Goal: Contribute content: Contribute content

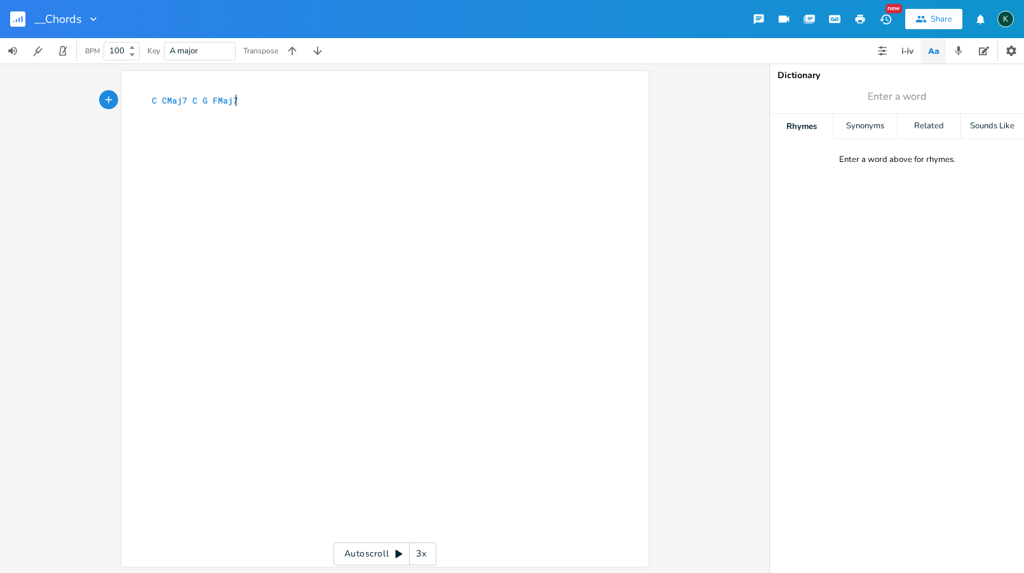
scroll to position [0, 1]
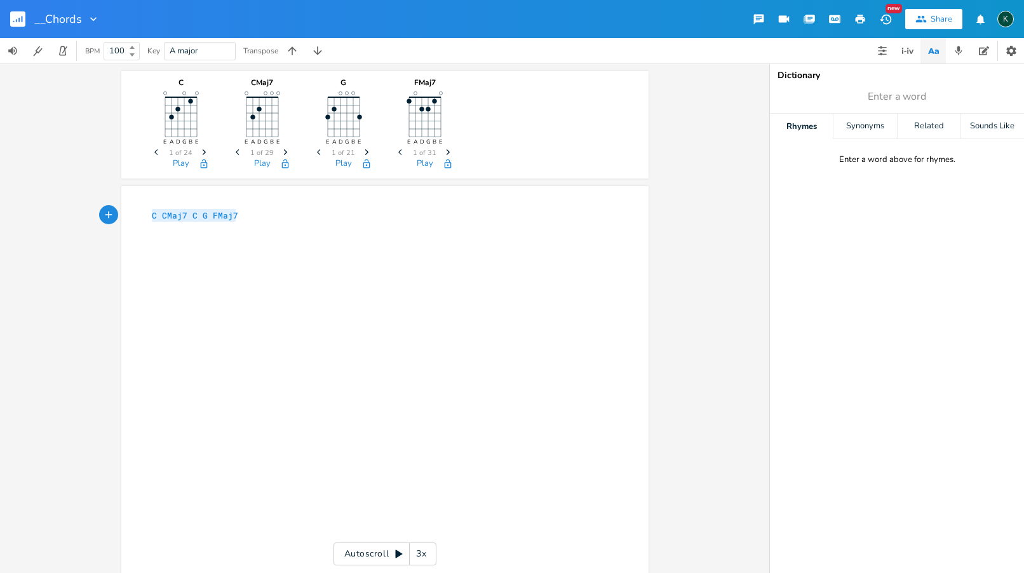
drag, startPoint x: 246, startPoint y: 212, endPoint x: 80, endPoint y: 213, distance: 165.9
click at [80, 213] on div "C E A D G B E Previous 1 of 24 Next Play CMaj7 E A D G B E Previous 1 of 29 Nex…" at bounding box center [385, 319] width 770 height 510
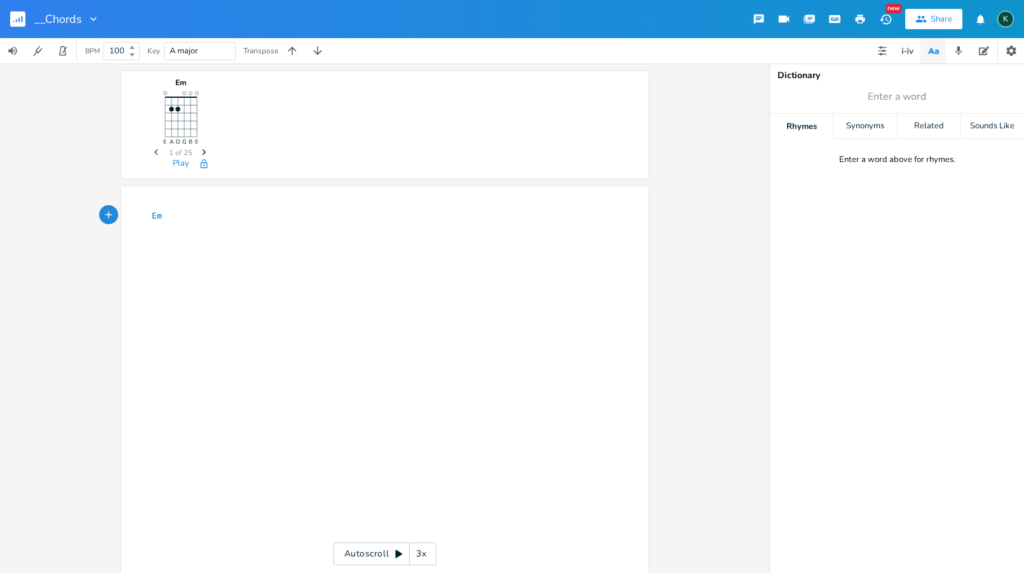
scroll to position [0, 16]
type textarea "Em B/d"
type textarea "d"
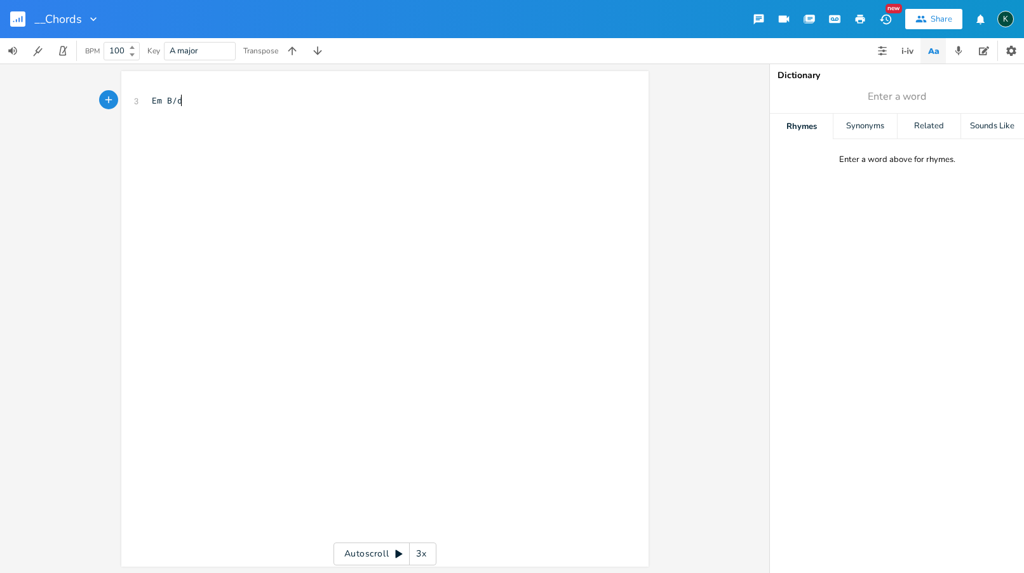
click at [213, 113] on div "x 3 Em B/d" at bounding box center [394, 331] width 491 height 479
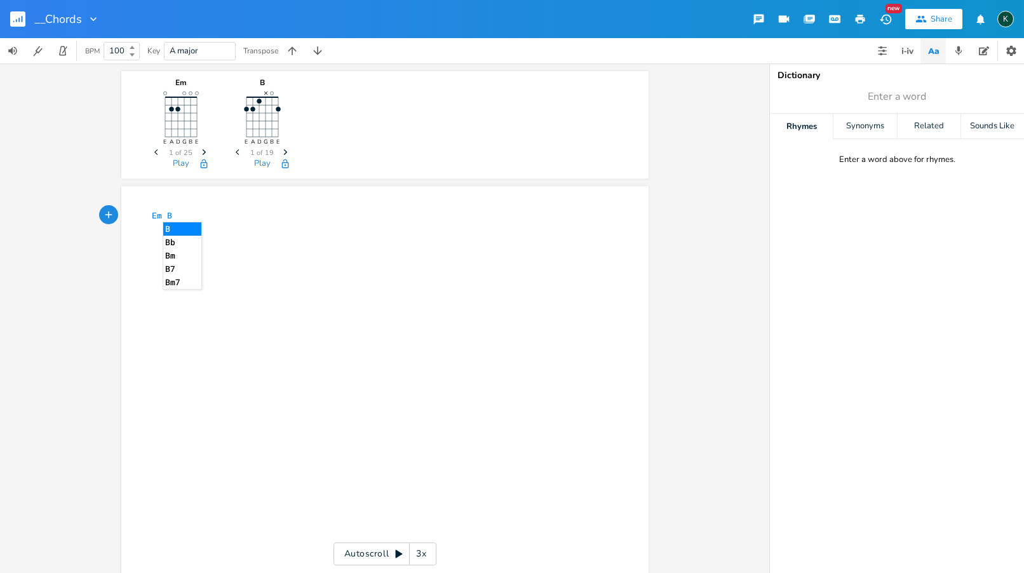
scroll to position [0, 7]
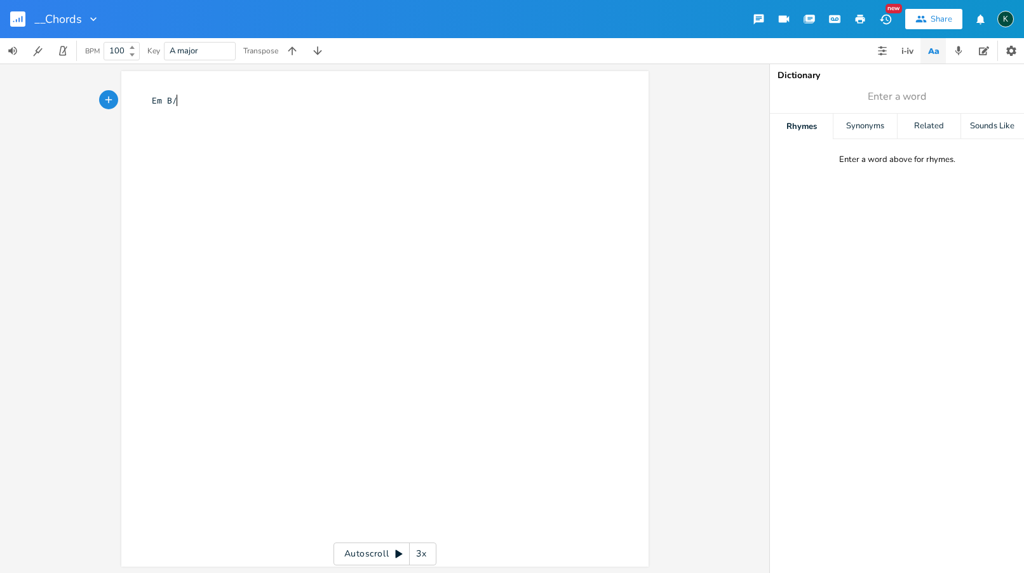
type textarea "B/d"
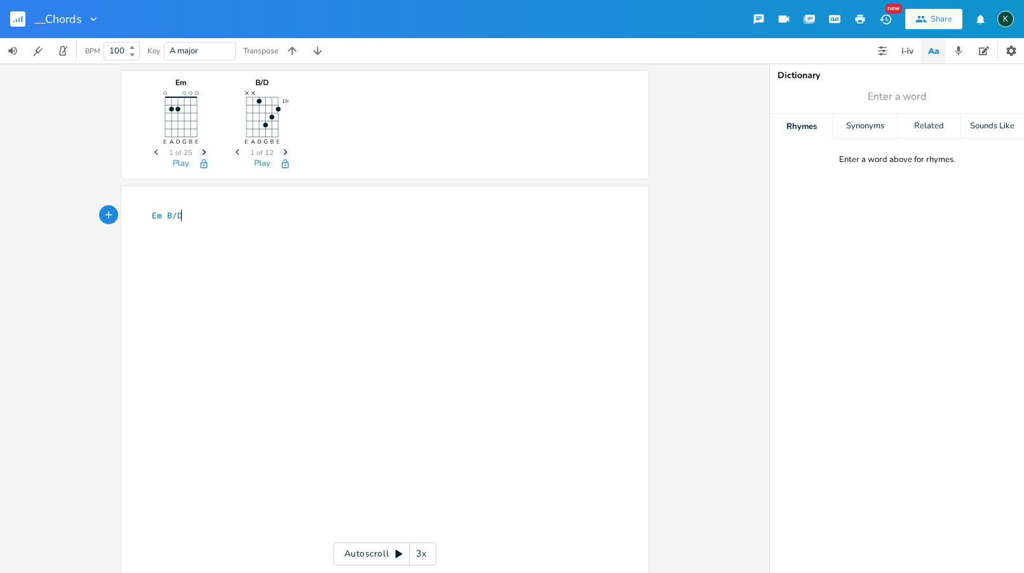
type textarea "D"
click at [282, 153] on icon "Next" at bounding box center [285, 152] width 7 height 7
click at [236, 153] on icon "button" at bounding box center [237, 152] width 3 height 6
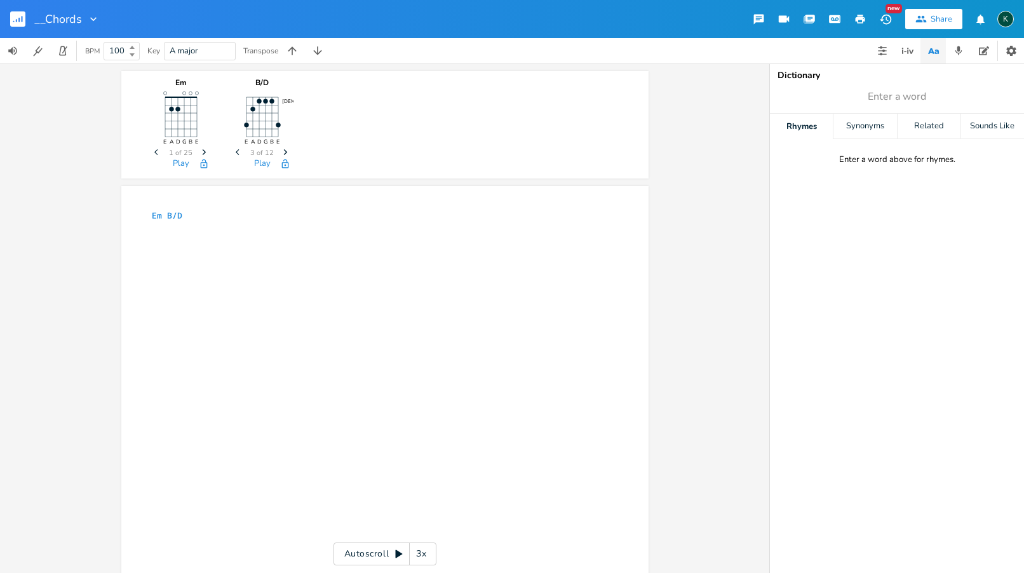
click at [236, 153] on icon "button" at bounding box center [237, 152] width 3 height 6
click at [282, 153] on icon "Next" at bounding box center [285, 152] width 7 height 7
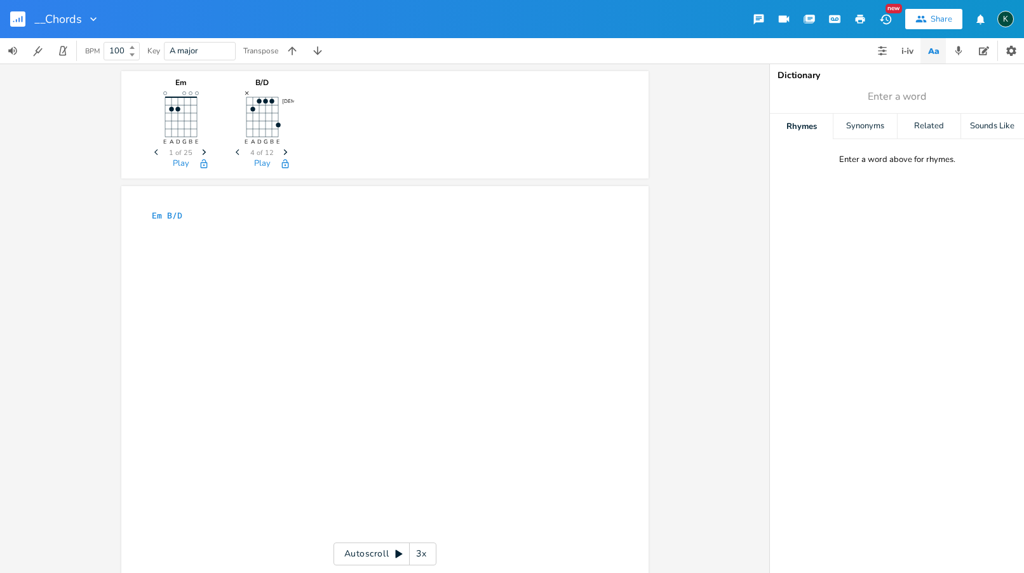
click at [236, 149] on icon "Previous" at bounding box center [239, 152] width 7 height 7
click at [167, 217] on span "B/D" at bounding box center [174, 216] width 15 height 12
type textarea "m"
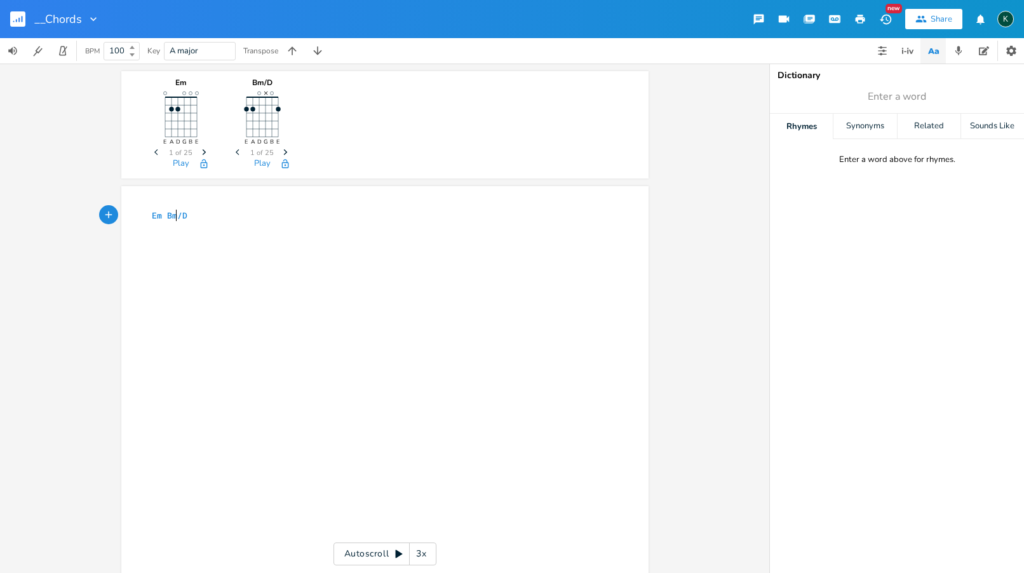
click at [203, 215] on pre "Em Bm/D" at bounding box center [378, 215] width 459 height 13
type textarea "CMaj"
click at [199, 231] on li "CMaj7" at bounding box center [207, 228] width 38 height 13
click at [282, 155] on icon "Next" at bounding box center [285, 152] width 7 height 7
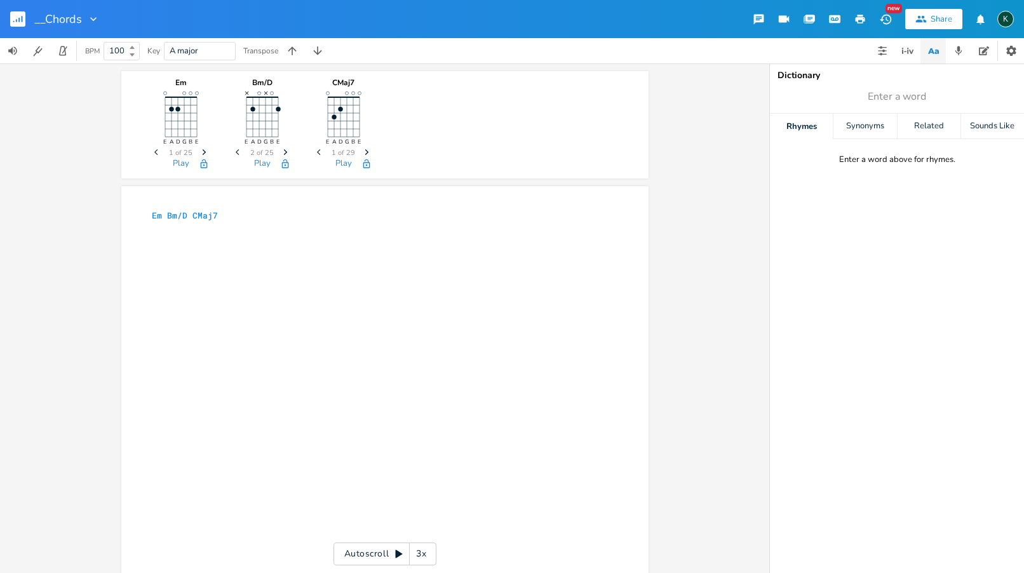
click at [282, 155] on icon "Next" at bounding box center [285, 152] width 7 height 7
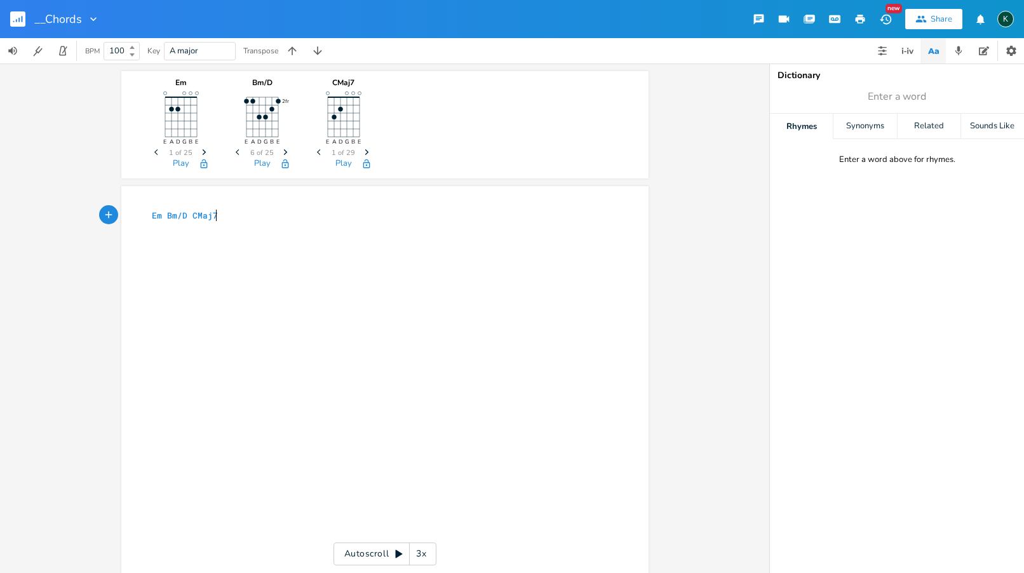
click at [317, 216] on pre "Em Bm/D CMaj7" at bounding box center [378, 215] width 459 height 13
type textarea "Bm"
click at [441, 376] on div "x Em Bm/D CMaj7 Bm" at bounding box center [394, 446] width 491 height 479
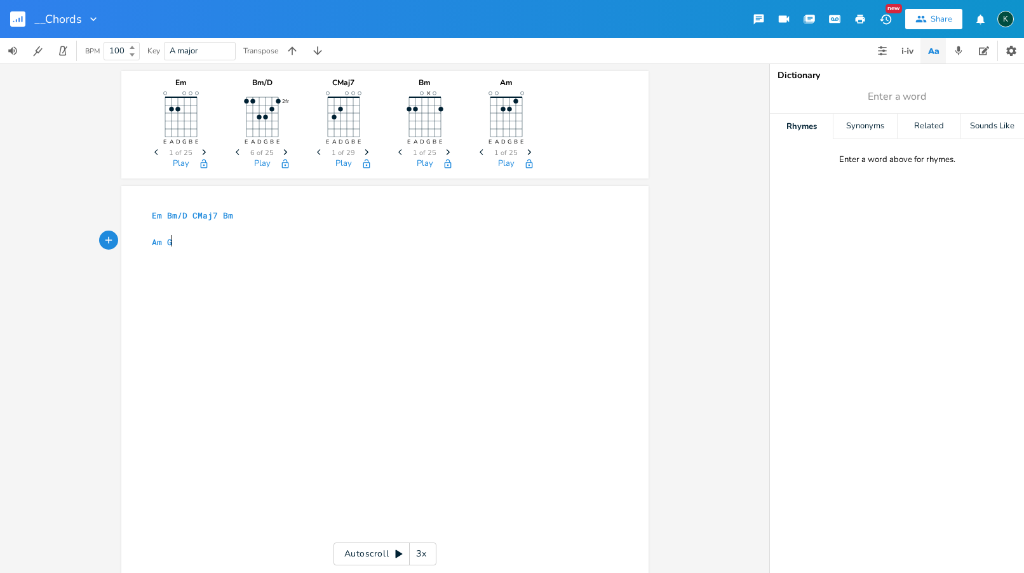
scroll to position [0, 17]
type textarea "Am G6"
type textarea "Dadd9"
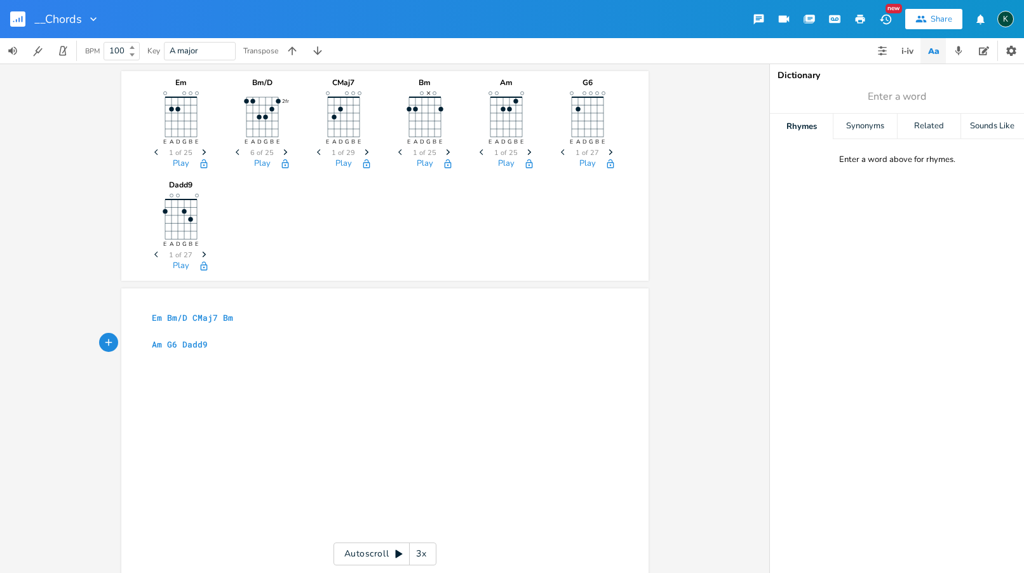
click at [353, 367] on div "x Em Bm/D CMaj7 Bm ​ Am G6 Dadd9" at bounding box center [394, 548] width 491 height 479
click at [152, 315] on span "Em" at bounding box center [157, 318] width 10 height 12
type textarea "6/8"
click at [167, 352] on span "G6" at bounding box center [172, 357] width 10 height 12
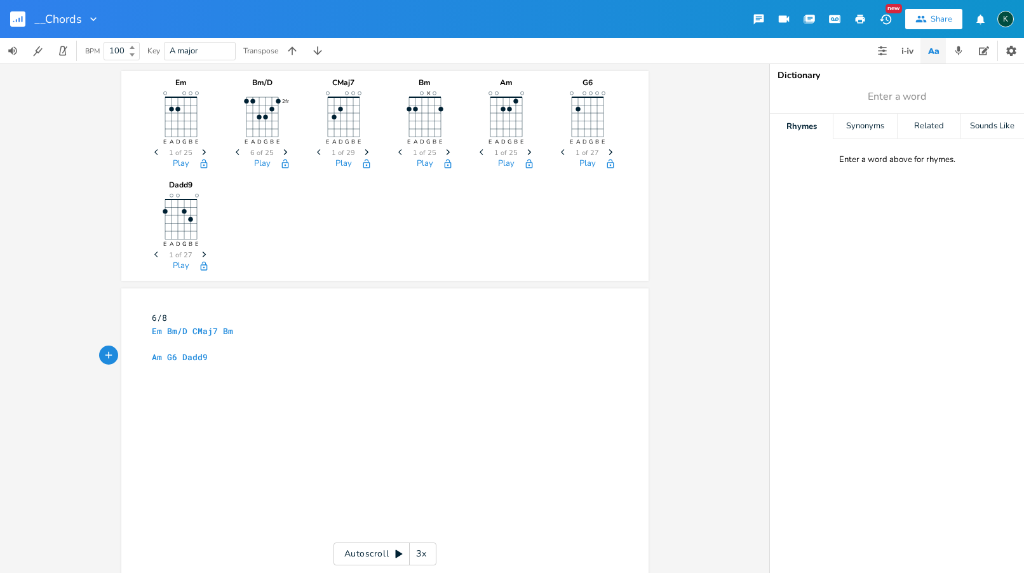
click at [445, 149] on icon "Next" at bounding box center [448, 152] width 7 height 7
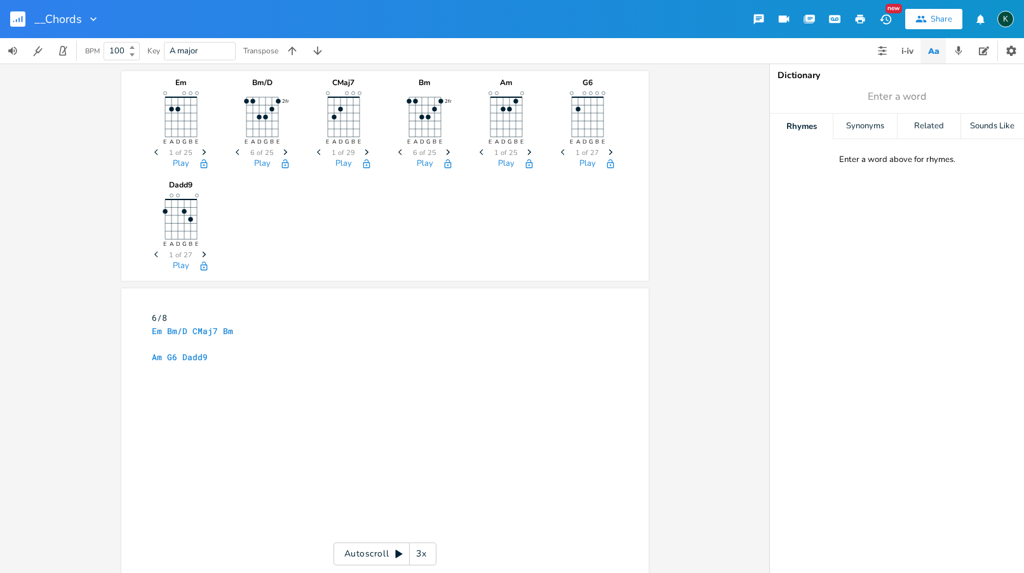
click at [445, 149] on icon "Next" at bounding box center [448, 152] width 7 height 7
click at [398, 150] on icon "Previous" at bounding box center [401, 152] width 7 height 7
click at [201, 254] on icon "Next" at bounding box center [204, 254] width 7 height 7
click at [17, 18] on rect "button" at bounding box center [17, 18] width 15 height 15
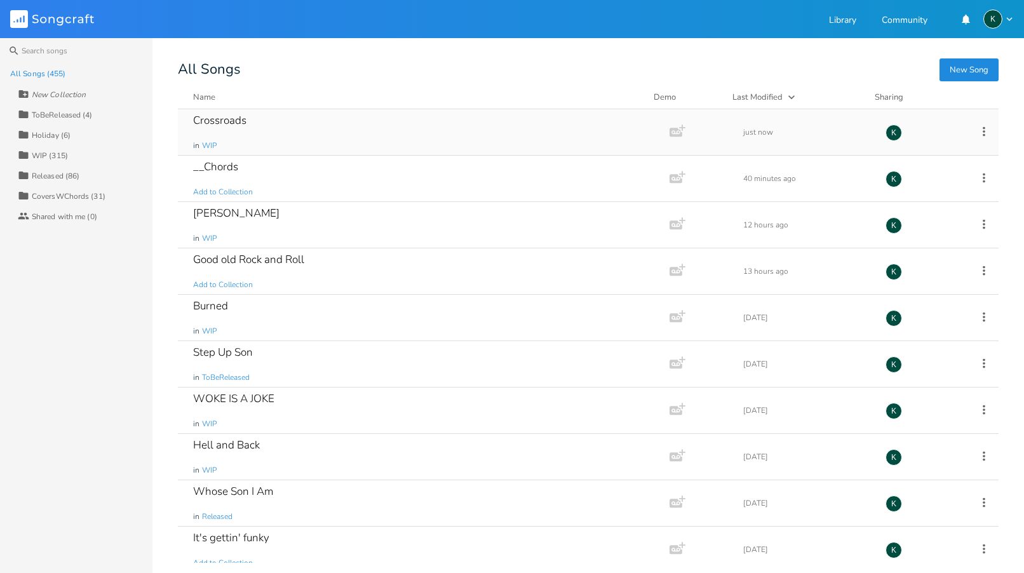
click at [209, 120] on div "Crossroads" at bounding box center [219, 120] width 53 height 11
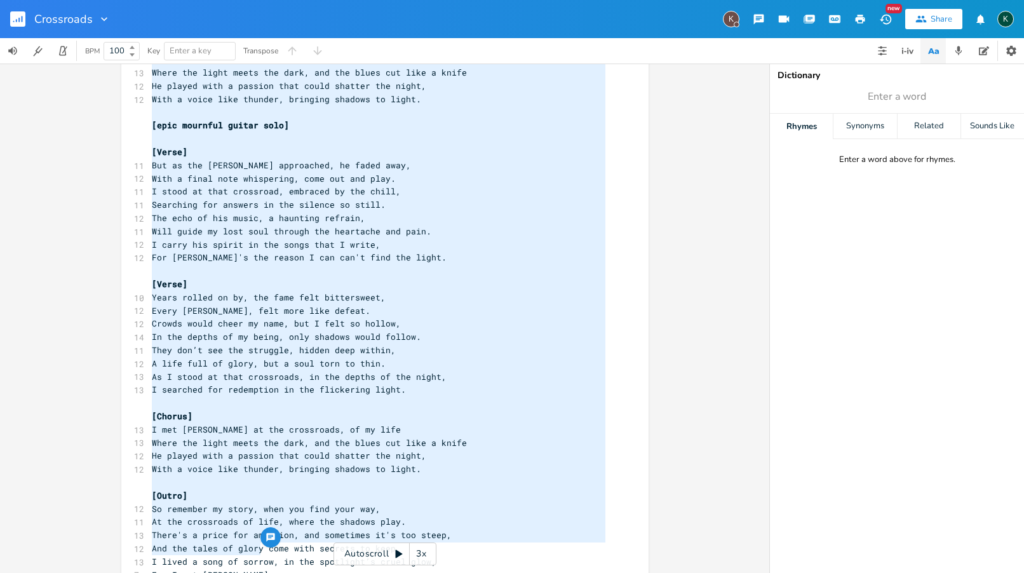
drag, startPoint x: 147, startPoint y: 99, endPoint x: 275, endPoint y: 573, distance: 490.4
click at [275, 573] on div "x [Verse] 10 On a dusty road where the shadows play, 10 I wandered alone at the…" at bounding box center [394, 89] width 491 height 1055
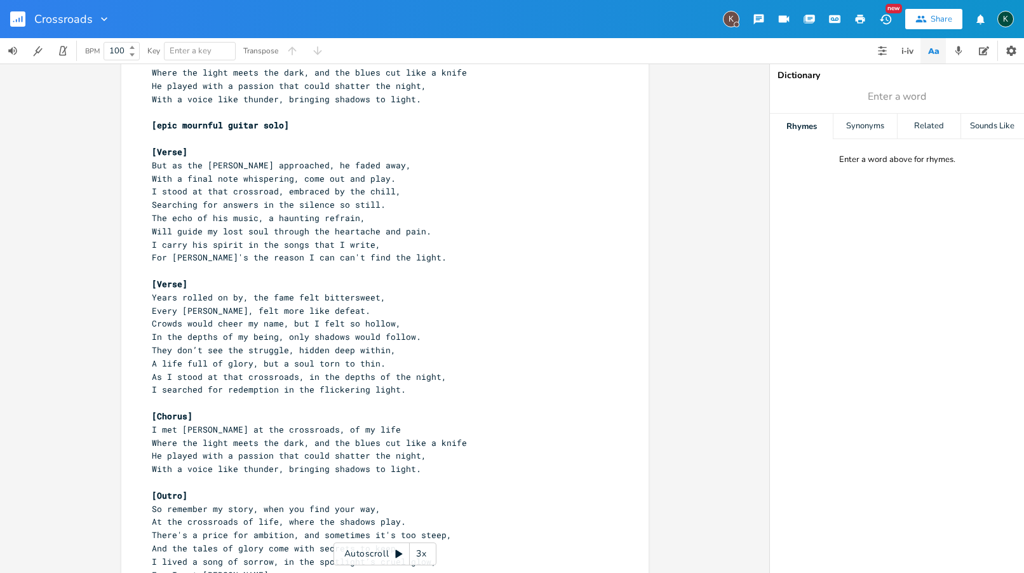
type textarea "[Verse] On a dusty road where the shadows play, I wandered alone at the close o…"
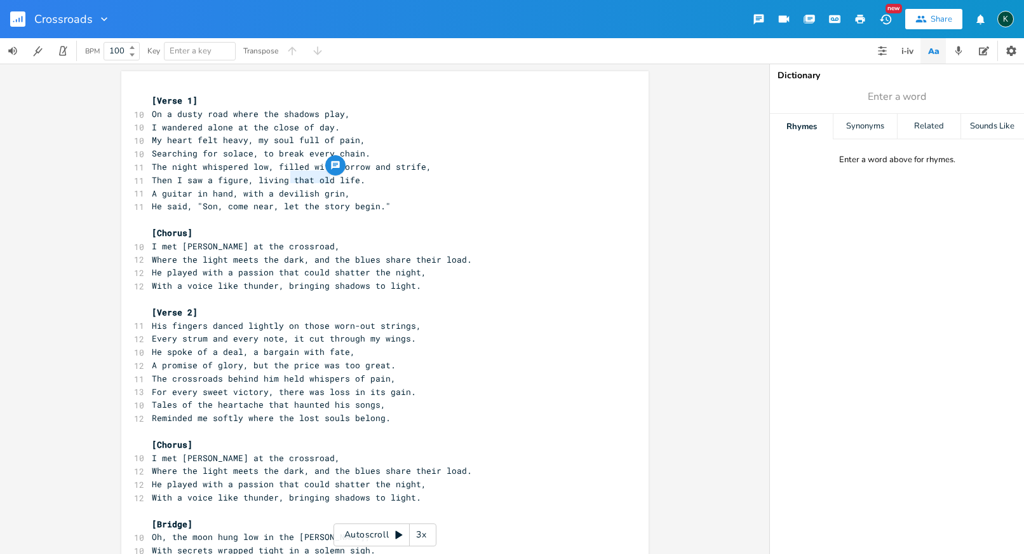
drag, startPoint x: 286, startPoint y: 178, endPoint x: 324, endPoint y: 179, distance: 38.1
click at [324, 179] on span "Then I saw a figure, living that old life." at bounding box center [259, 179] width 214 height 11
type textarea "the good"
drag, startPoint x: 297, startPoint y: 204, endPoint x: 310, endPoint y: 204, distance: 13.3
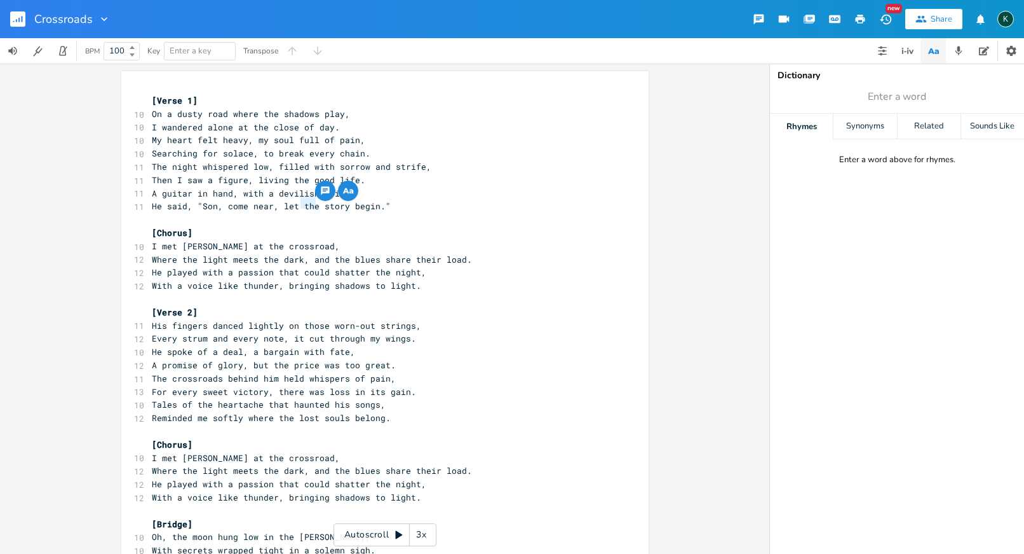
click at [310, 204] on span "He said, "Son, come near, let the story begin."" at bounding box center [271, 205] width 239 height 11
type textarea "your"
click at [330, 243] on span "I met Robert Johnson at the crossroad," at bounding box center [246, 245] width 188 height 11
type textarea "s"
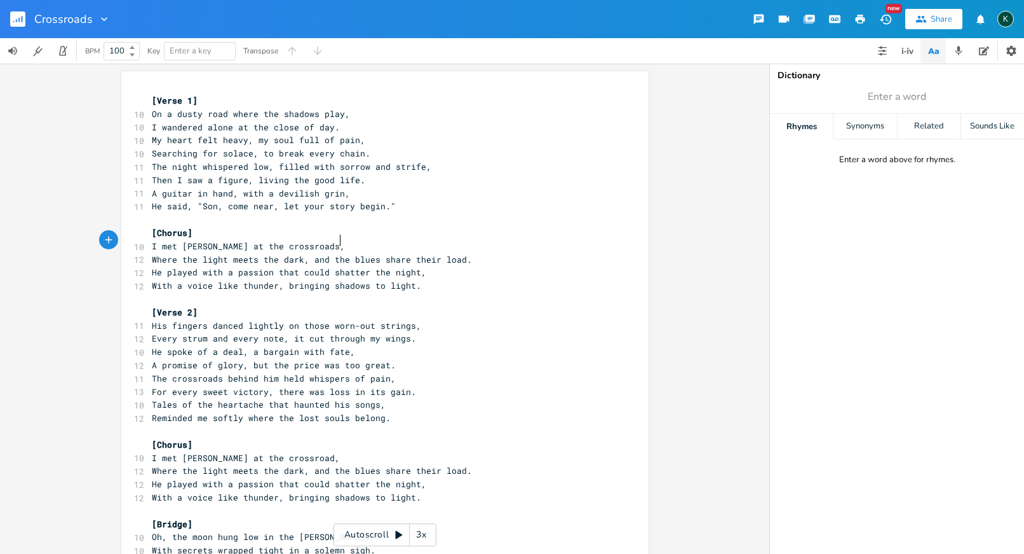
scroll to position [0, 3]
click at [365, 244] on pre "I met Robert Johnson at the crossroads," at bounding box center [378, 246] width 459 height 13
type textarea "of m"
type textarea ", of my life"
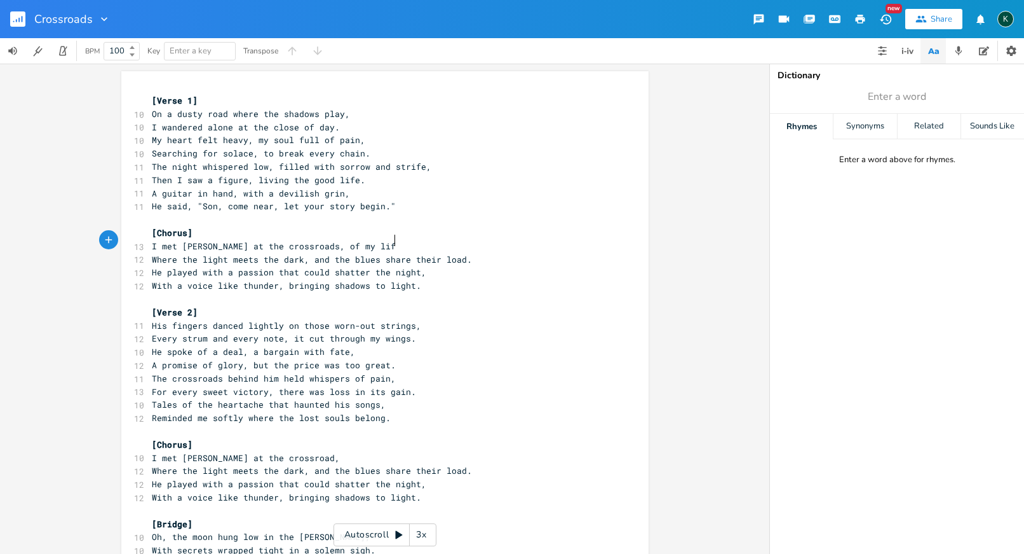
scroll to position [0, 32]
drag, startPoint x: 377, startPoint y: 255, endPoint x: 459, endPoint y: 251, distance: 82.1
click at [459, 254] on span "Where the light meets the dark, and the blues share their load." at bounding box center [312, 259] width 320 height 11
type textarea "cut like a knife"
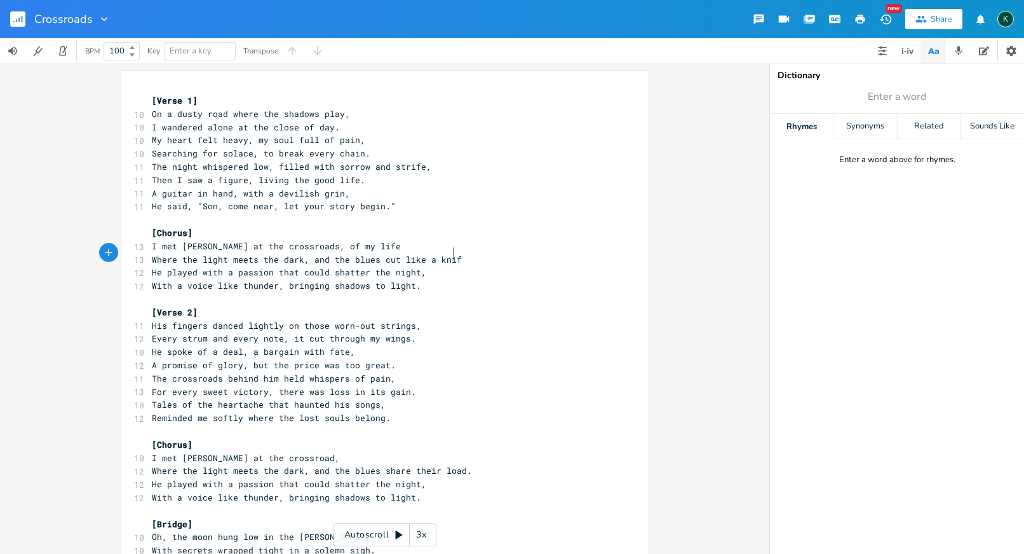
scroll to position [0, 44]
click at [270, 372] on span "The crossroads behind him held whispers of pain," at bounding box center [274, 377] width 244 height 11
type textarea ","
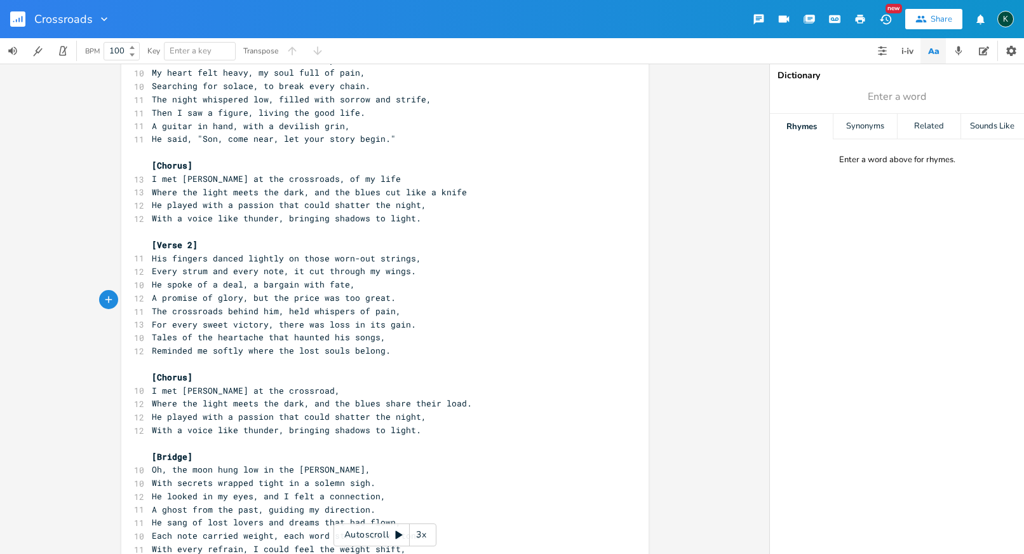
scroll to position [0, 0]
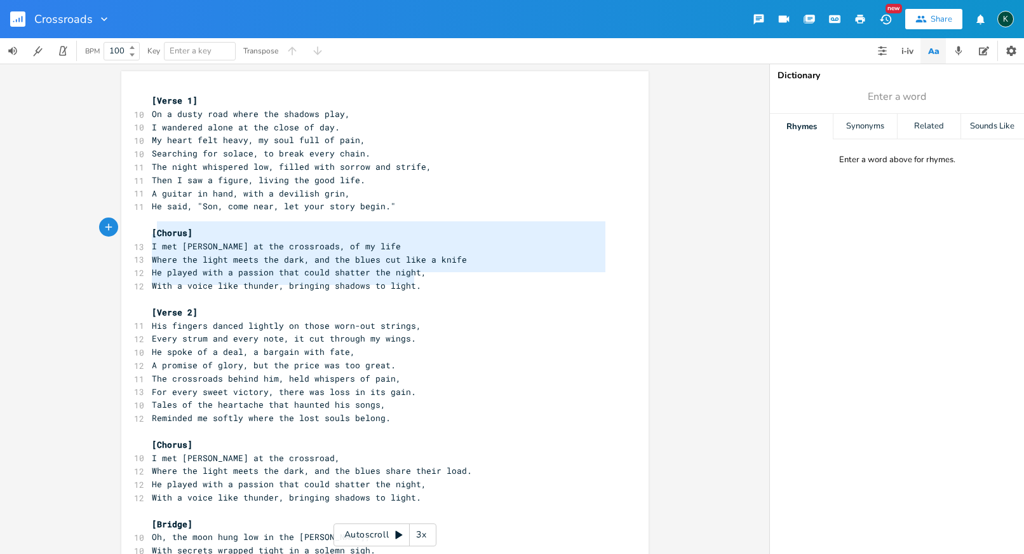
type textarea "[Chorus] I met Robert Johnson at the crossroads, of my life Where the light mee…"
drag, startPoint x: 418, startPoint y: 280, endPoint x: 140, endPoint y: 224, distance: 283.2
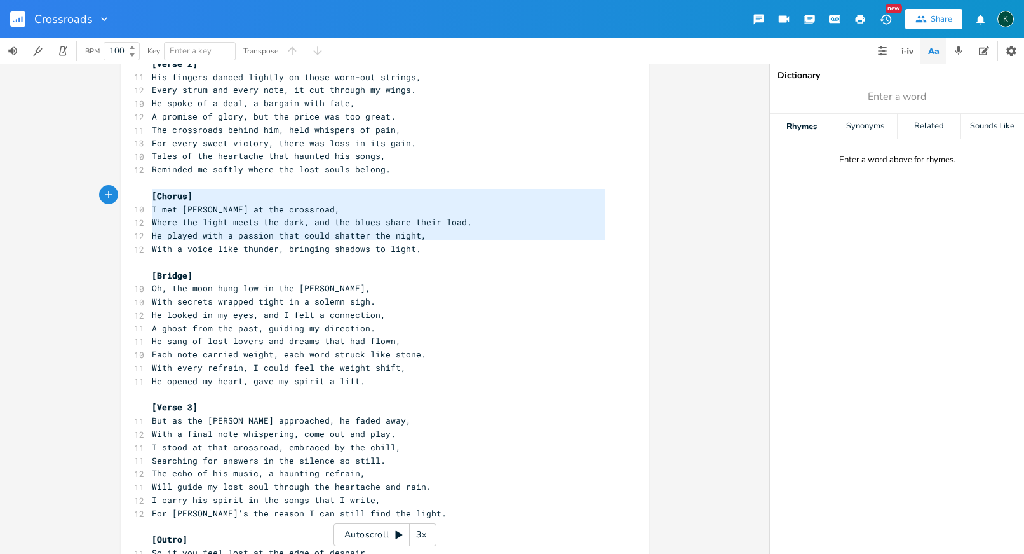
type textarea "[Chorus] I met Robert Johnson at the crossroad, Where the light meets the dark,…"
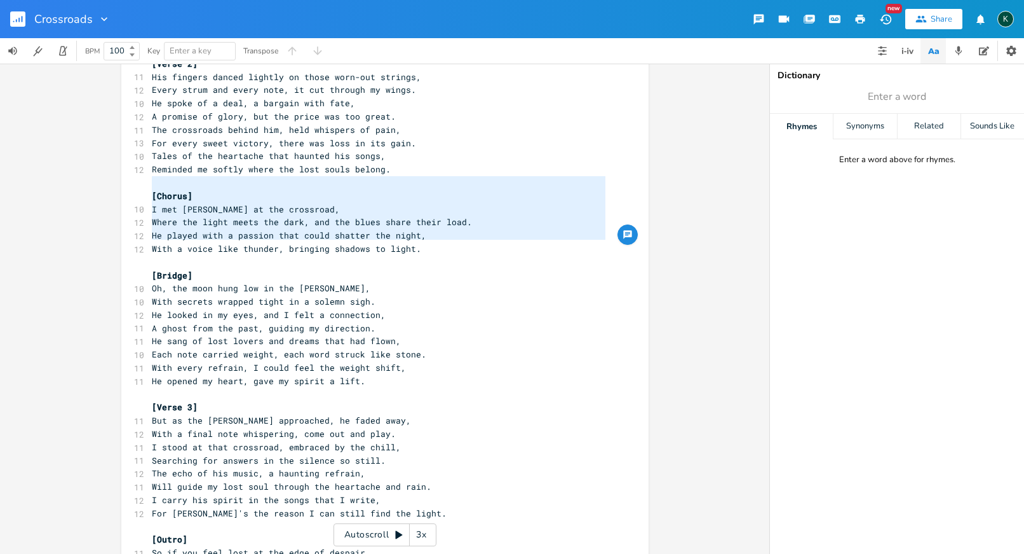
drag, startPoint x: 434, startPoint y: 240, endPoint x: 102, endPoint y: 187, distance: 336.5
click at [99, 182] on div "[Chorus] I met Robert Johnson at the crossroad, Where the light meets the dark,…" at bounding box center [385, 309] width 770 height 490
paste textarea
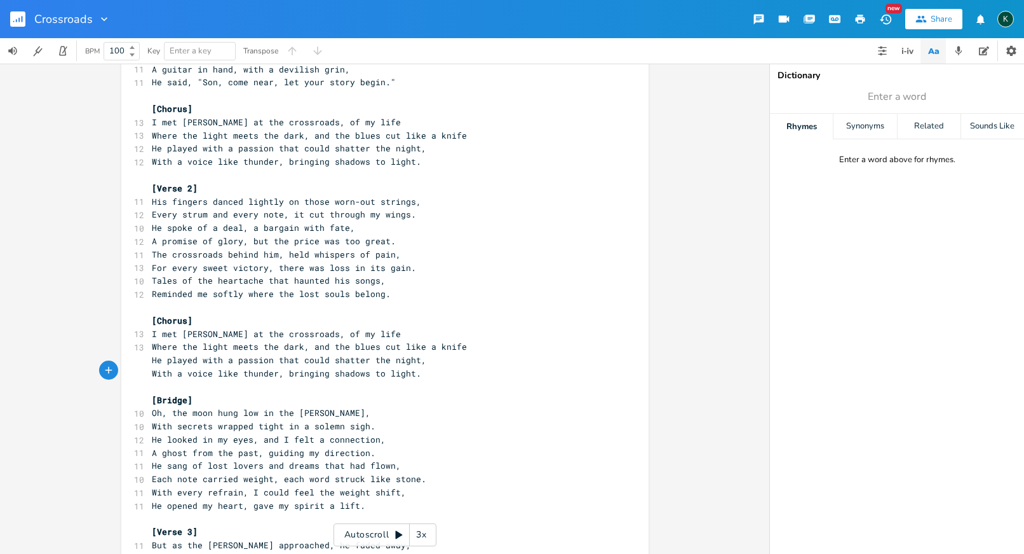
scroll to position [301, 0]
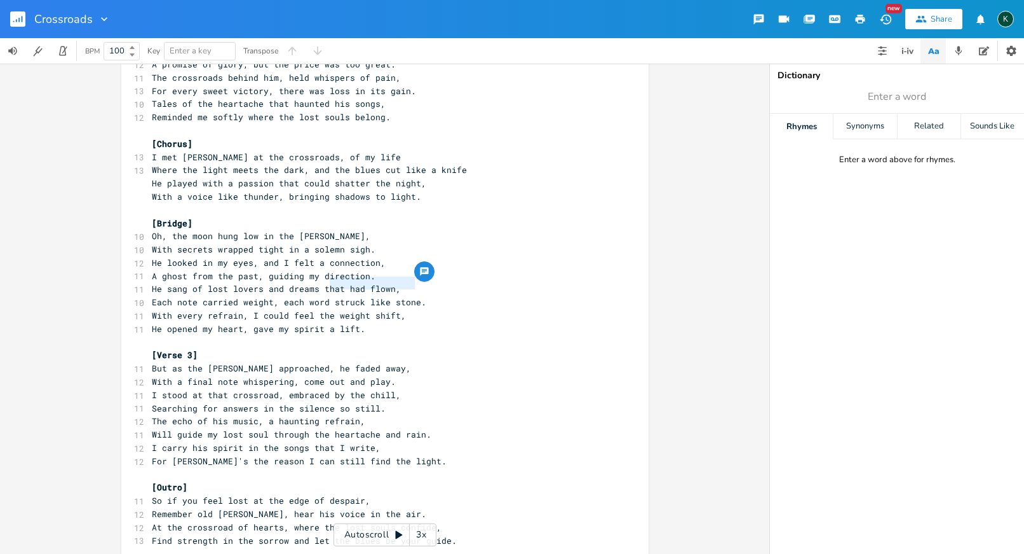
drag, startPoint x: 327, startPoint y: 284, endPoint x: 412, endPoint y: 284, distance: 84.5
click at [412, 296] on span "Each note carried weight, each word struck like stone." at bounding box center [289, 301] width 275 height 11
type textarea "cut to the bone"
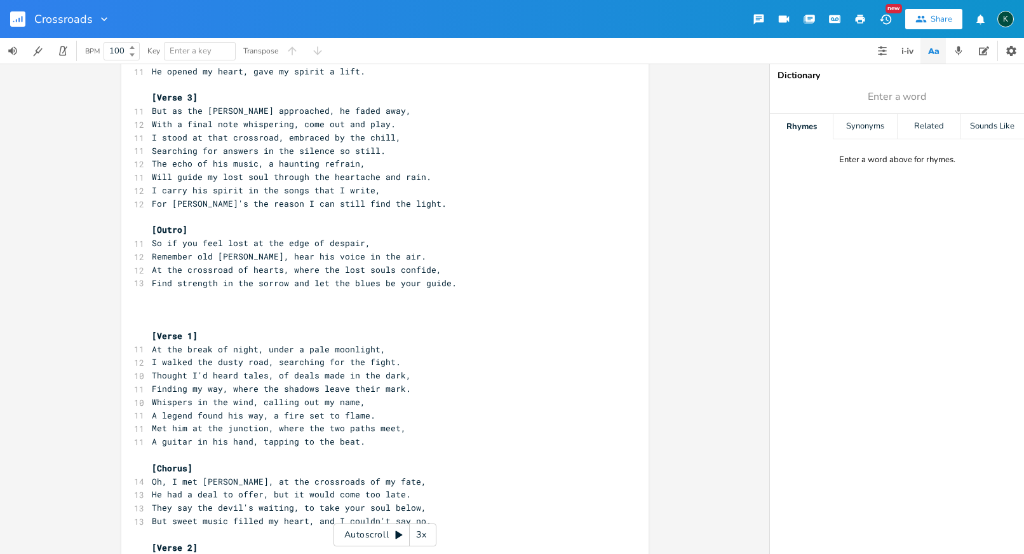
scroll to position [571, 0]
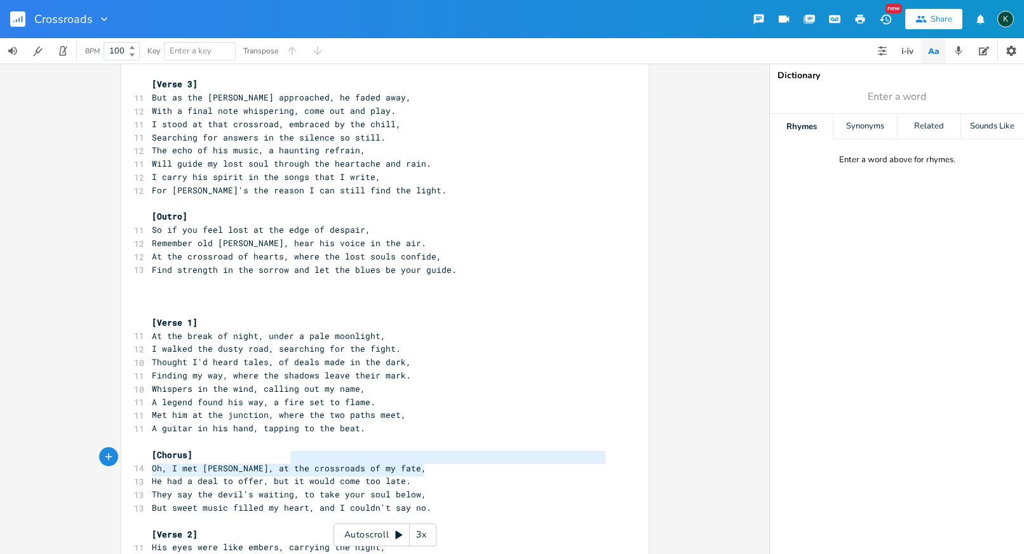
type textarea "ing, to take your soul below, But sweet music filled my heart, and I couldn't s…"
drag, startPoint x: 421, startPoint y: 470, endPoint x: 272, endPoint y: 455, distance: 150.1
click at [272, 455] on div "[Verse 1] 10 On a dusty road where the shadows play, 10 I wandered alone at the…" at bounding box center [378, 316] width 459 height 1586
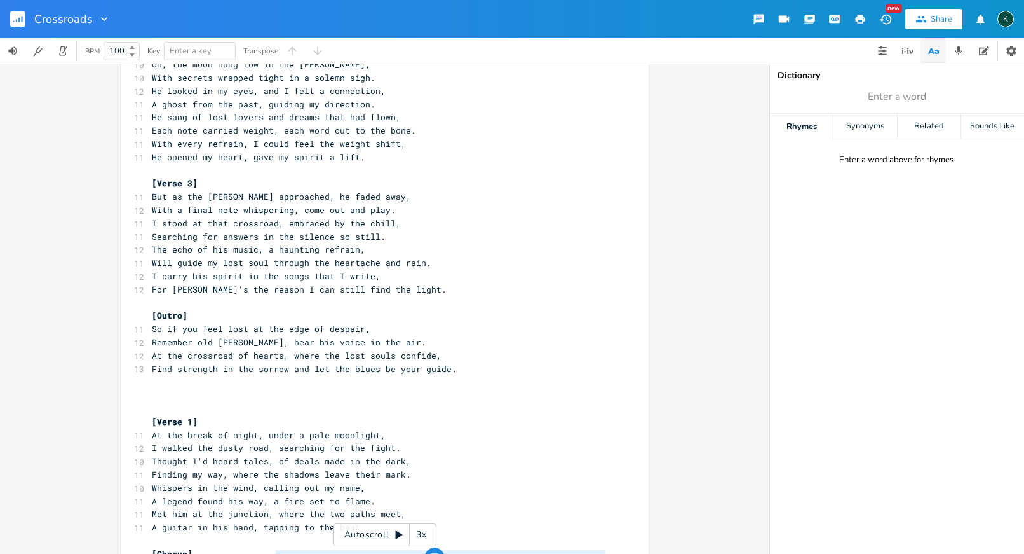
scroll to position [359, 0]
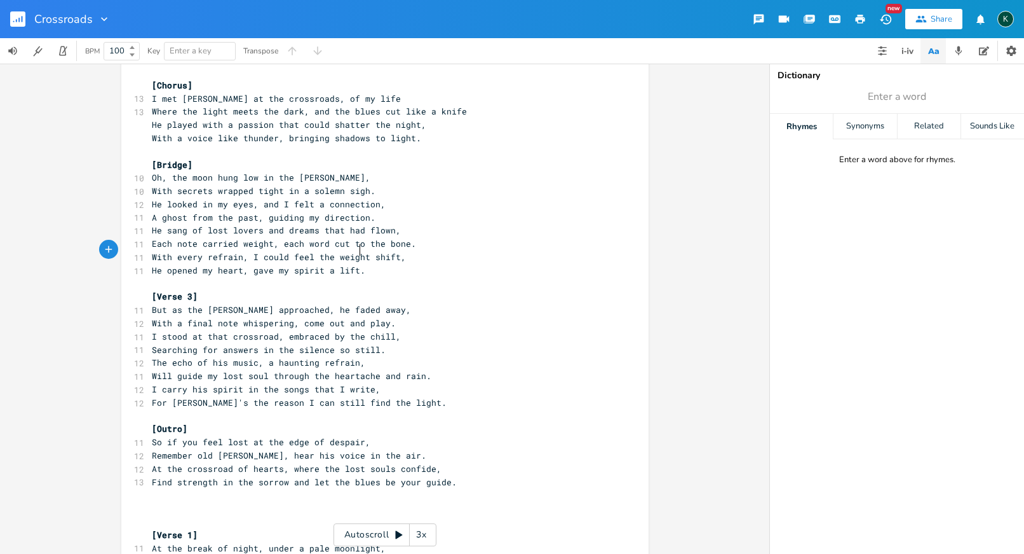
click at [366, 264] on pre "He opened my heart, gave my spirit a lift." at bounding box center [378, 270] width 459 height 13
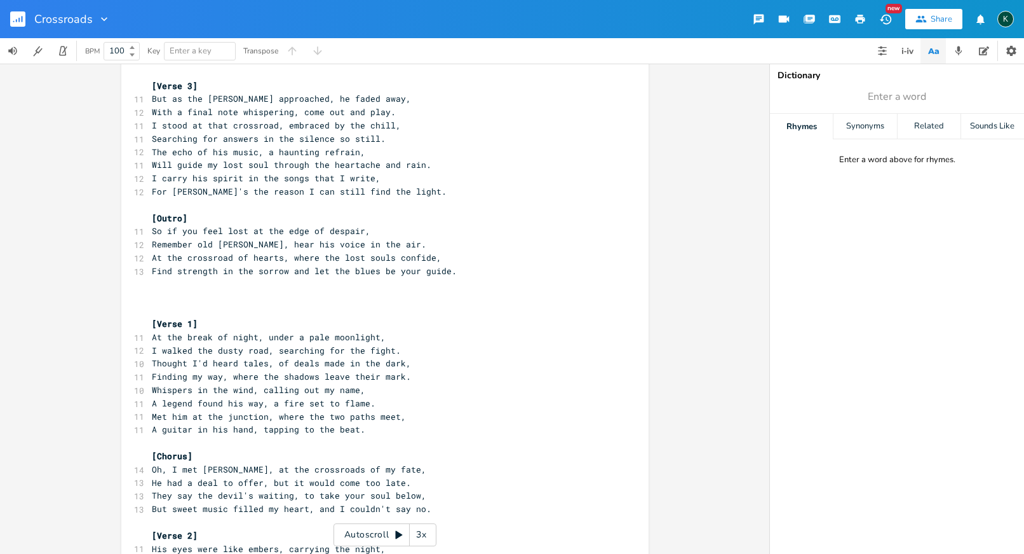
scroll to position [1142, 0]
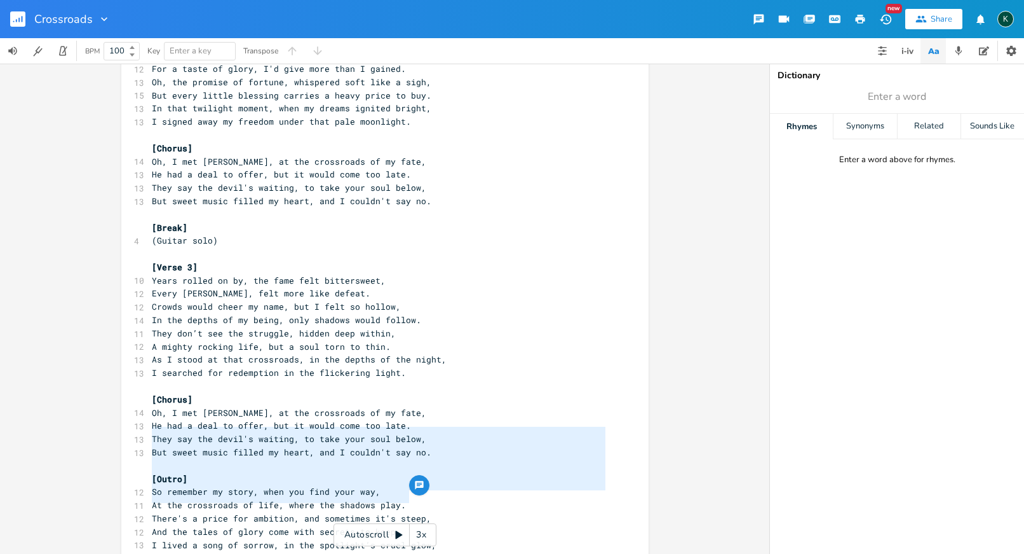
type textarea "[Outro] So remember my story, when you find your way, At the crossroads of life…"
drag, startPoint x: 418, startPoint y: 496, endPoint x: 140, endPoint y: 425, distance: 286.1
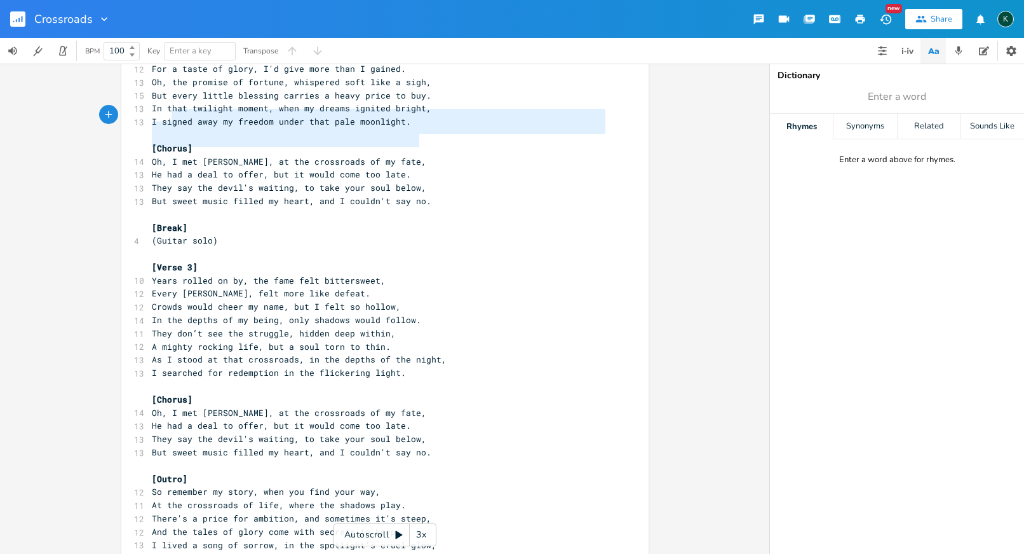
type textarea "[Chorus] Oh, I met Robert Johnson, at the crossroads of my fate, He had a deal …"
drag, startPoint x: 421, startPoint y: 143, endPoint x: 141, endPoint y: 102, distance: 282.7
paste textarea
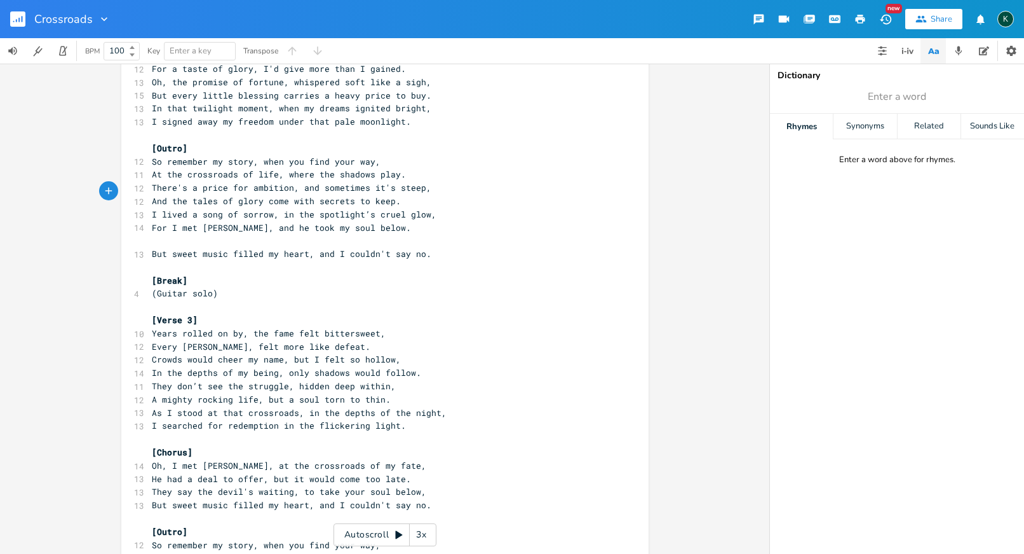
scroll to position [1193, 0]
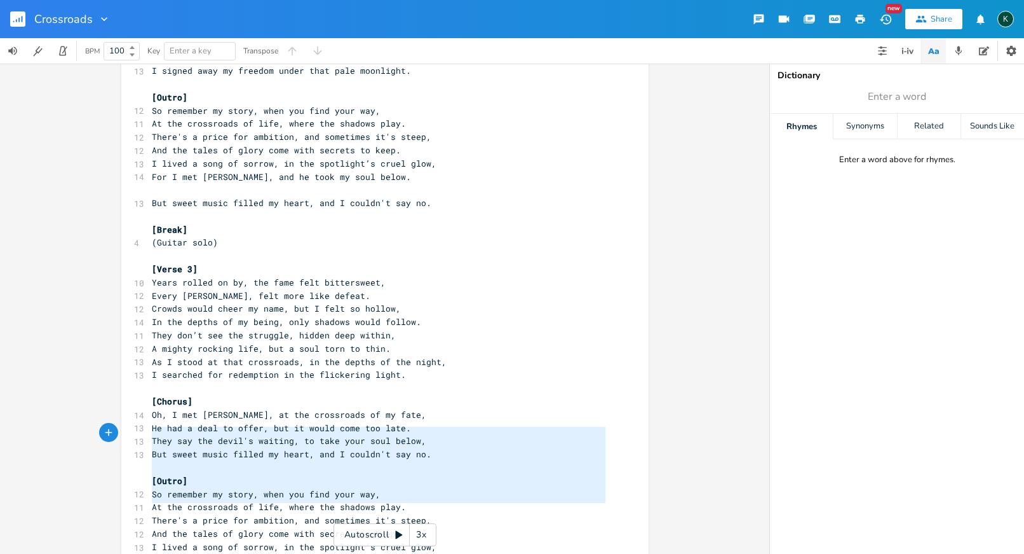
type textarea "[Outro] So remember my story, when you find your way, At the crossroads of life…"
drag, startPoint x: 400, startPoint y: 498, endPoint x: 89, endPoint y: 423, distance: 320.3
click at [89, 423] on div "[Outro] So remember my story, when you find your way, At the crossroads of life…" at bounding box center [385, 309] width 770 height 490
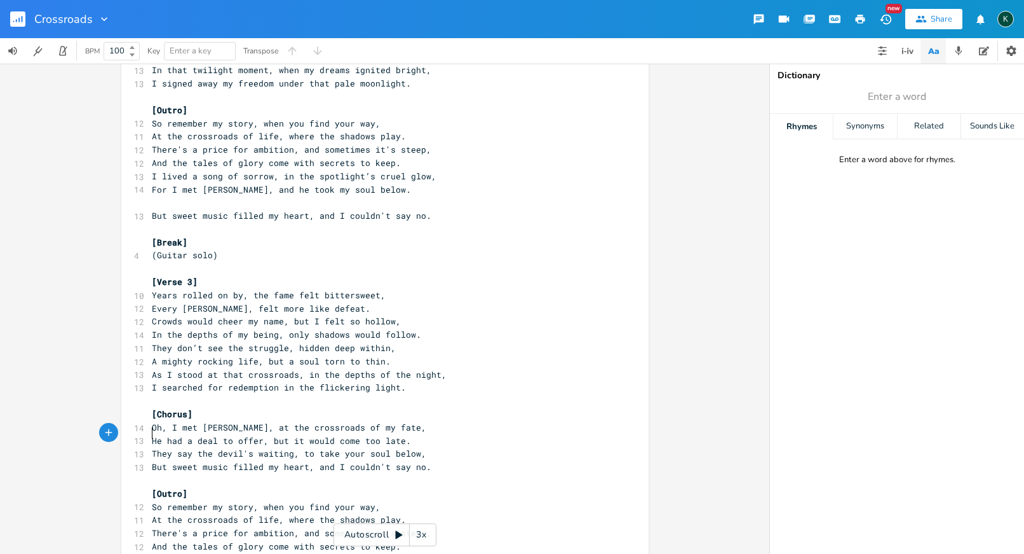
type textarea "[Outro] So remember my story, when you find your way, At the crossroads of life…"
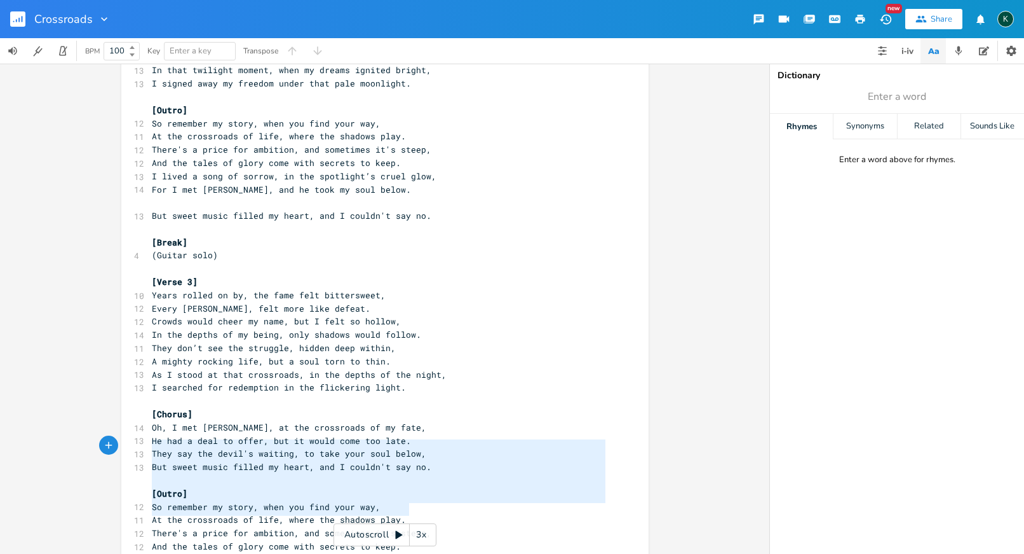
type textarea "[Outro] So remember my story, when you find your way, At the crossroads of life…"
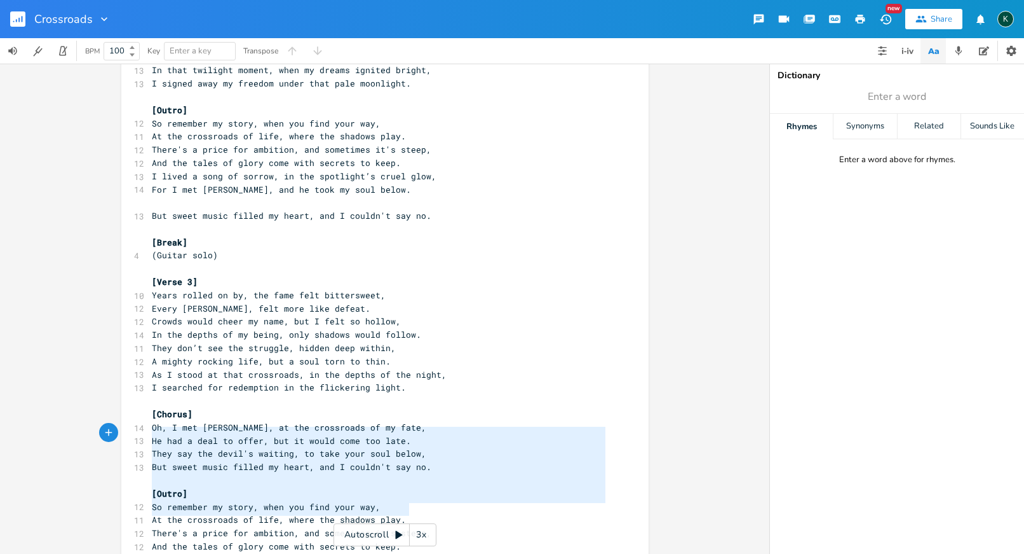
drag, startPoint x: 427, startPoint y: 514, endPoint x: 120, endPoint y: 435, distance: 316.9
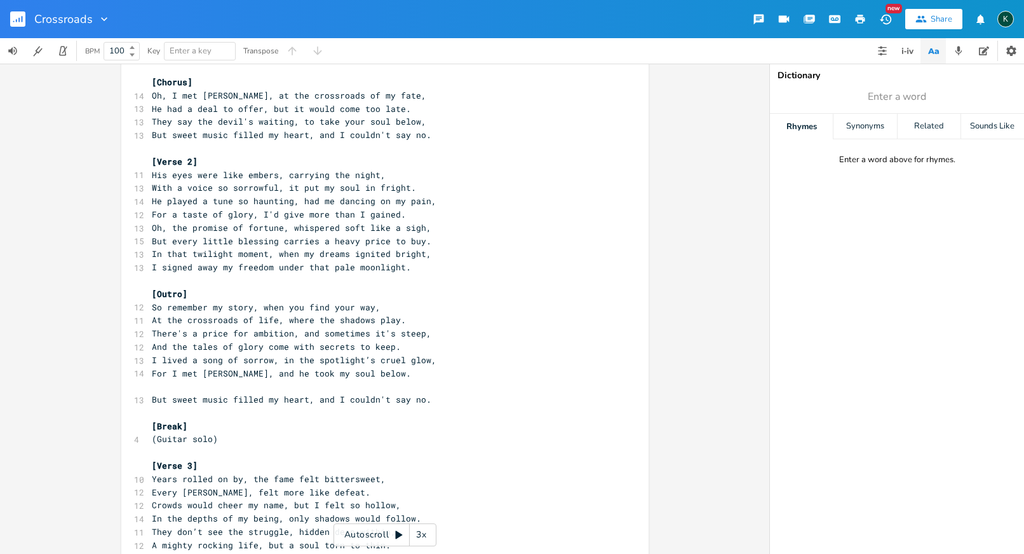
scroll to position [994, 0]
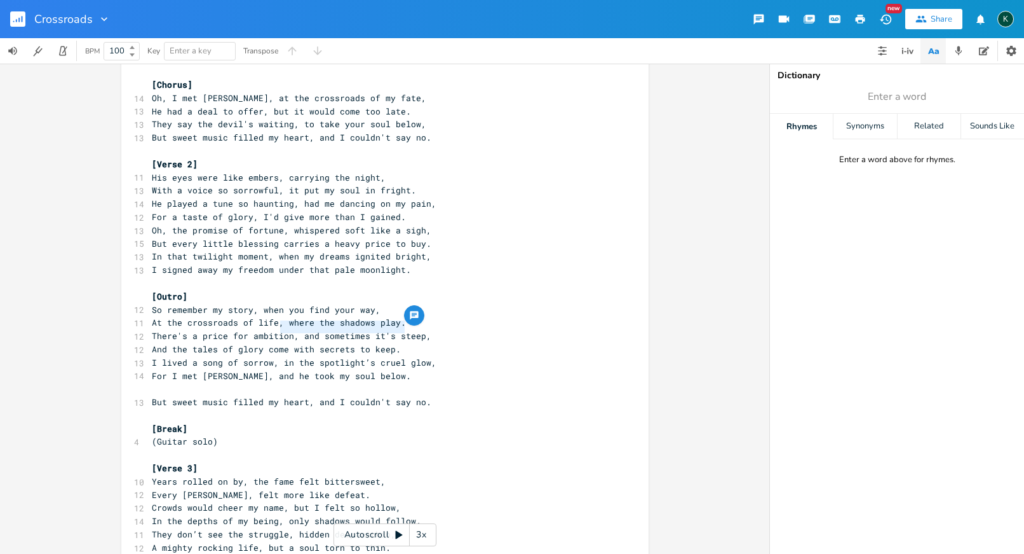
drag, startPoint x: 278, startPoint y: 330, endPoint x: 400, endPoint y: 325, distance: 121.5
click at [400, 370] on span "For I met Robert Johnson, and he took my soul below." at bounding box center [281, 375] width 259 height 11
type textarea "and I couldn't say no"
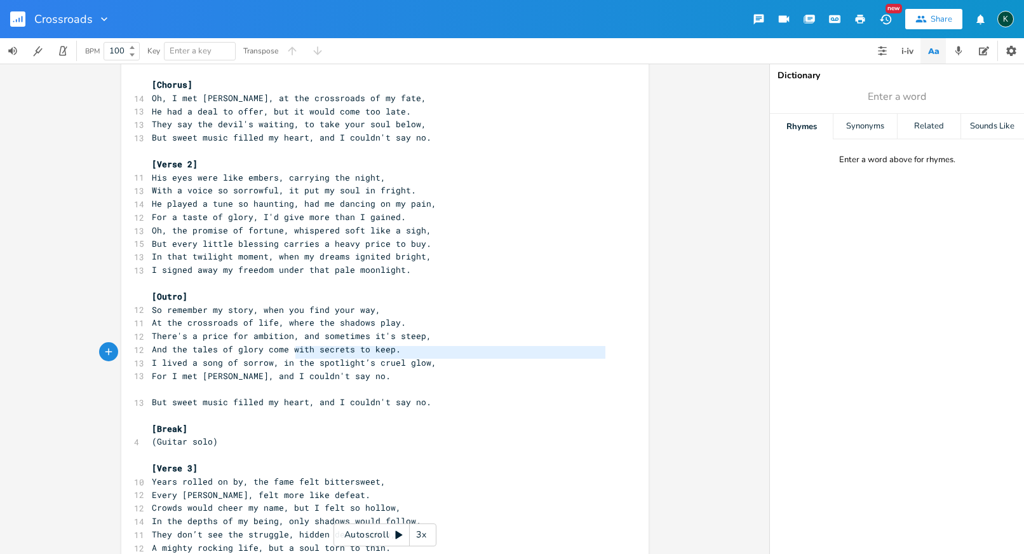
type textarea "heart, and I couldn't say no."
type textarea "But sweet music filled my heart, and I couldn't say no."
drag, startPoint x: 423, startPoint y: 359, endPoint x: 137, endPoint y: 347, distance: 285.6
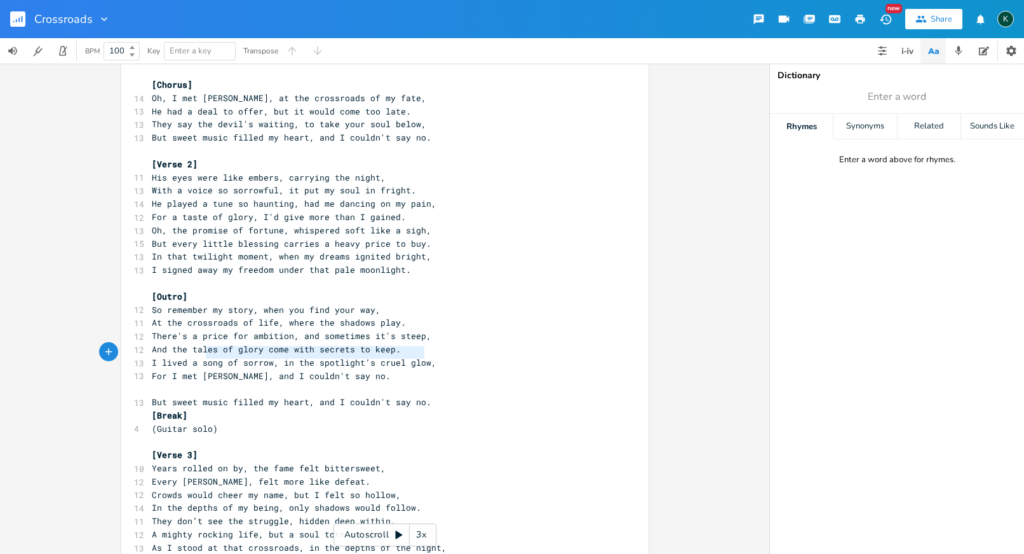
type textarea "But sweet music filled my heart, and I couldn't say no."
drag, startPoint x: 419, startPoint y: 352, endPoint x: 131, endPoint y: 354, distance: 287.9
click at [149, 395] on div "13 But sweet music filled my heart, and I couldn't say no." at bounding box center [378, 401] width 459 height 13
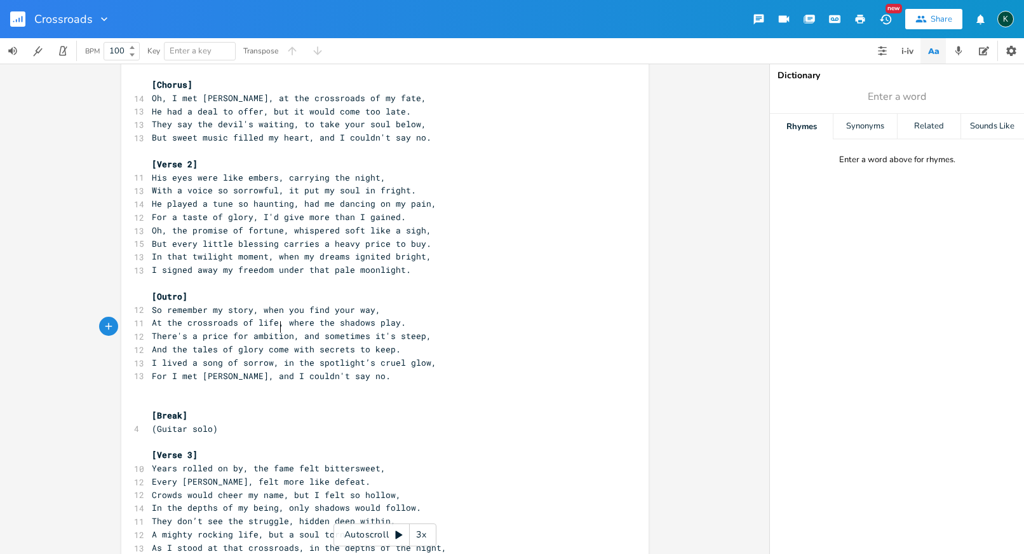
click at [277, 370] on span "For I met Robert Johnson, and I couldn't say no." at bounding box center [271, 375] width 239 height 11
type textarea ","
type textarea "..."
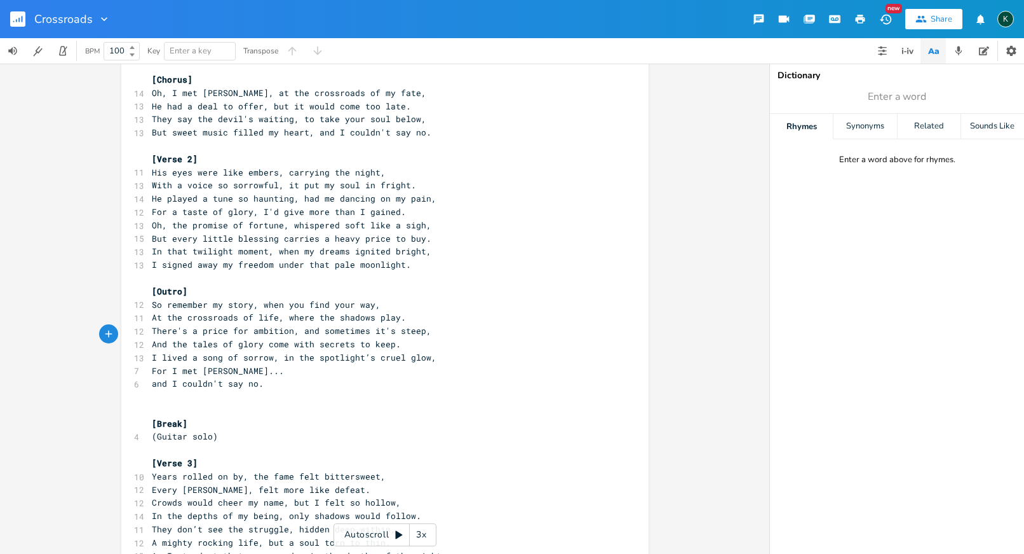
scroll to position [1019, 0]
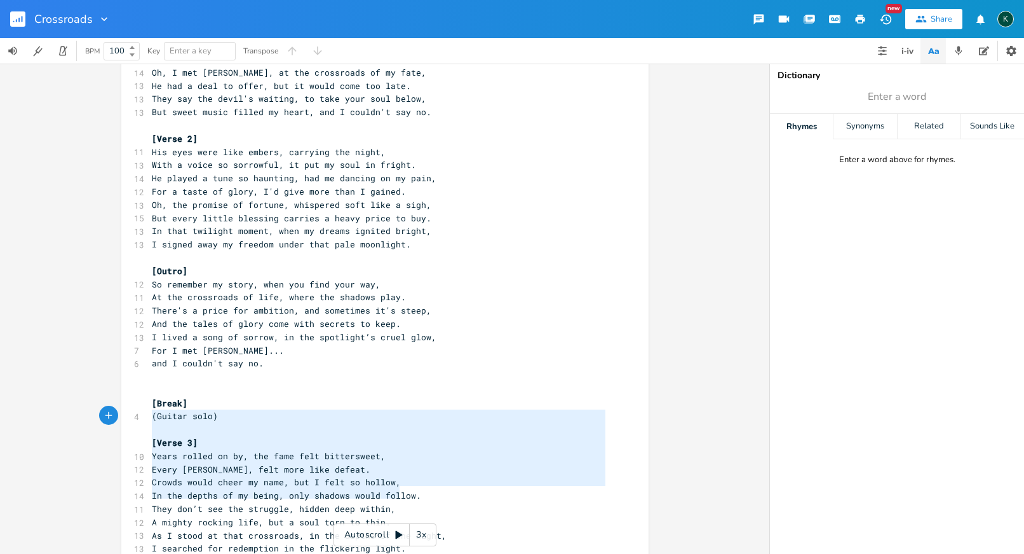
type textarea "[Verse 3] Years rolled on by, the fame felt bittersweet, Every melody I sang, f…"
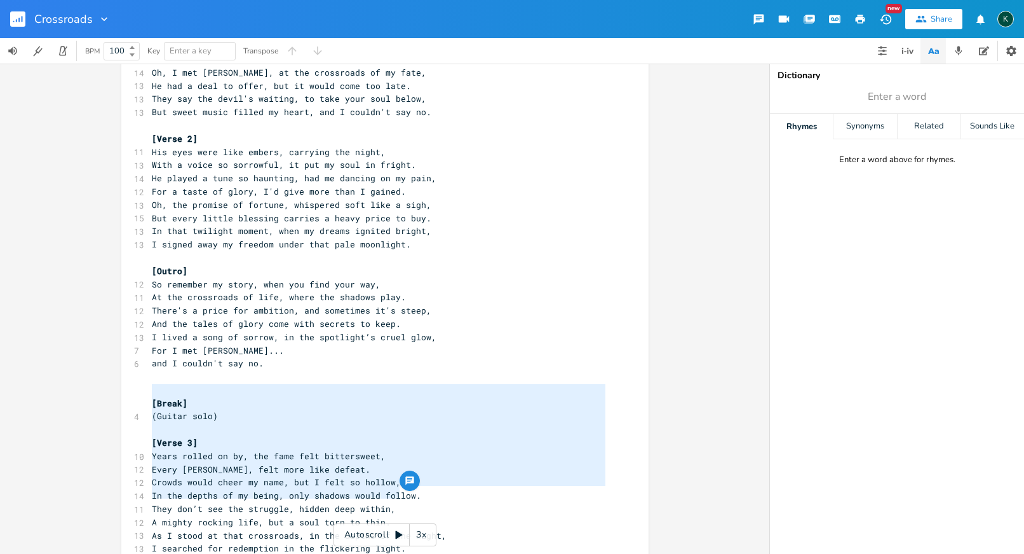
drag, startPoint x: 402, startPoint y: 494, endPoint x: 137, endPoint y: 392, distance: 283.8
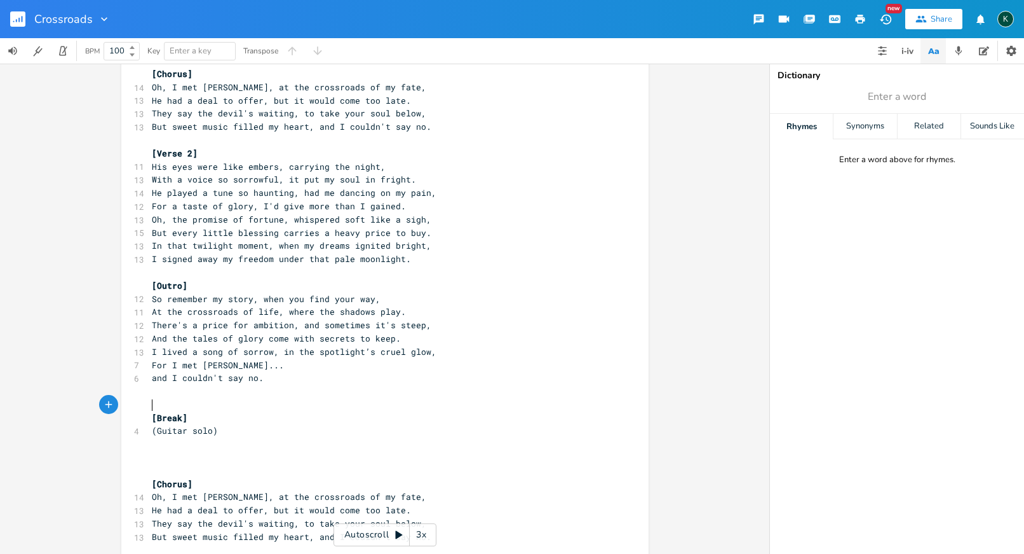
scroll to position [1002, 0]
click at [160, 268] on pre "​" at bounding box center [378, 274] width 459 height 13
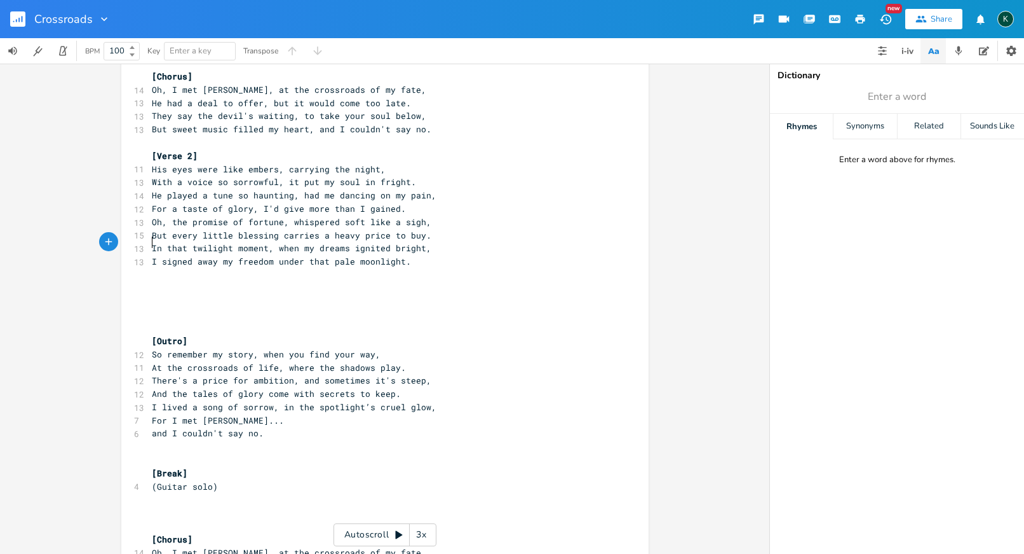
click at [157, 282] on pre "​" at bounding box center [378, 288] width 459 height 13
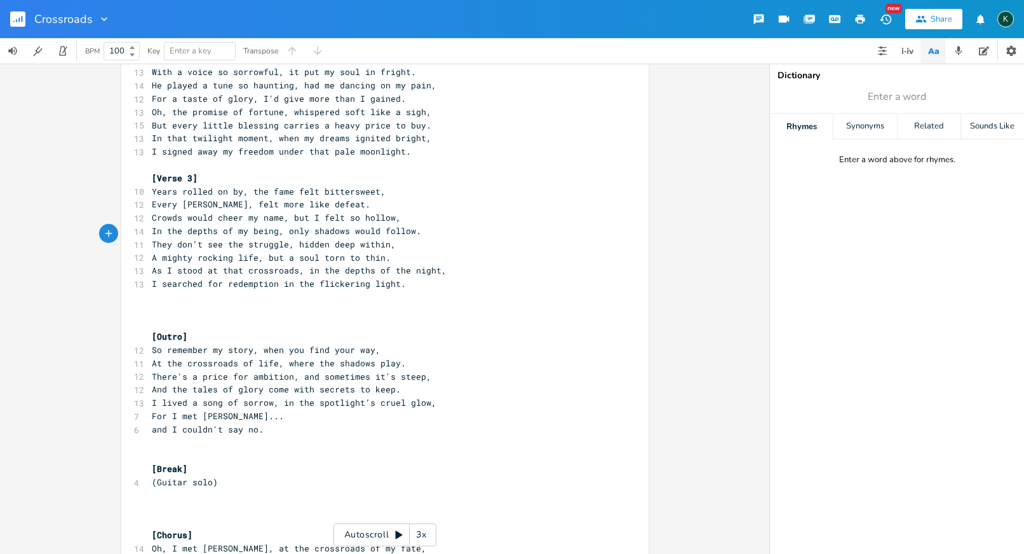
scroll to position [1155, 0]
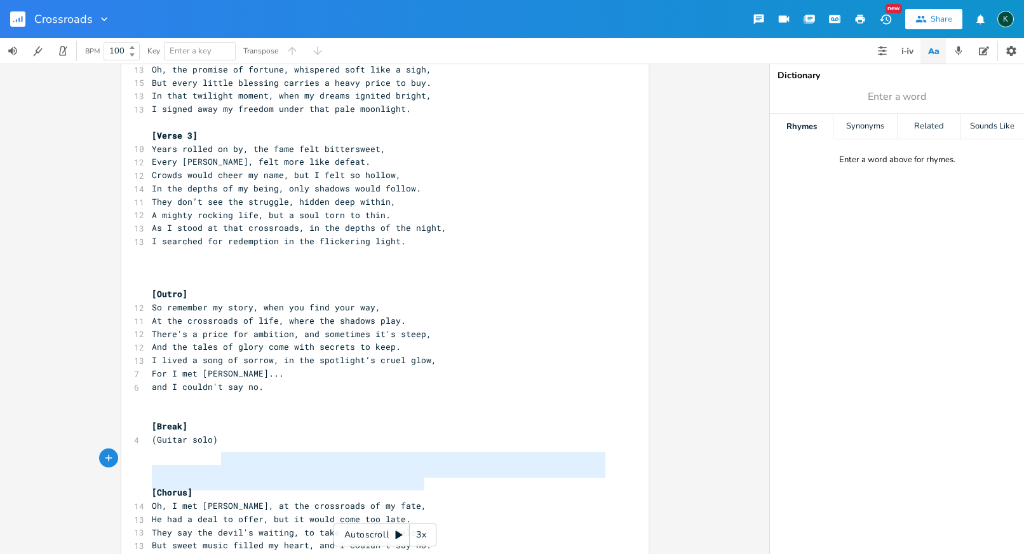
type textarea "[Chorus] Oh, I met Robert Johnson, at the crossroads of my fate, He had a deal …"
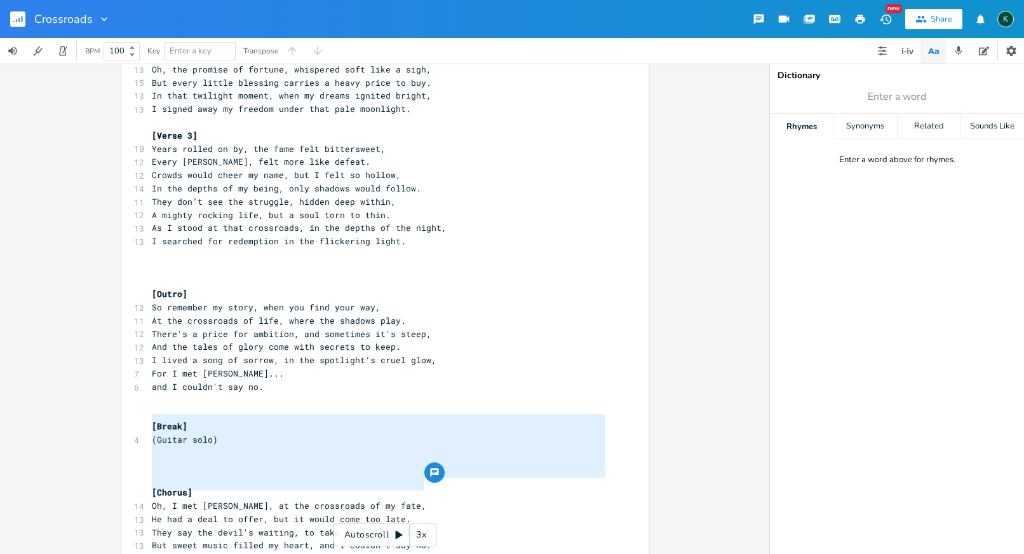
drag, startPoint x: 374, startPoint y: 485, endPoint x: 107, endPoint y: 418, distance: 275.7
click at [107, 418] on div "[Chorus] Oh, I met Robert Johnson, at the crossroads of my fate, He had a deal …" at bounding box center [385, 309] width 770 height 490
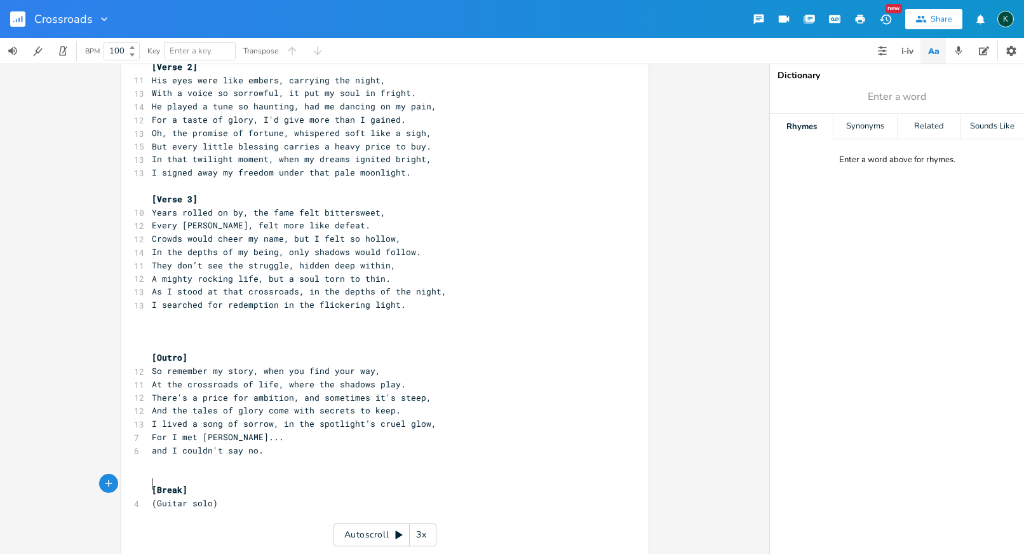
type textarea "lo)"
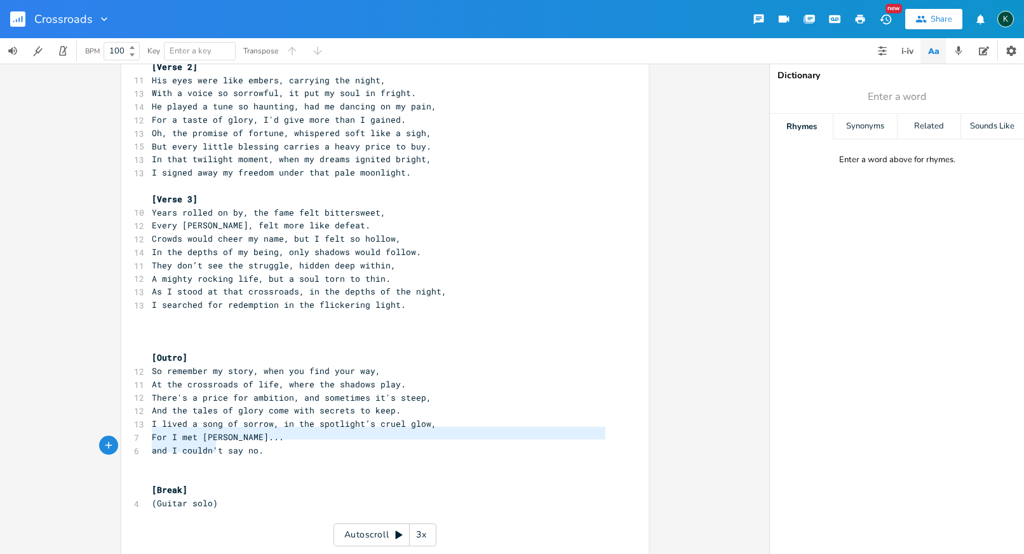
type textarea "[Break] (Guitar solo)"
drag, startPoint x: 226, startPoint y: 447, endPoint x: 126, endPoint y: 433, distance: 100.7
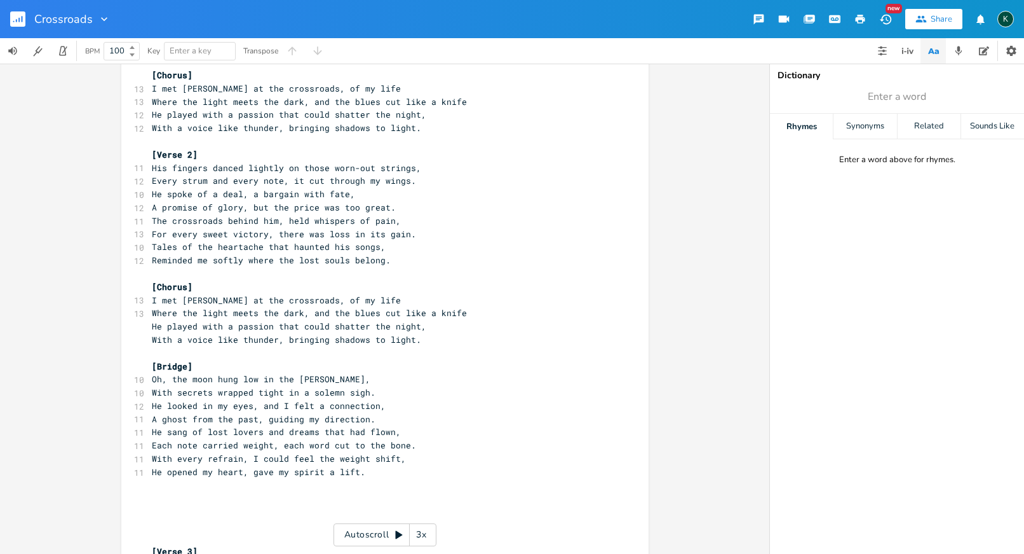
scroll to position [215, 0]
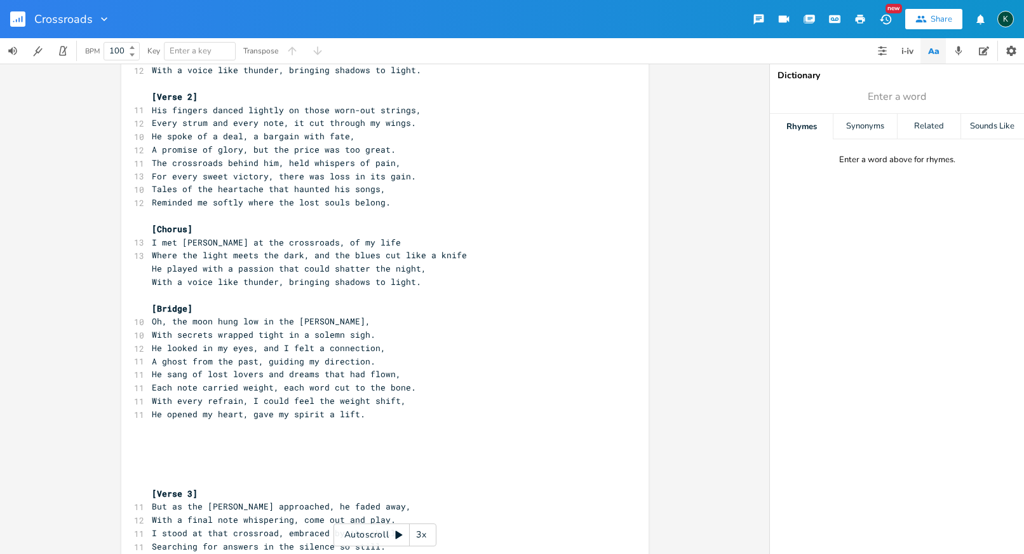
click at [152, 433] on pre "​" at bounding box center [378, 439] width 459 height 13
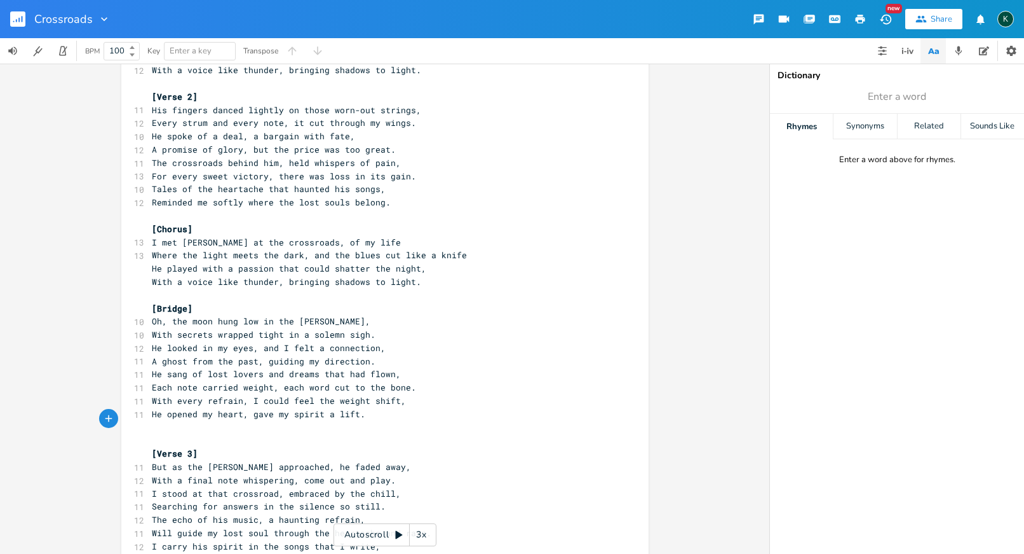
scroll to position [0, 0]
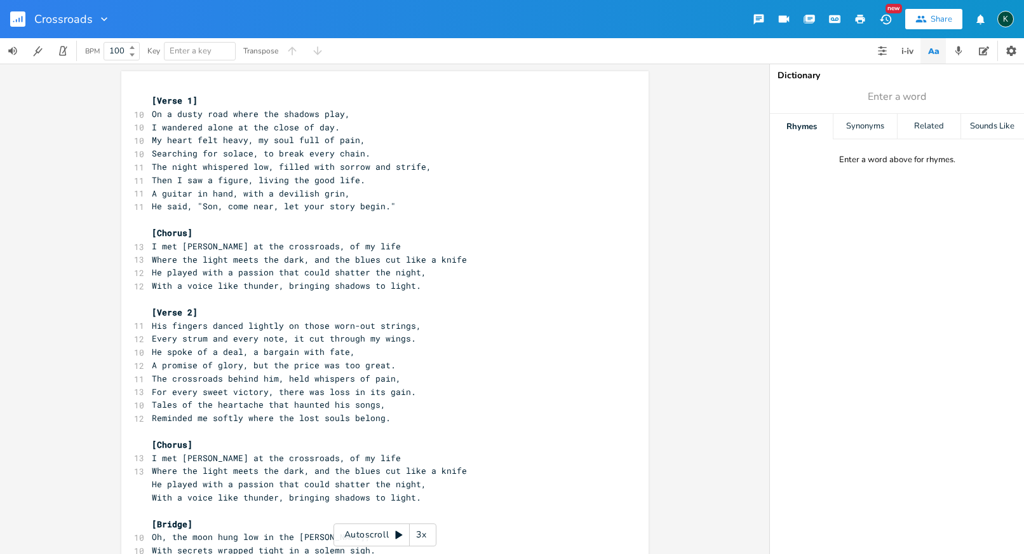
click at [180, 104] on span "[Verse 1]" at bounding box center [175, 100] width 46 height 11
click at [183, 306] on span "[Verse 2]" at bounding box center [175, 311] width 46 height 11
click at [180, 306] on span "[Verse 2]" at bounding box center [175, 311] width 46 height 11
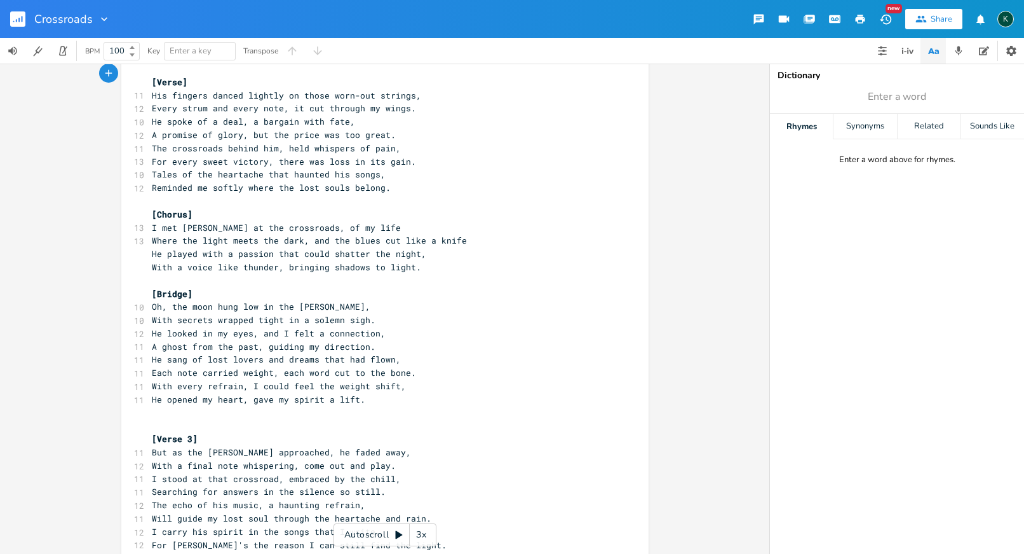
scroll to position [230, 0]
click at [179, 433] on span "[Verse 3]" at bounding box center [175, 438] width 46 height 11
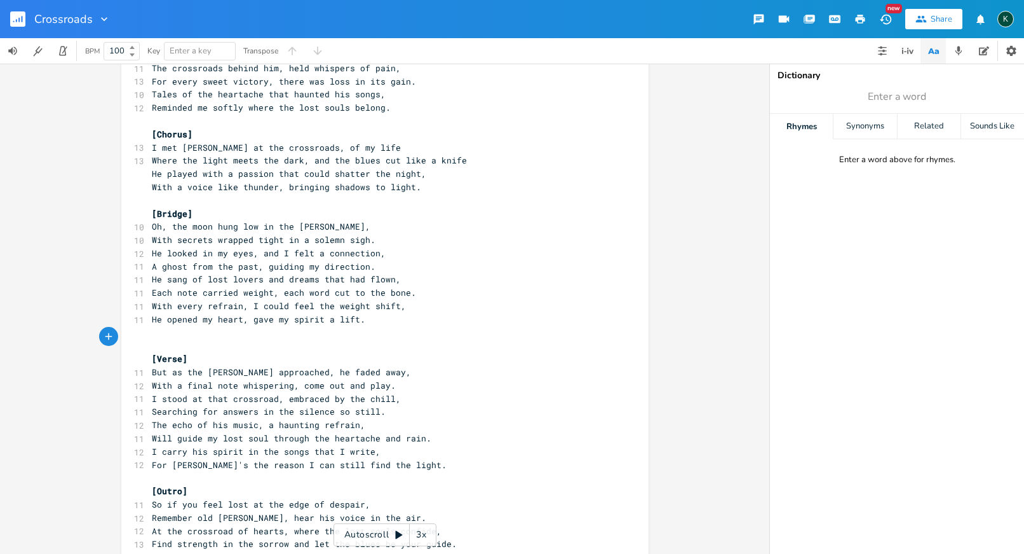
scroll to position [383, 0]
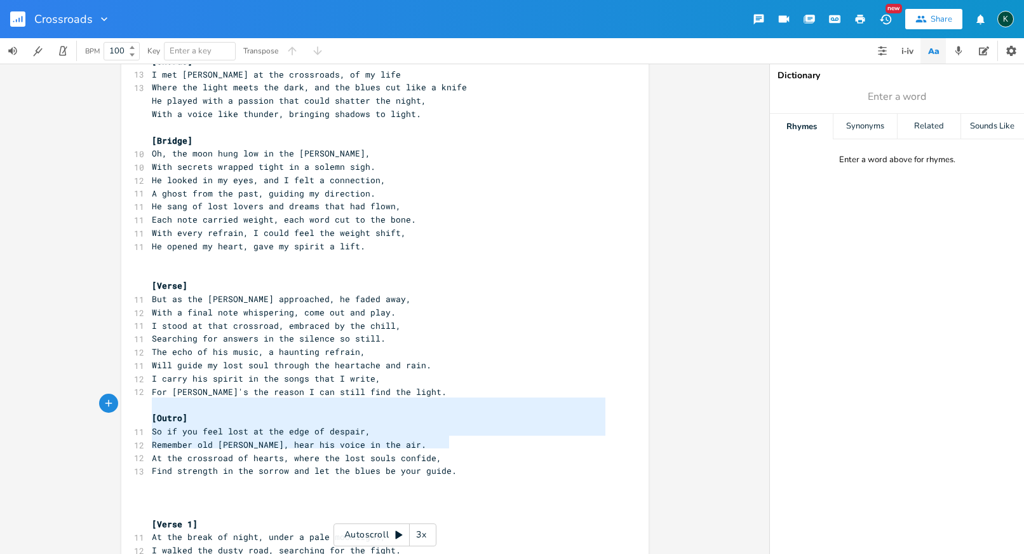
type textarea "[Outro] So if you feel lost at the edge of despair, Remember old Robert, hear h…"
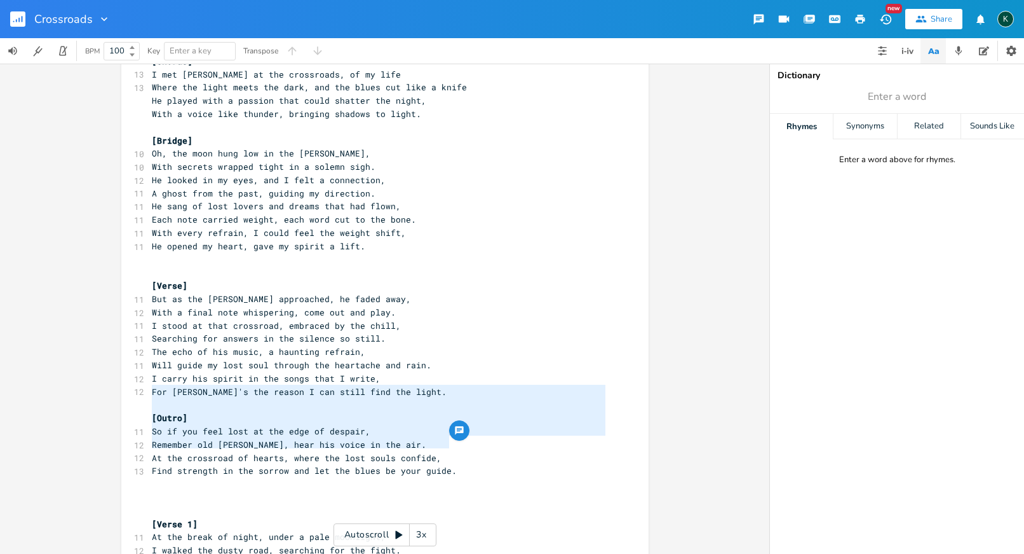
drag, startPoint x: 455, startPoint y: 444, endPoint x: 102, endPoint y: 397, distance: 355.9
click at [102, 395] on div "[Outro] So if you feel lost at the edge of despair, Remember old Robert, hear h…" at bounding box center [385, 309] width 770 height 490
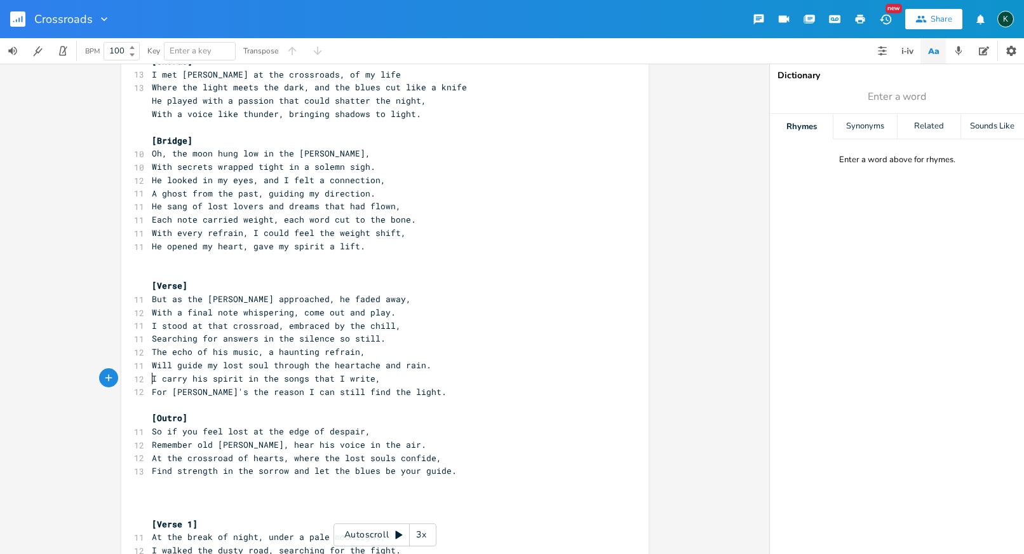
click at [153, 398] on pre "​" at bounding box center [378, 404] width 459 height 13
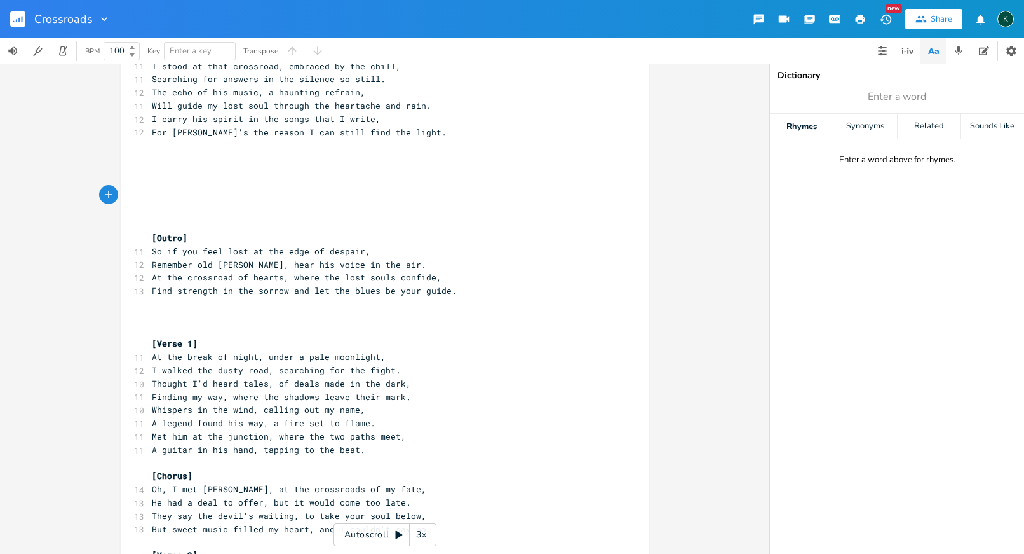
scroll to position [222, 0]
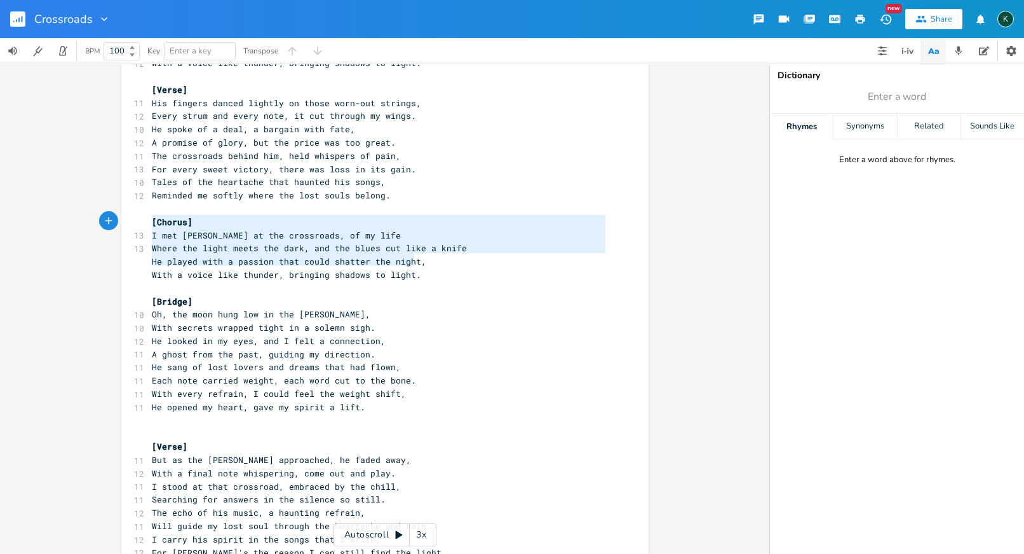
type textarea "[Chorus] I met Robert Johnson at the crossroads, of my life Where the light mee…"
drag, startPoint x: 350, startPoint y: 254, endPoint x: 119, endPoint y: 210, distance: 234.1
click at [163, 414] on pre "​" at bounding box center [378, 420] width 459 height 13
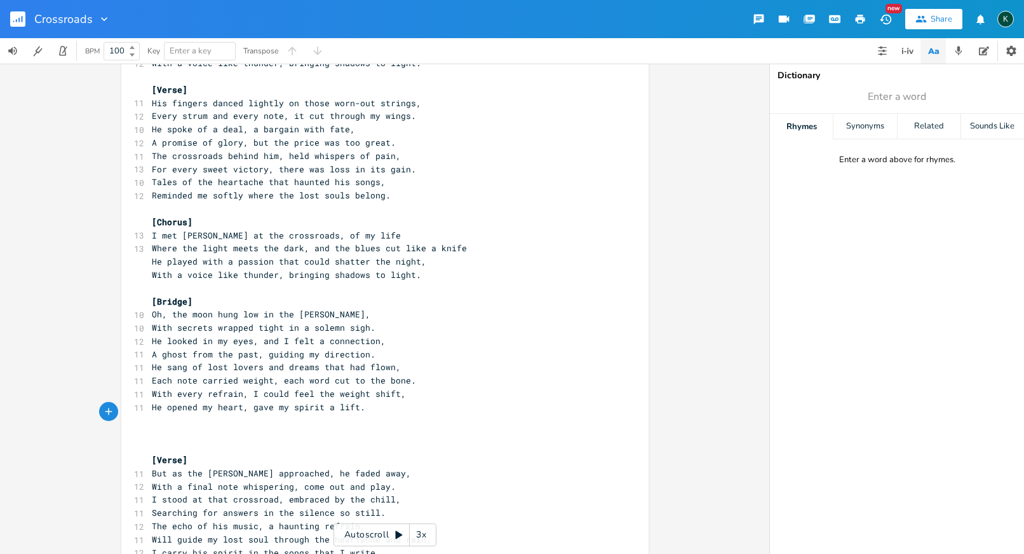
paste textarea "["
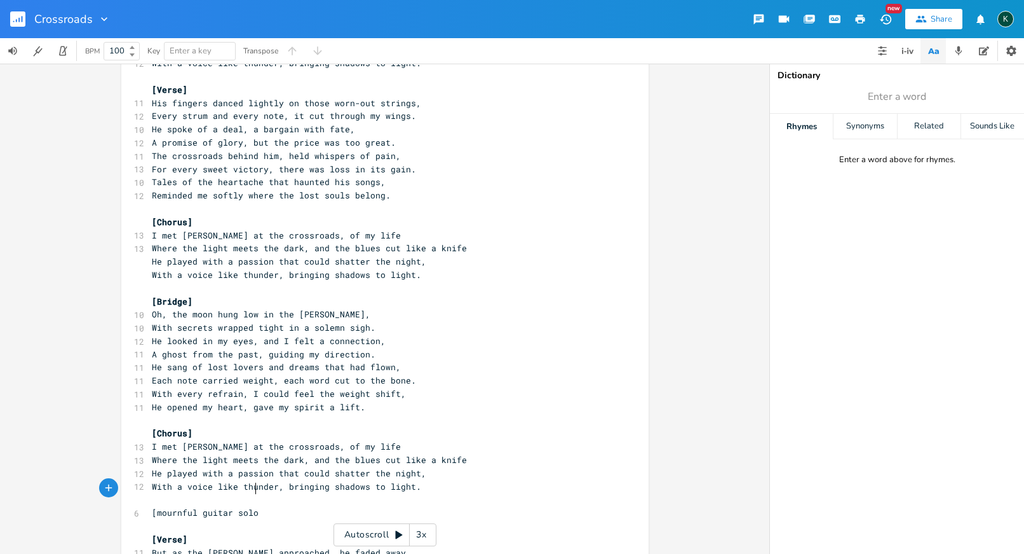
scroll to position [0, 66]
type textarea "[mournful guitar solo]"
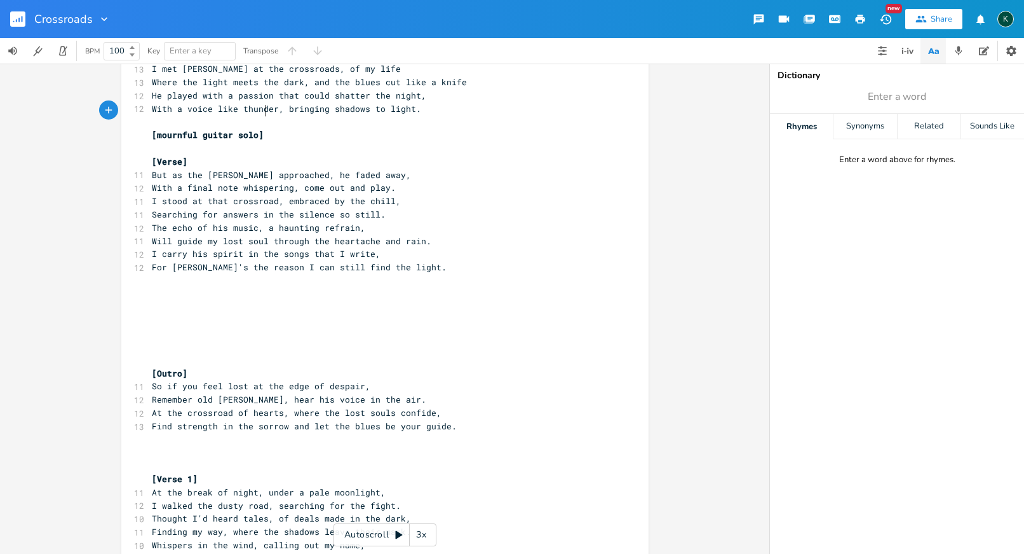
scroll to position [711, 0]
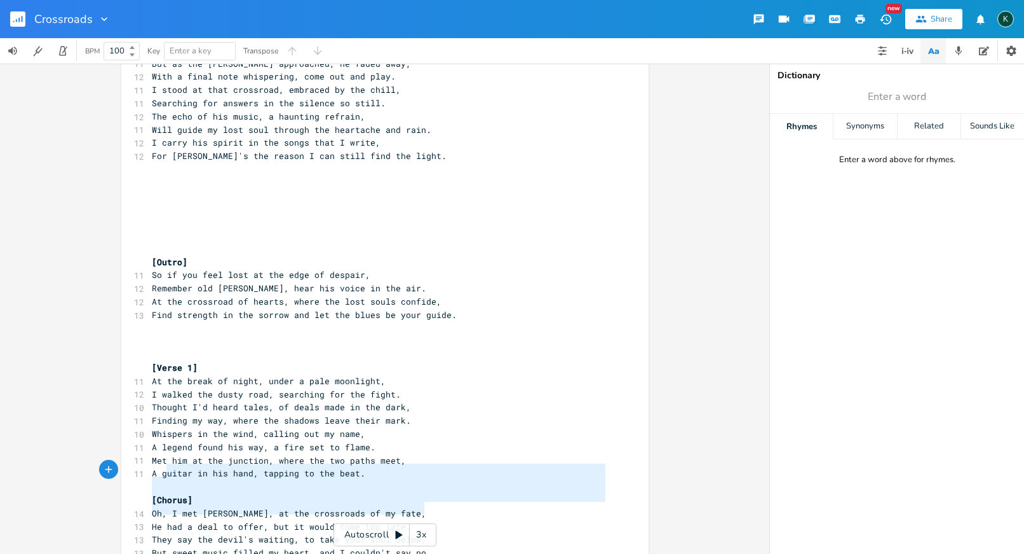
type textarea "[Chorus] Oh, I met Robert Johnson, at the crossroads of my fate, He had a deal …"
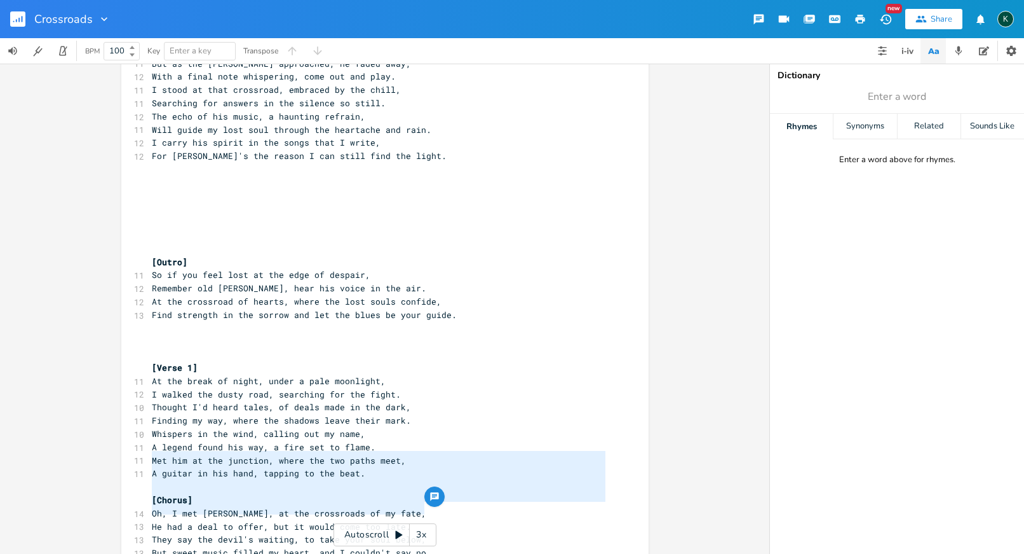
drag, startPoint x: 432, startPoint y: 502, endPoint x: 122, endPoint y: 458, distance: 313.3
click at [122, 458] on div "[Chorus] Oh, I met Robert Johnson, at the crossroads of my fate, He had a deal …" at bounding box center [384, 239] width 527 height 1759
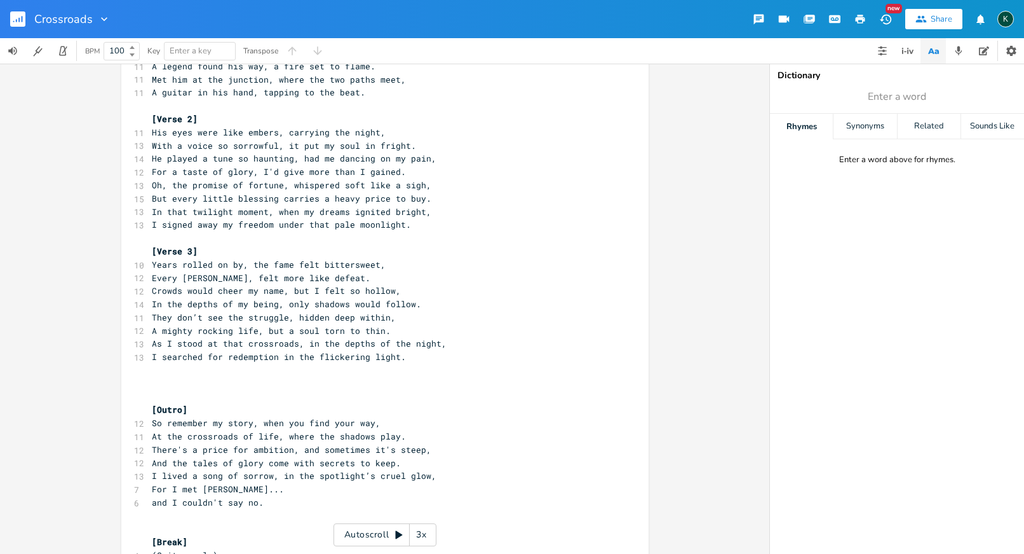
scroll to position [1142, 0]
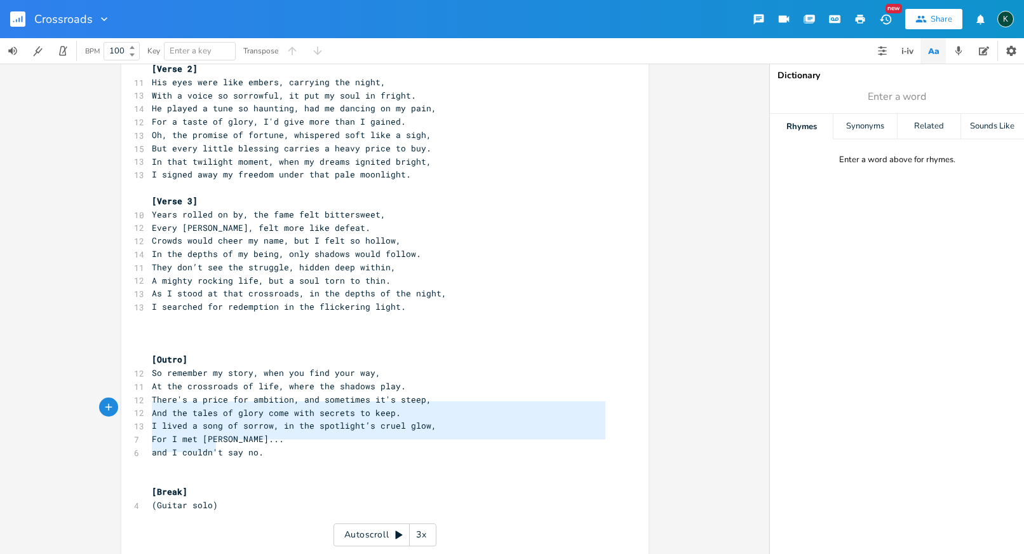
type textarea "and I couldn't say no. [Break] (Guitar solo)"
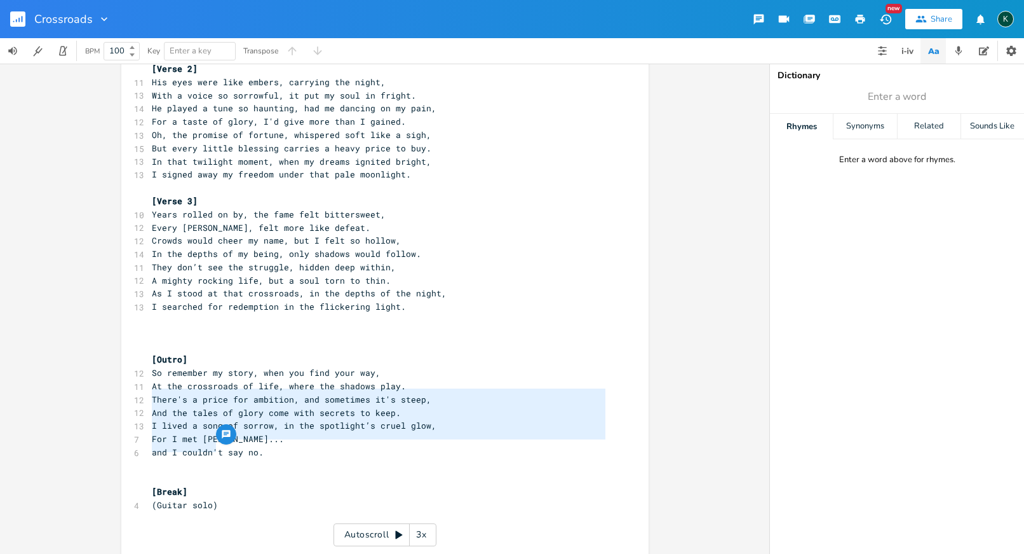
drag, startPoint x: 236, startPoint y: 447, endPoint x: 119, endPoint y: 394, distance: 128.5
click at [205, 472] on pre "​" at bounding box center [378, 478] width 459 height 13
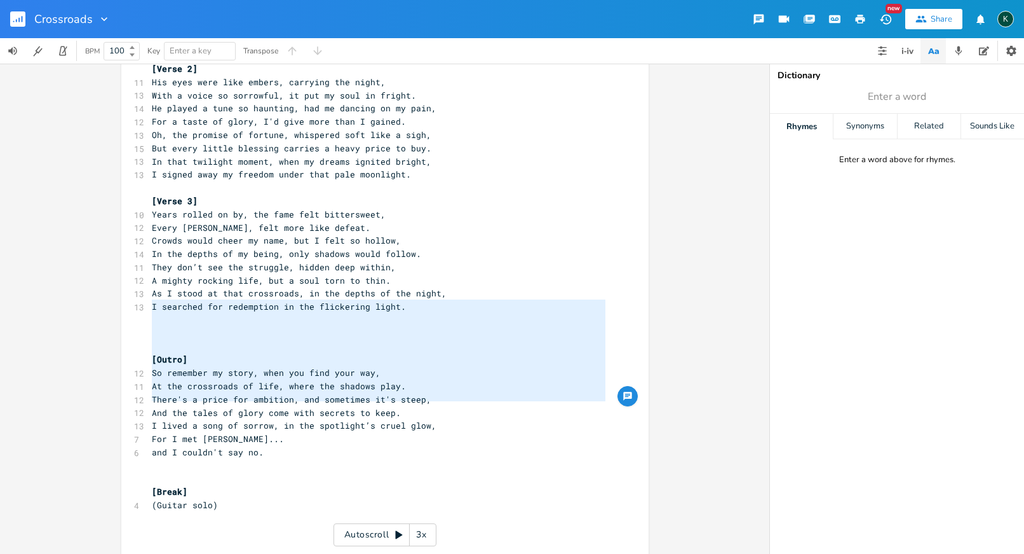
drag, startPoint x: 271, startPoint y: 401, endPoint x: 107, endPoint y: 304, distance: 190.3
click at [107, 304] on div "[Outro] So remember my story, when you find your way, At the crossroads of life…" at bounding box center [385, 309] width 770 height 490
type textarea "​"
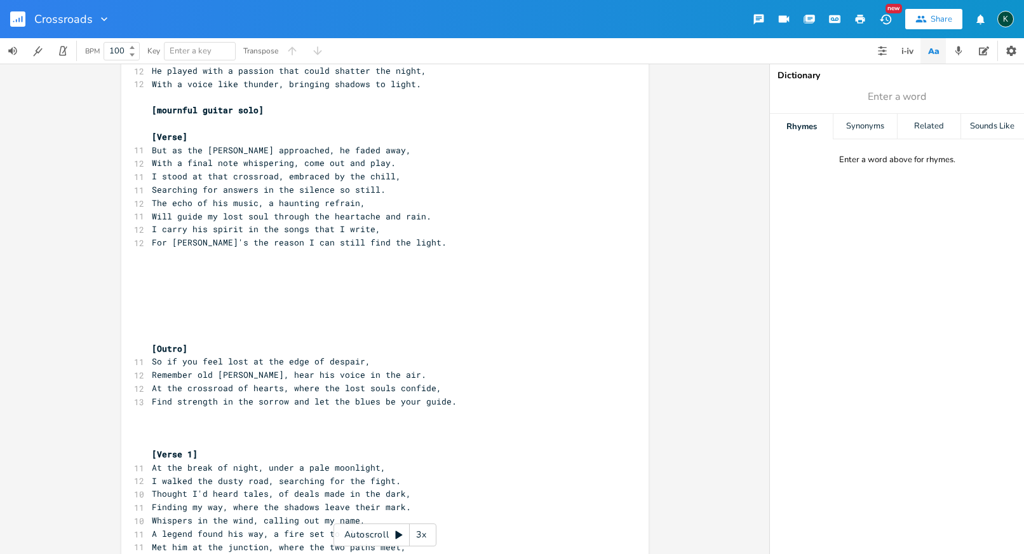
scroll to position [465, 0]
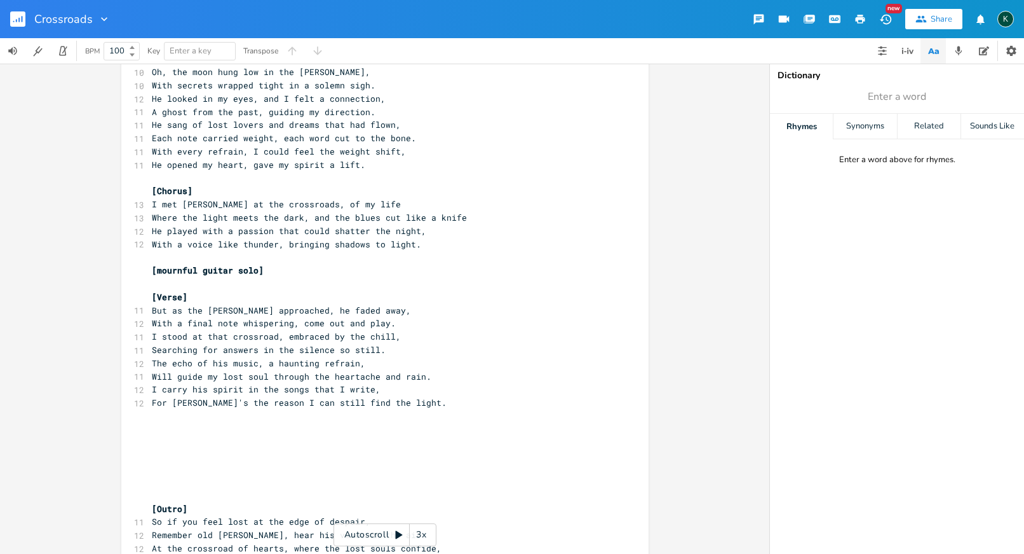
click at [157, 423] on pre "​" at bounding box center [378, 429] width 459 height 13
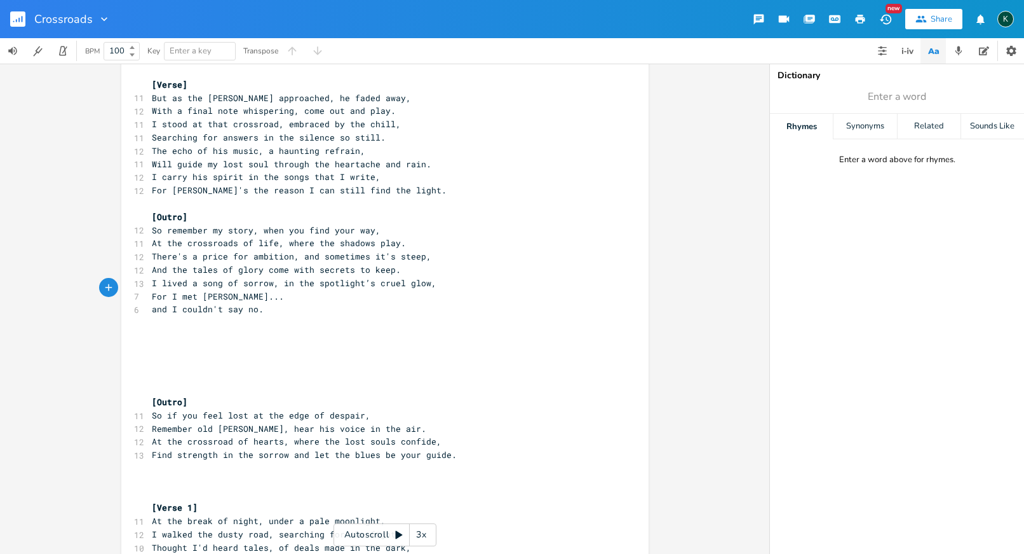
scroll to position [697, 0]
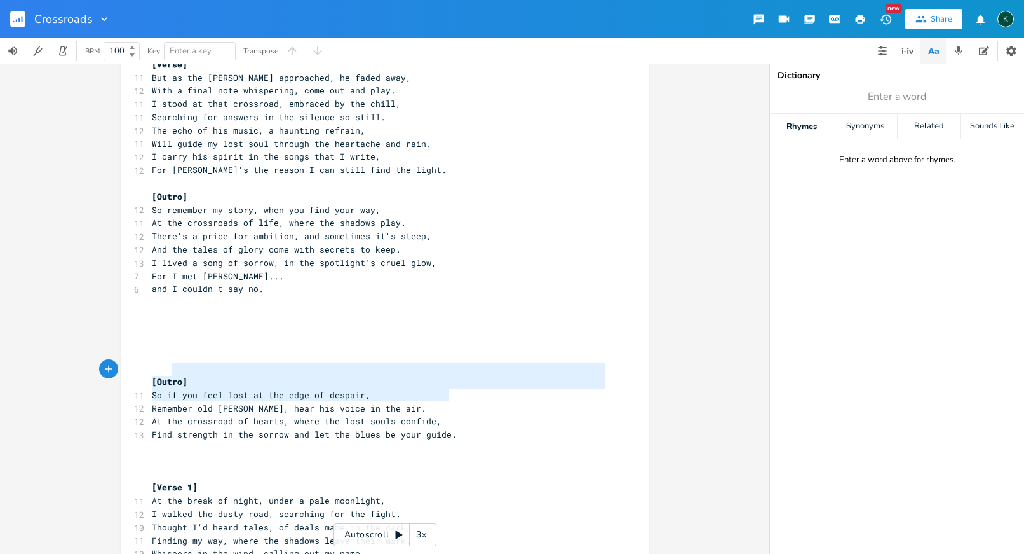
type textarea "[Outro] So if you feel lost at the edge of despair, Remember old Robert, hear h…"
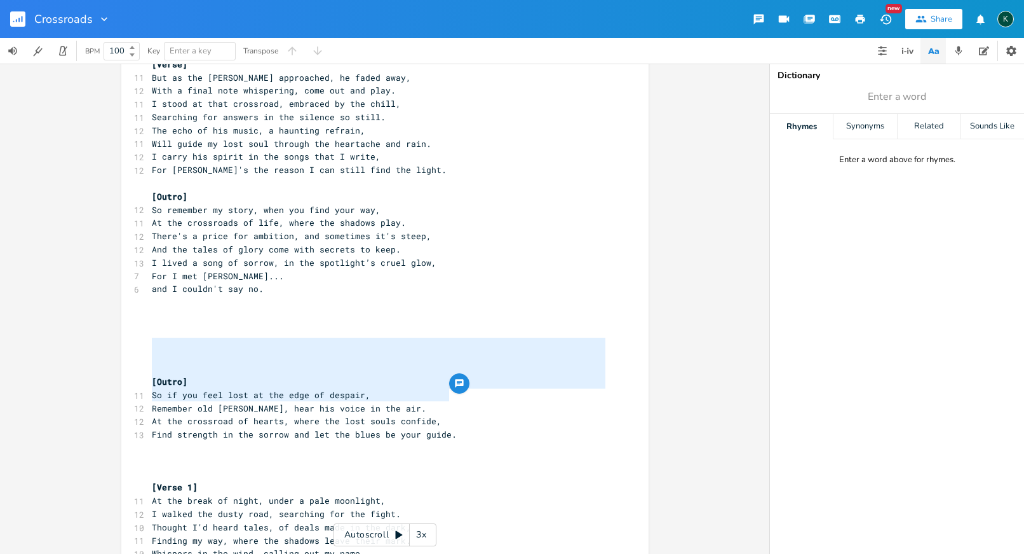
drag, startPoint x: 445, startPoint y: 396, endPoint x: 128, endPoint y: 344, distance: 321.3
click at [128, 344] on div "[Outro] So if you feel lost at the edge of despair, Remember old Robert, hear h…" at bounding box center [384, 214] width 527 height 1680
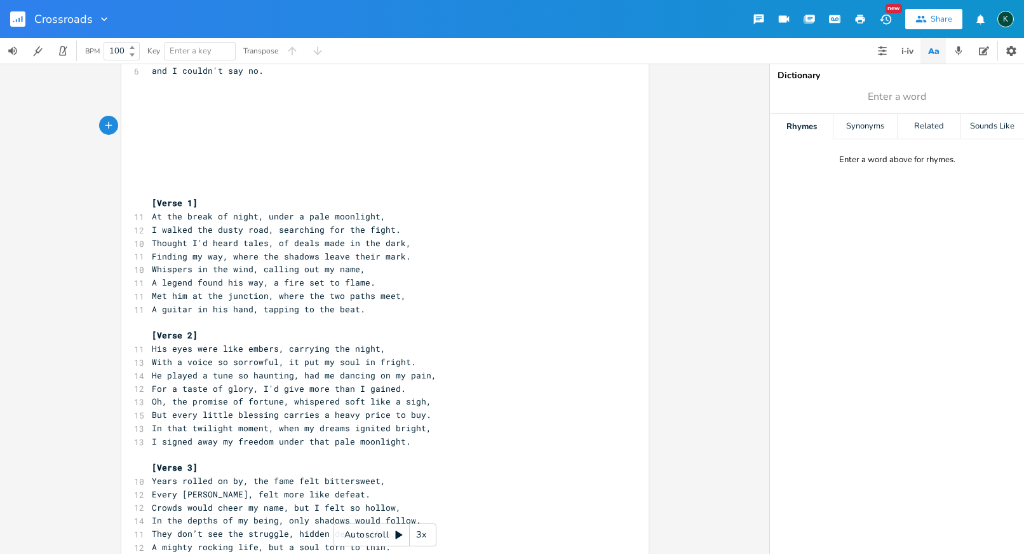
scroll to position [918, 0]
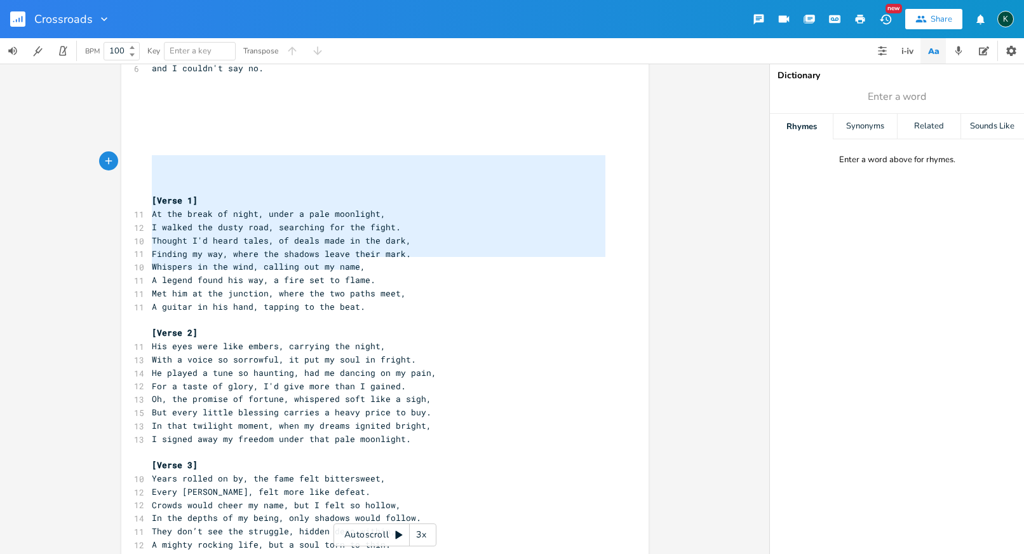
type textarea "[Verse 1] At the break of night, under a pale moonlight, I walked the dusty roa…"
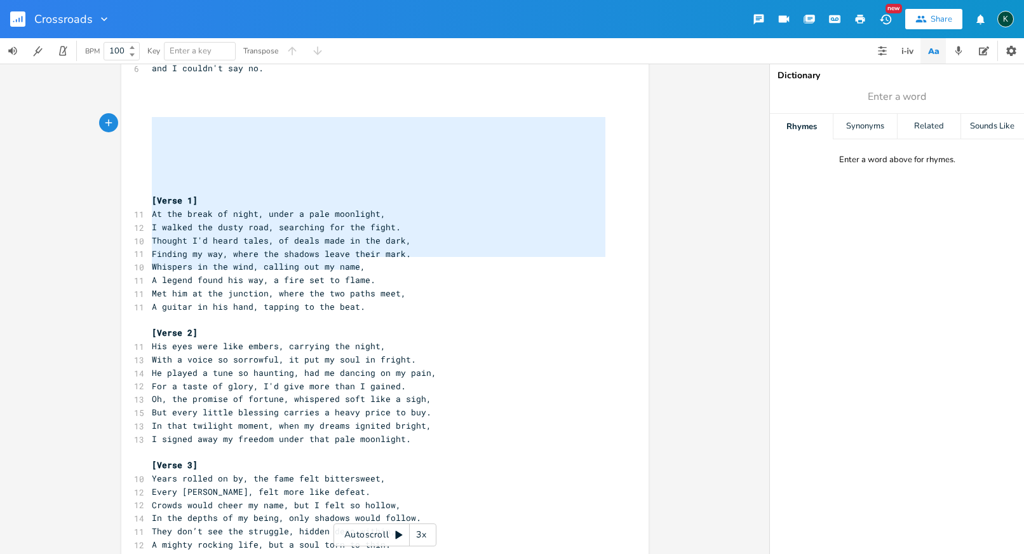
drag, startPoint x: 364, startPoint y: 266, endPoint x: 90, endPoint y: 125, distance: 309.0
click at [90, 125] on div "[Verse 1] At the break of night, under a pale moonlight, I walked the dusty roa…" at bounding box center [385, 309] width 770 height 490
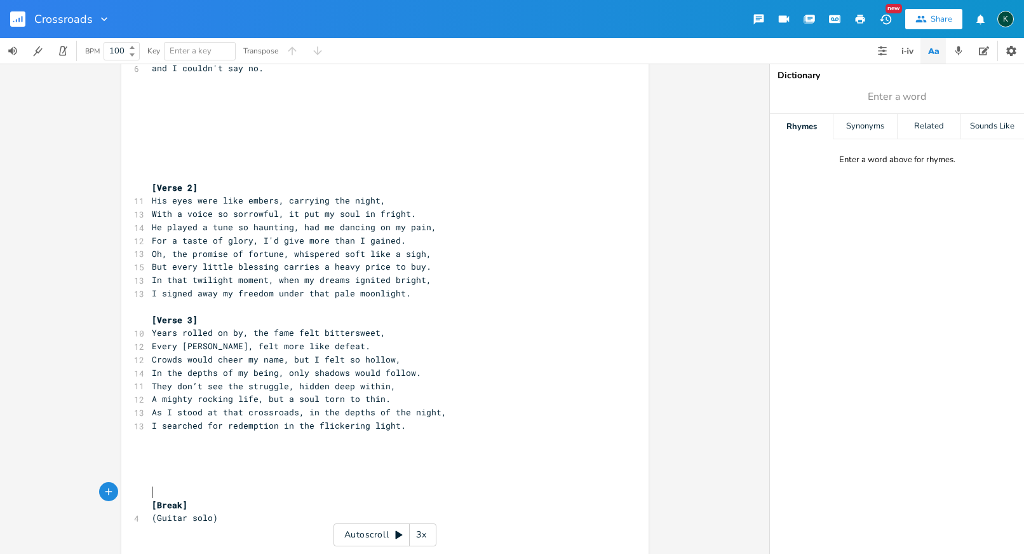
type textarea "[Break] (Guitar solo)"
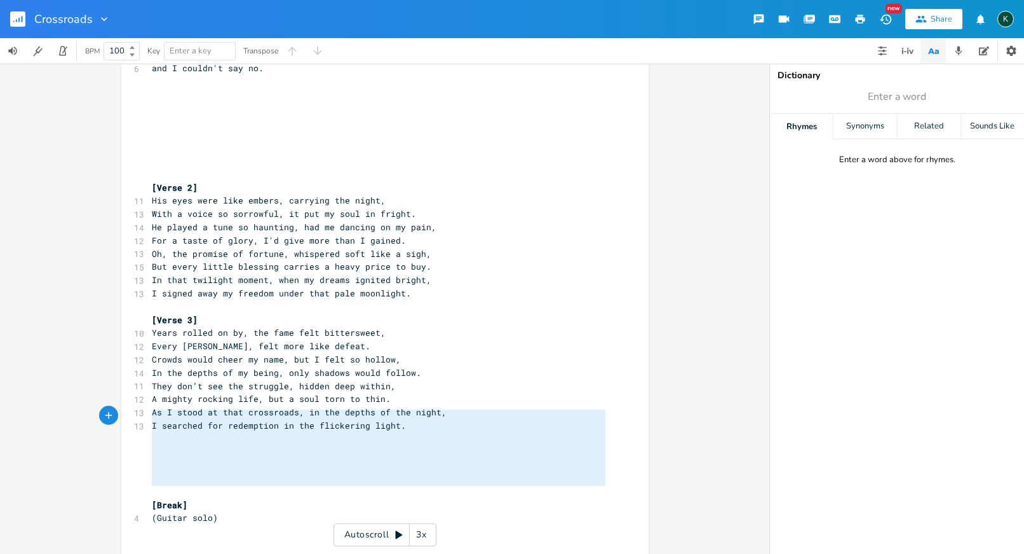
drag, startPoint x: 233, startPoint y: 492, endPoint x: 103, endPoint y: 412, distance: 152.6
click at [103, 412] on div "[Break] (Guitar solo) x [Verse] 10 On a dusty road where the shadows play, 10 I…" at bounding box center [385, 309] width 770 height 490
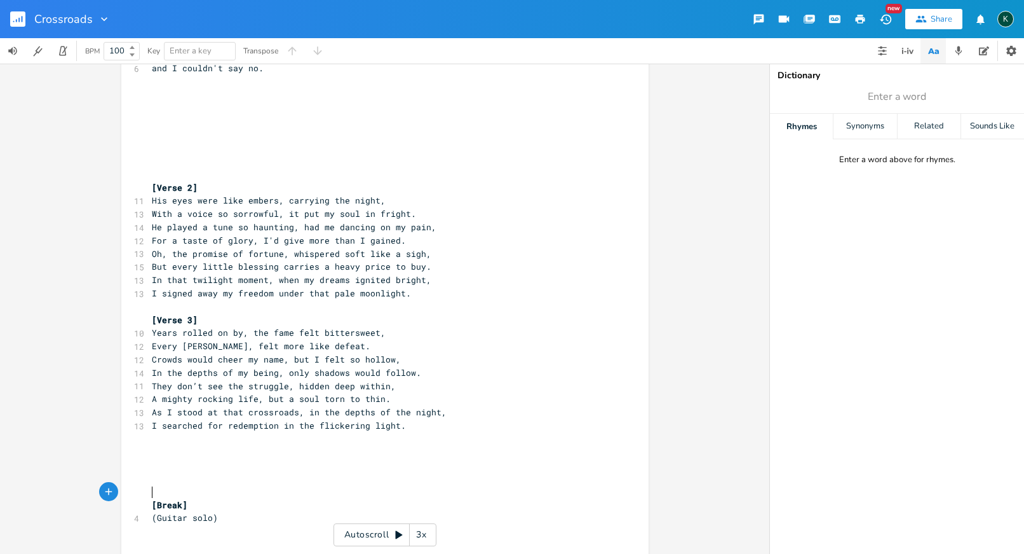
type textarea "[Break] (Guitar solo)"
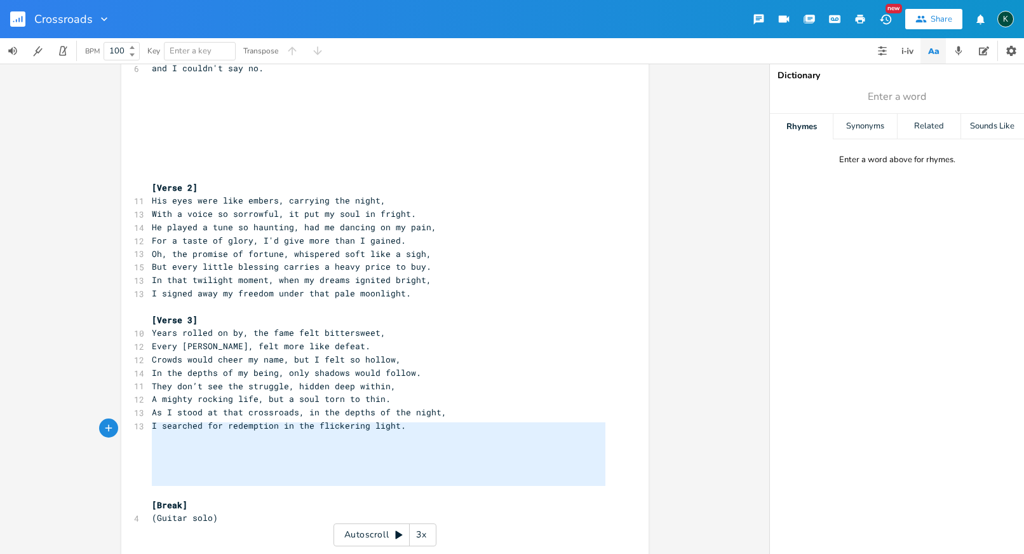
drag, startPoint x: 264, startPoint y: 487, endPoint x: 118, endPoint y: 422, distance: 159.6
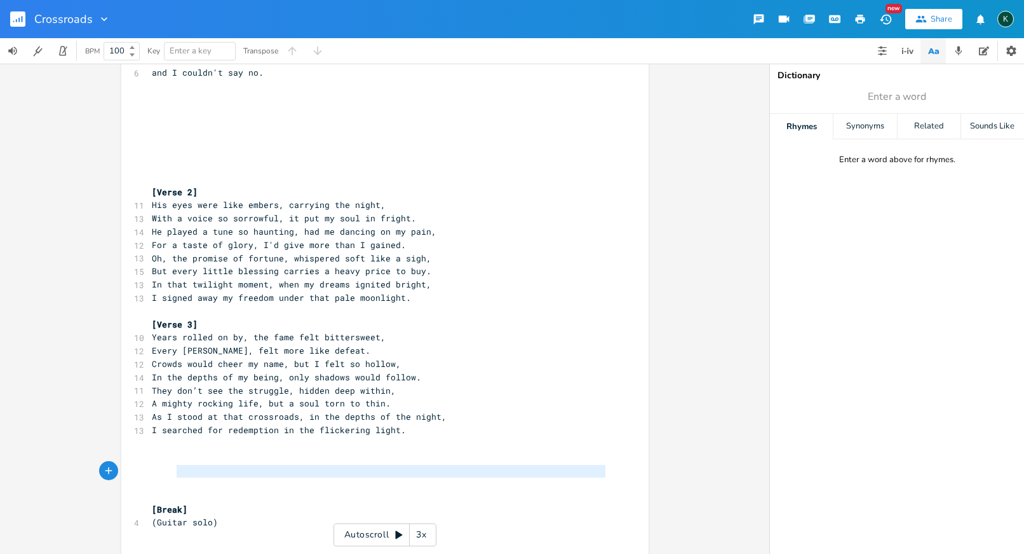
type textarea "[Break] (Guitar solo)"
drag, startPoint x: 215, startPoint y: 477, endPoint x: 118, endPoint y: 442, distance: 103.5
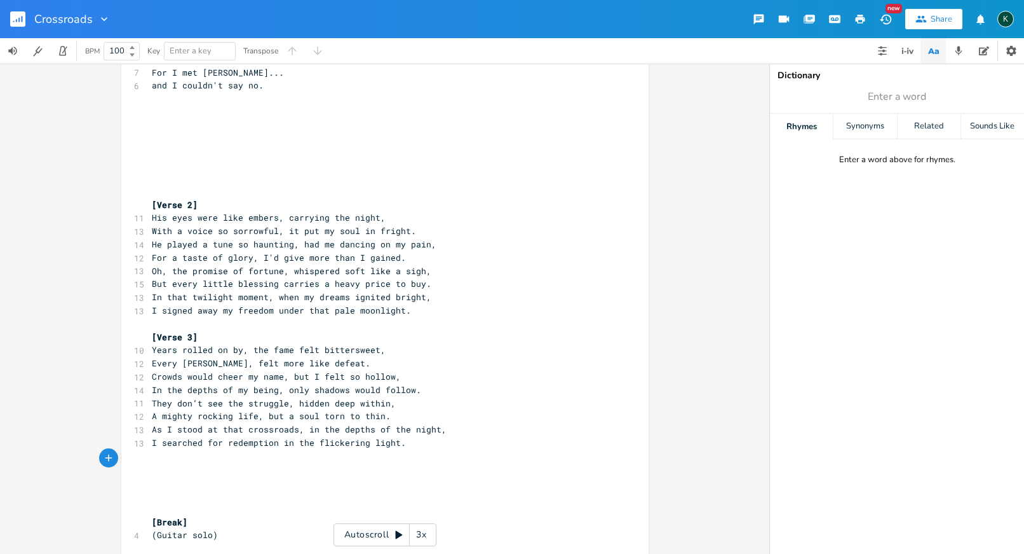
scroll to position [888, 0]
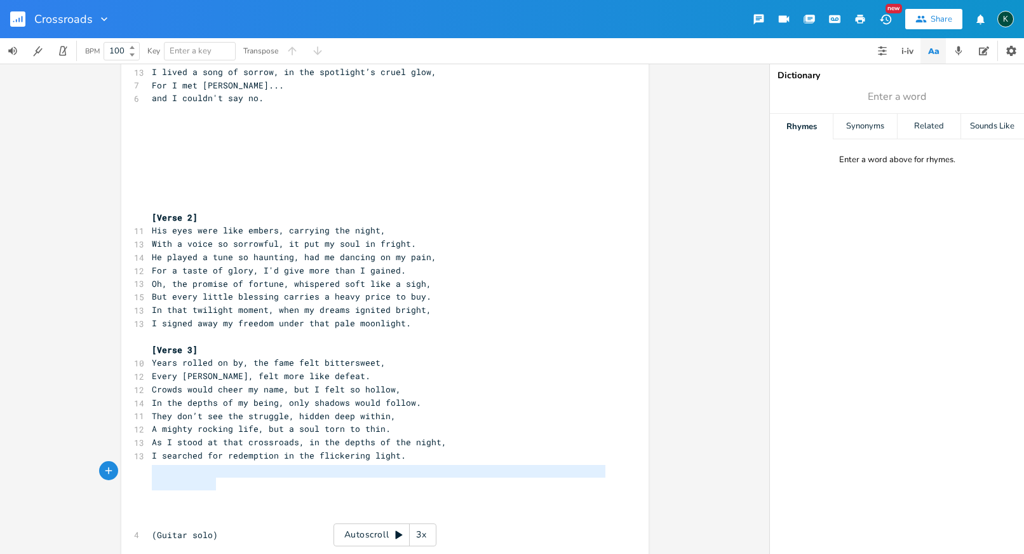
type textarea "(Guitar solo)"
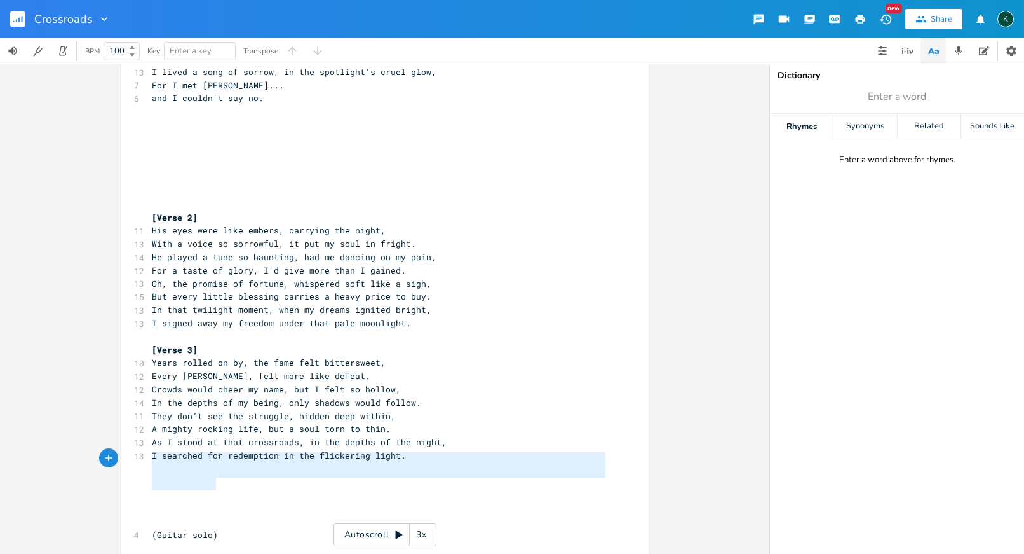
drag, startPoint x: 173, startPoint y: 480, endPoint x: 122, endPoint y: 452, distance: 58.9
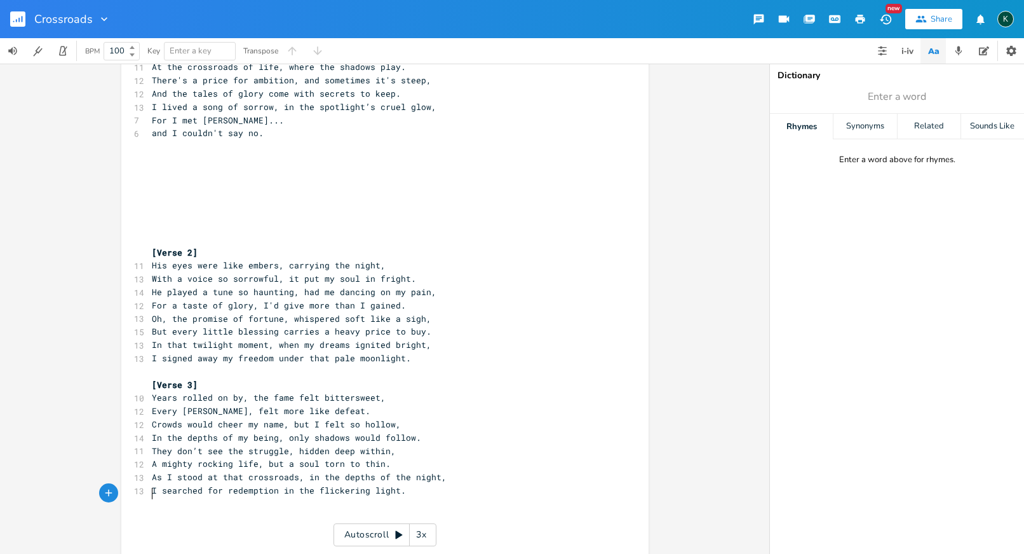
scroll to position [862, 0]
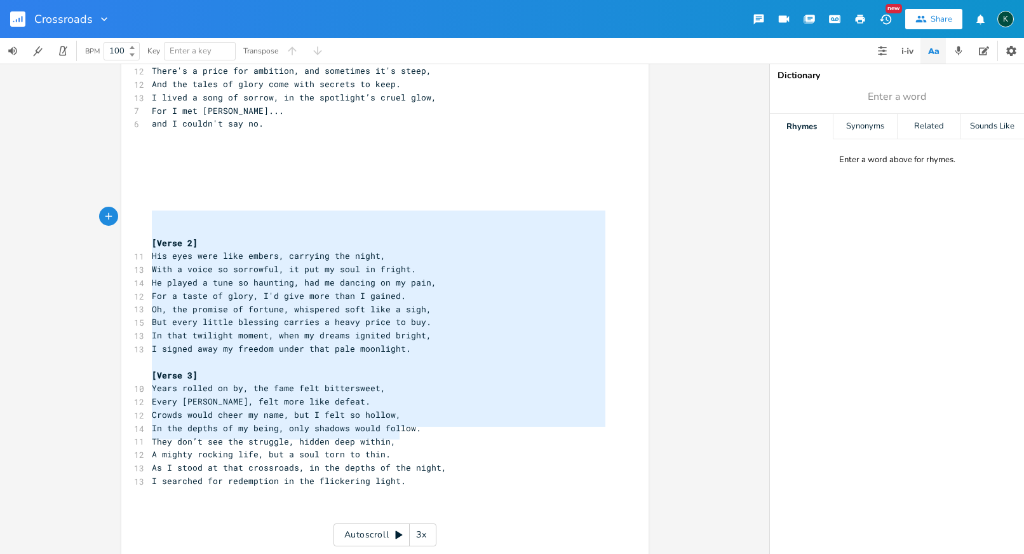
type textarea "[Verse 2] His eyes were like embers, carrying the night, With a voice so sorrow…"
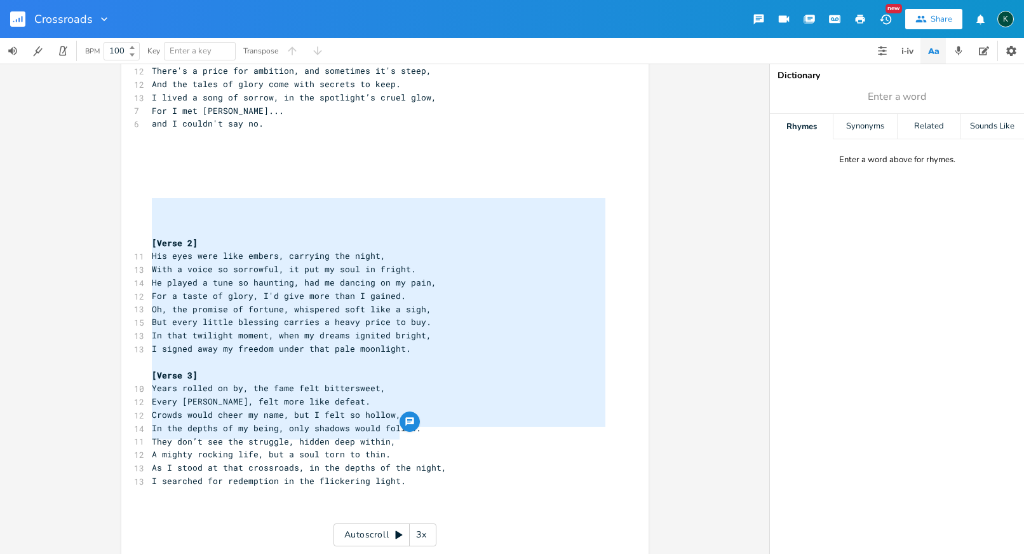
drag, startPoint x: 396, startPoint y: 430, endPoint x: 72, endPoint y: 201, distance: 395.8
click at [72, 201] on div "[Verse 2] His eyes were like embers, carrying the night, With a voice so sorrow…" at bounding box center [385, 309] width 770 height 490
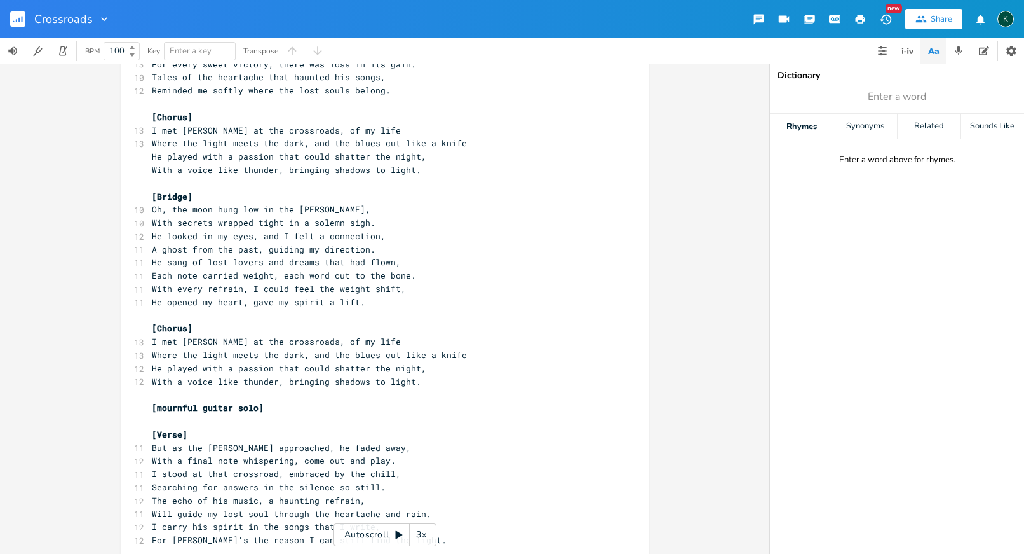
scroll to position [452, 0]
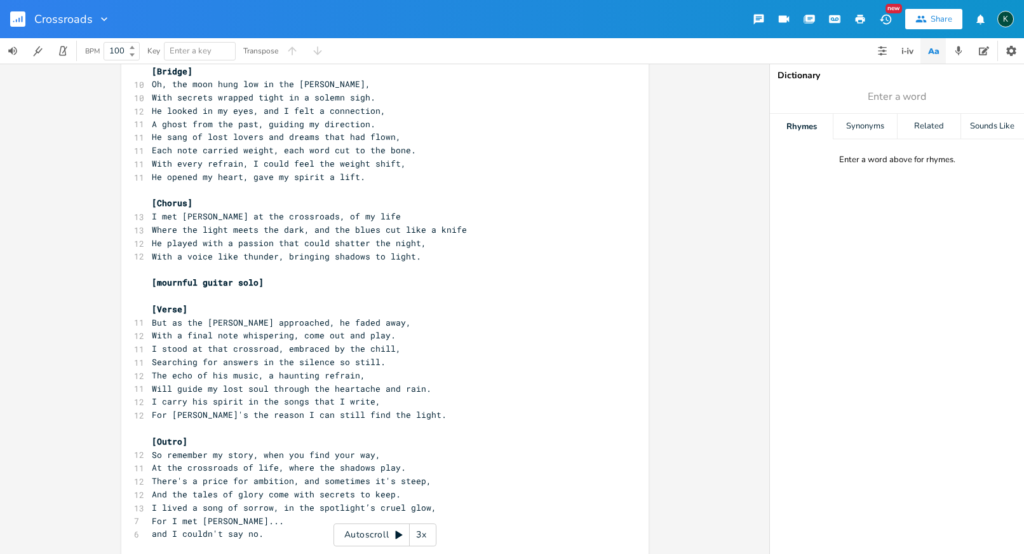
click at [404, 408] on pre "For Robert's the reason I can still find the light." at bounding box center [378, 414] width 459 height 13
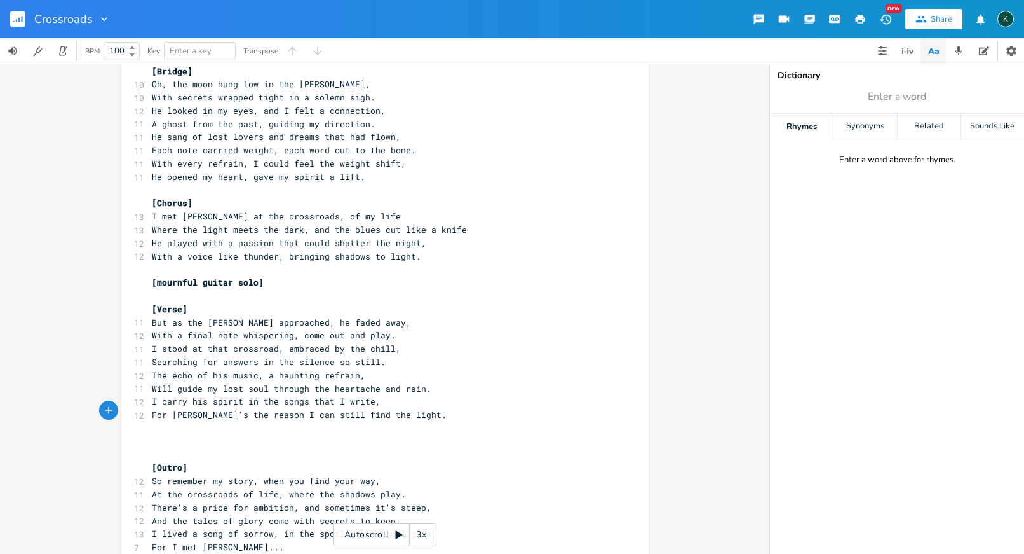
scroll to position [576, 0]
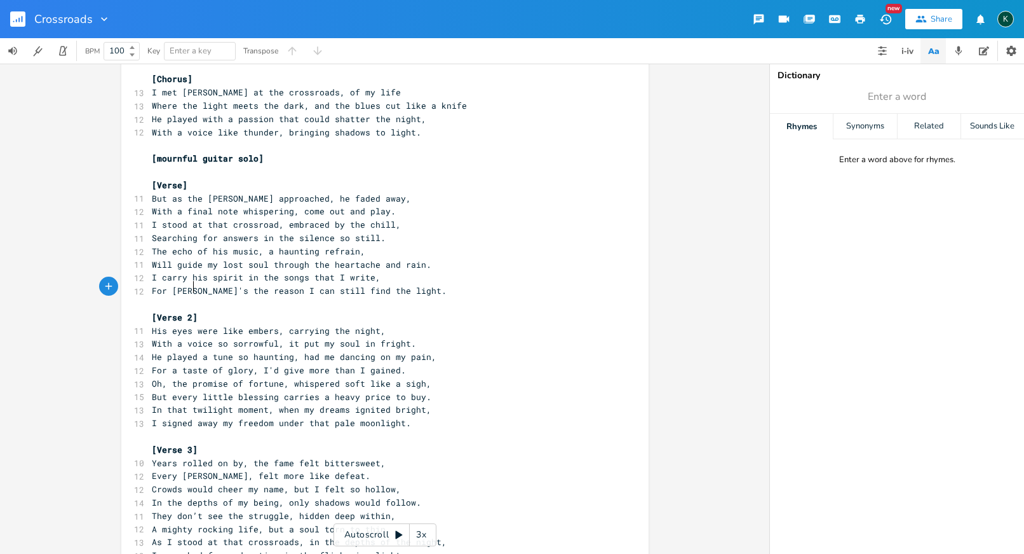
click at [191, 311] on span "[Verse 2]" at bounding box center [175, 316] width 46 height 11
click at [190, 444] on span "[Verse 3]" at bounding box center [175, 449] width 46 height 11
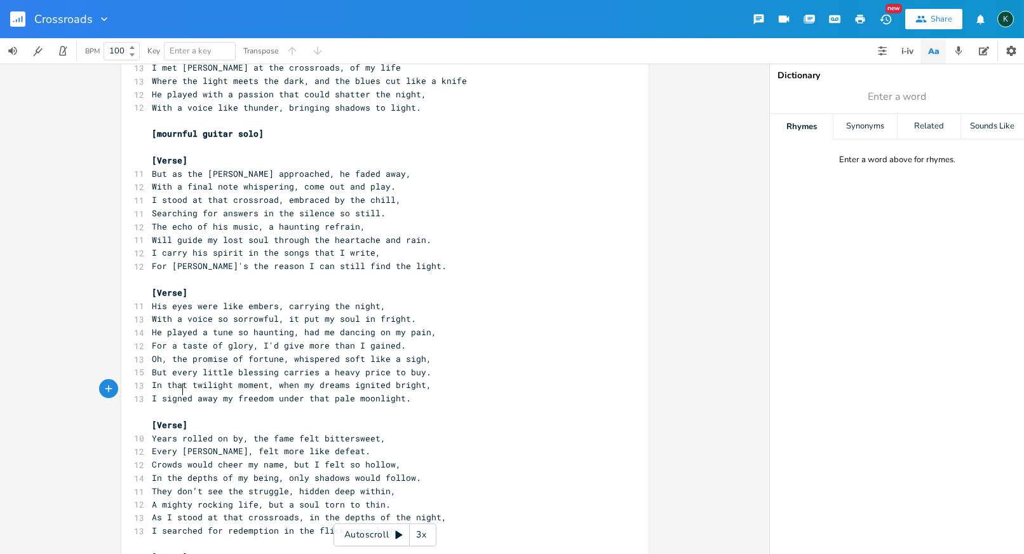
scroll to position [507, 0]
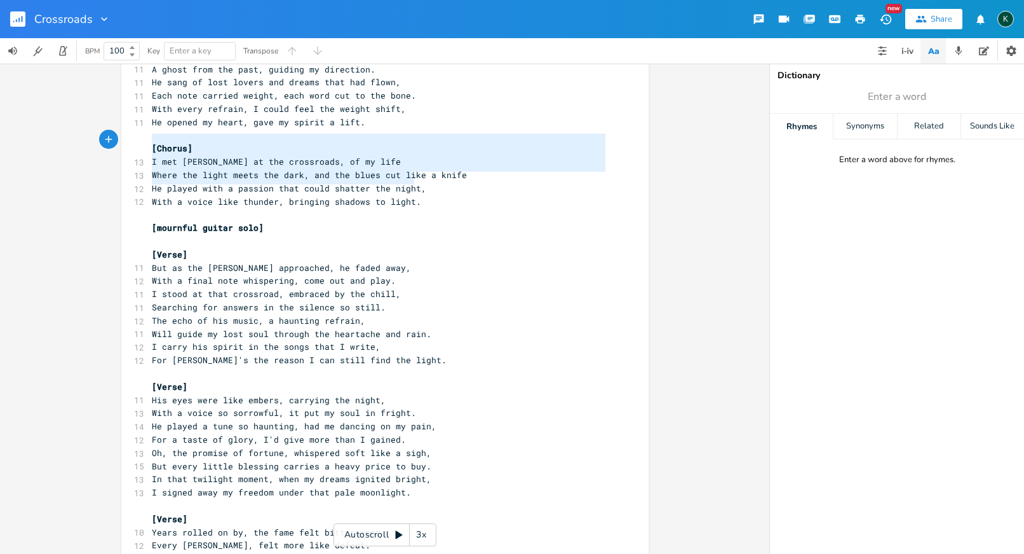
type textarea "[Chorus] I met Robert Johnson at the crossroads, of my life Where the light mee…"
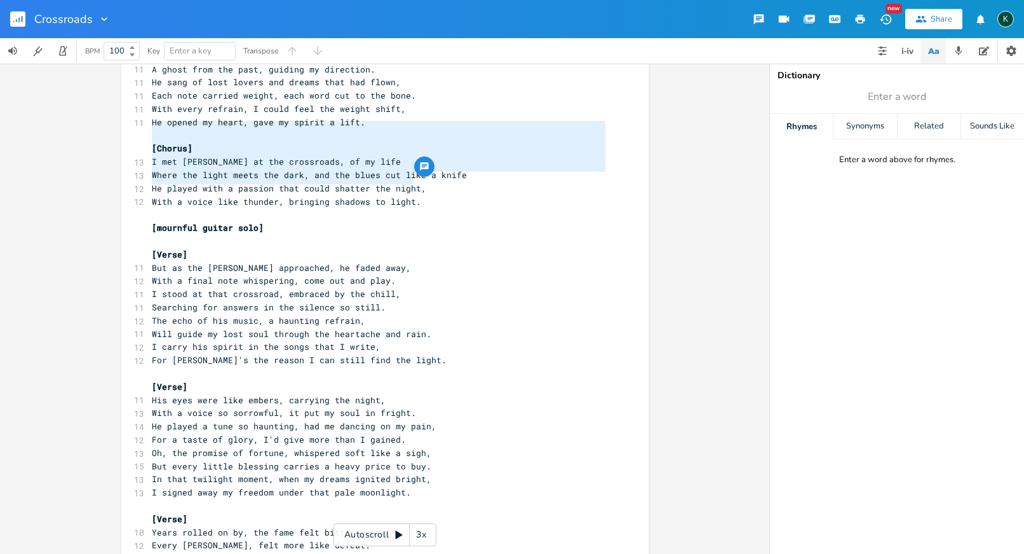
drag, startPoint x: 414, startPoint y: 180, endPoint x: 94, endPoint y: 126, distance: 324.1
click at [94, 126] on div "[Chorus] I met Robert Johnson at the crossroads, of my life Where the light mee…" at bounding box center [385, 309] width 770 height 490
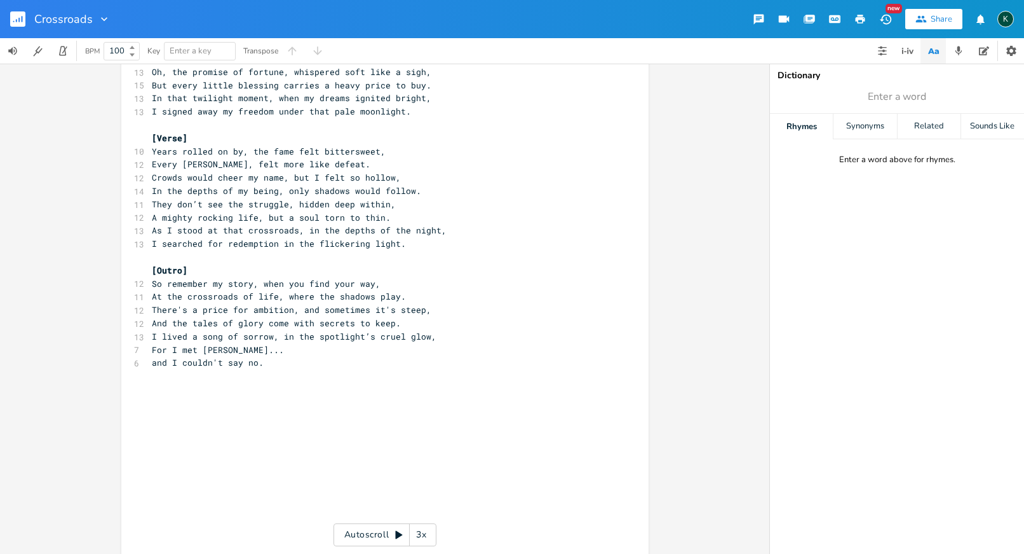
click at [160, 250] on pre "​" at bounding box center [378, 256] width 459 height 13
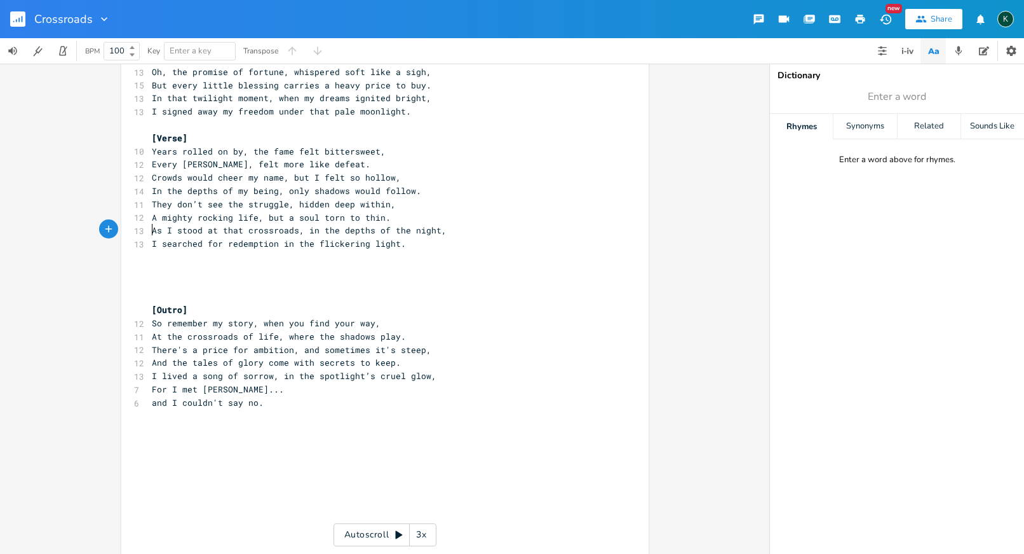
click at [149, 264] on pre "​" at bounding box center [378, 270] width 459 height 13
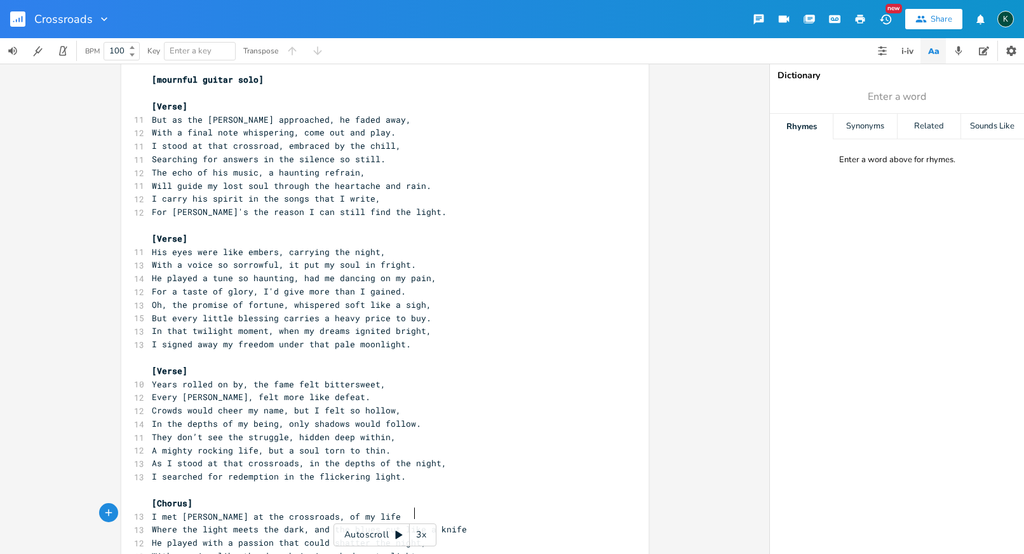
scroll to position [629, 0]
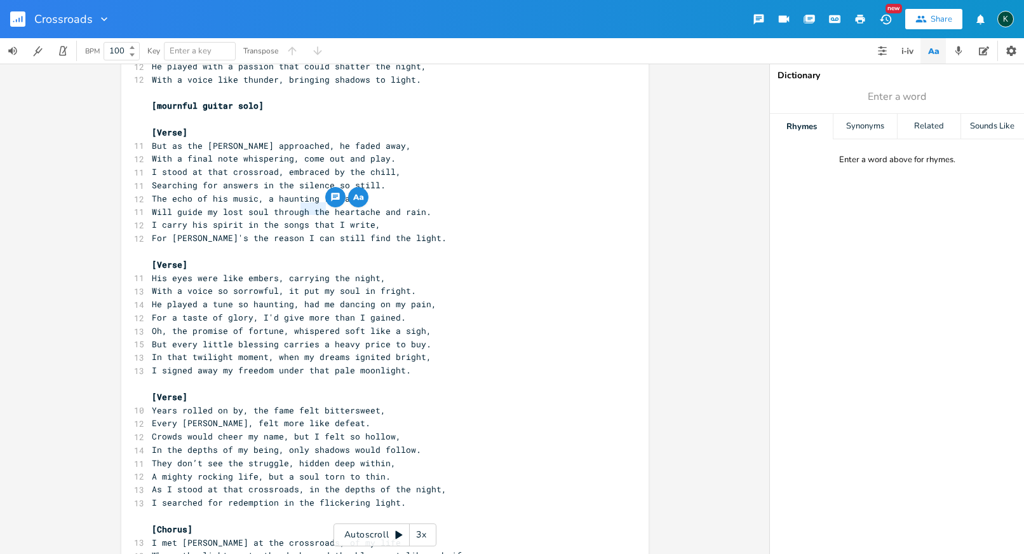
drag, startPoint x: 297, startPoint y: 210, endPoint x: 323, endPoint y: 208, distance: 26.1
click at [323, 232] on span "For Robert's the reason I can still find the light." at bounding box center [299, 237] width 295 height 11
type textarea "can't"
click at [325, 311] on span "For a taste of glory, I'd give more than I gained." at bounding box center [279, 316] width 254 height 11
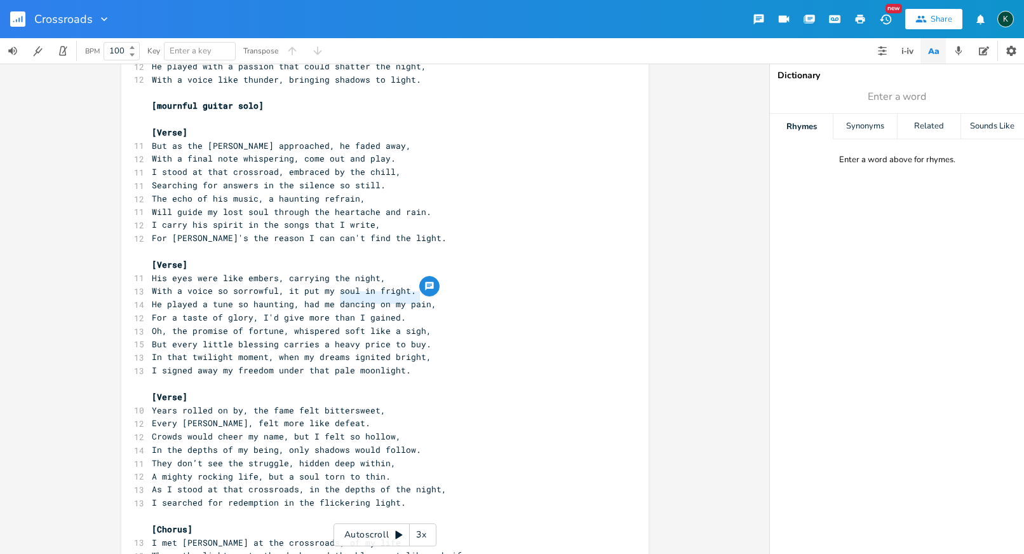
drag, startPoint x: 338, startPoint y: 301, endPoint x: 414, endPoint y: 300, distance: 76.3
click at [414, 325] on span "Oh, the promise of fortune, whispered soft like a sigh," at bounding box center [292, 330] width 280 height 11
type textarea "f"
type textarea "soft in my ear"
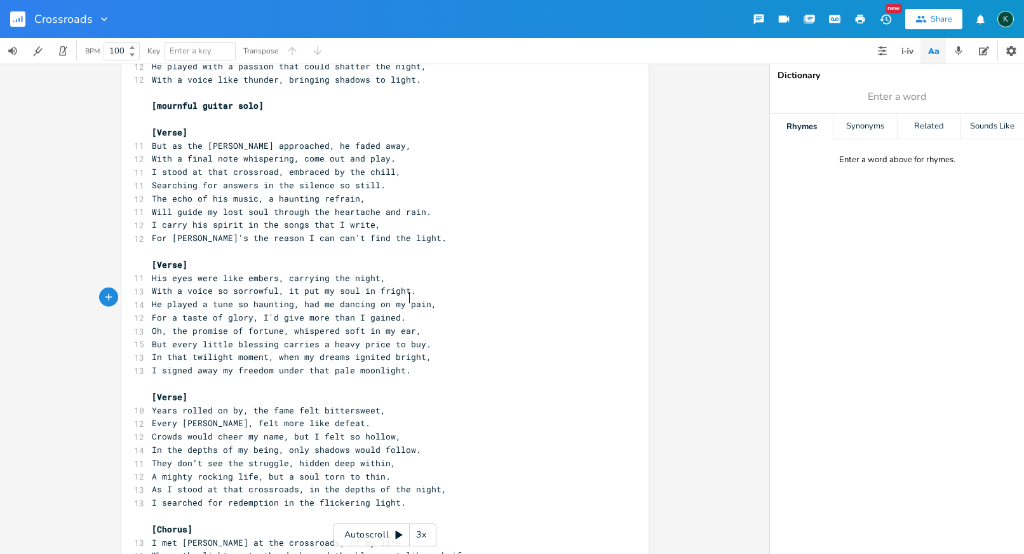
scroll to position [0, 43]
click at [231, 338] on span "But every little blessing carries a heavy price to buy." at bounding box center [292, 343] width 280 height 11
type textarea "heavy"
drag, startPoint x: 292, startPoint y: 311, endPoint x: 322, endPoint y: 311, distance: 29.2
click at [322, 338] on span "But every blessing carries a heavy price to buy." at bounding box center [274, 343] width 244 height 11
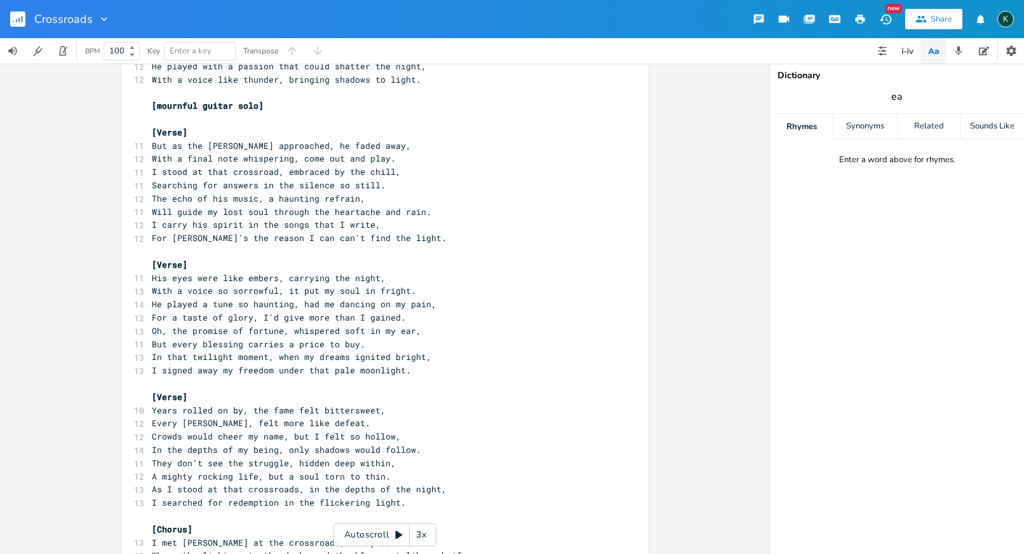
type input "ear"
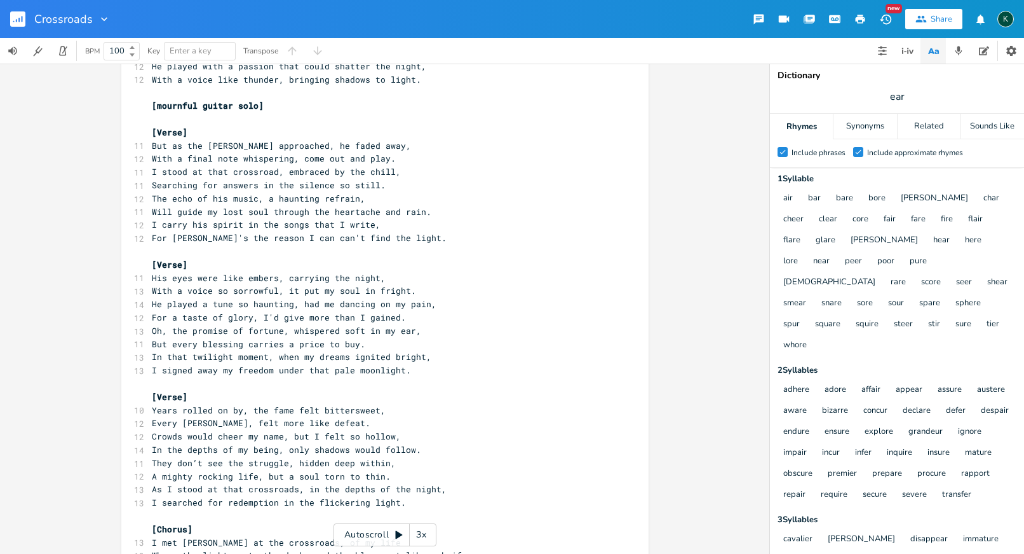
click at [299, 377] on pre "​" at bounding box center [378, 383] width 459 height 13
click at [284, 430] on span "Crowds would cheer my name, but I felt so hollow," at bounding box center [276, 435] width 249 height 11
drag, startPoint x: 198, startPoint y: 310, endPoint x: 238, endPoint y: 308, distance: 40.1
click at [238, 308] on div "blessing x [Verse] 10 On a dusty road where the shadows play, 10 I wandered alo…" at bounding box center [384, 195] width 527 height 1507
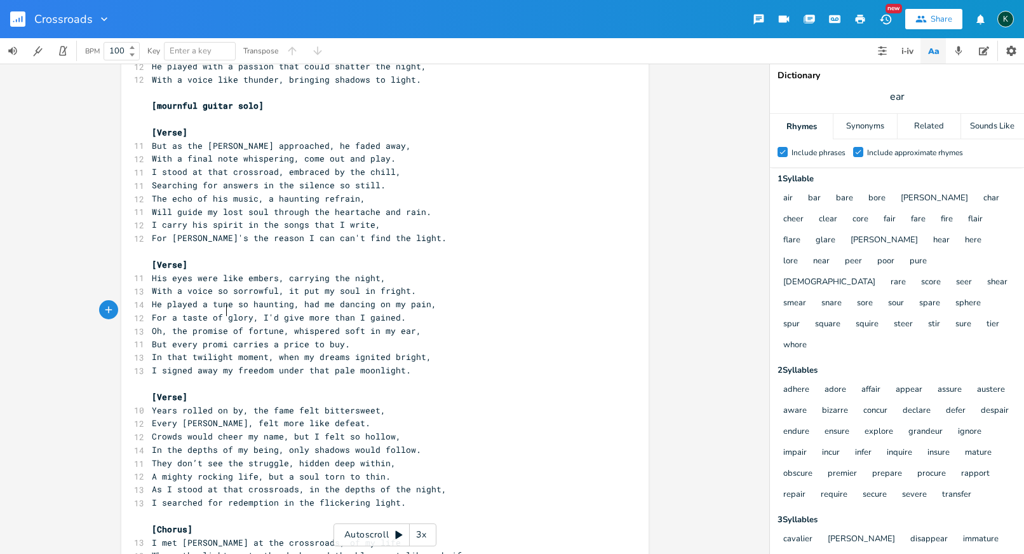
type textarea "promise"
drag, startPoint x: 316, startPoint y: 311, endPoint x: 344, endPoint y: 313, distance: 28.0
click at [344, 338] on span "But every promise carries a price to buy." at bounding box center [256, 343] width 208 height 11
type textarea "youdo"
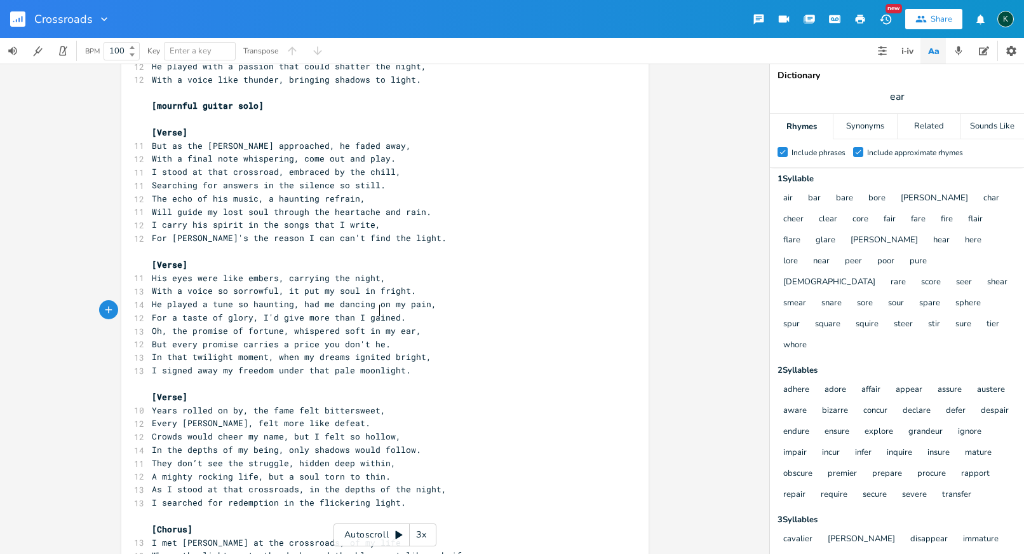
type textarea "don't hear"
drag, startPoint x: 231, startPoint y: 308, endPoint x: 198, endPoint y: 311, distance: 33.1
click at [198, 338] on span "But every promise carries a price you don't hear." at bounding box center [276, 343] width 249 height 11
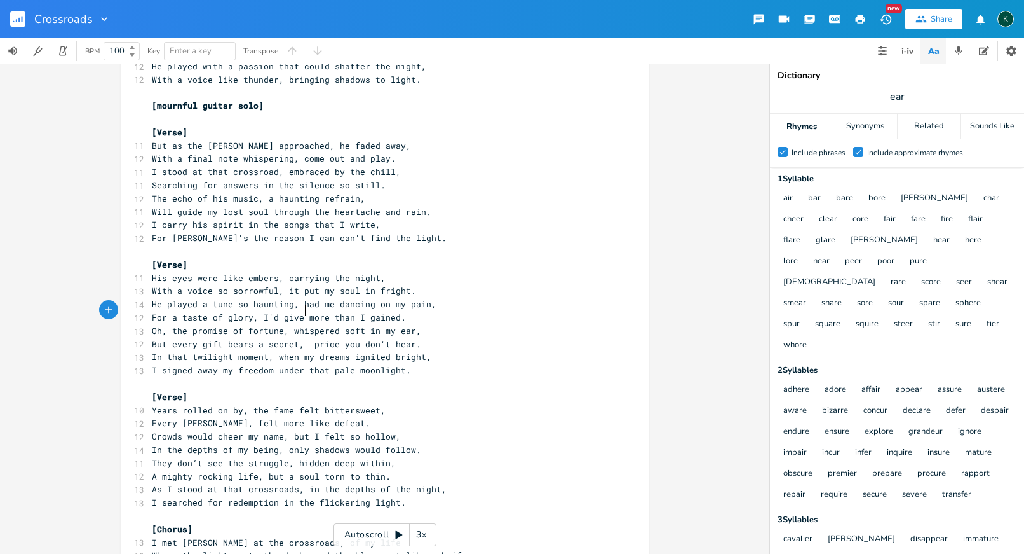
type textarea "gift bears a secret, a"
drag, startPoint x: 499, startPoint y: 339, endPoint x: 498, endPoint y: 348, distance: 8.3
click at [499, 344] on div "[Verse] 10 On a dusty road where the shadows play, 10 I wandered alone at the c…" at bounding box center [378, 198] width 459 height 1467
type textarea "[Chorus]"
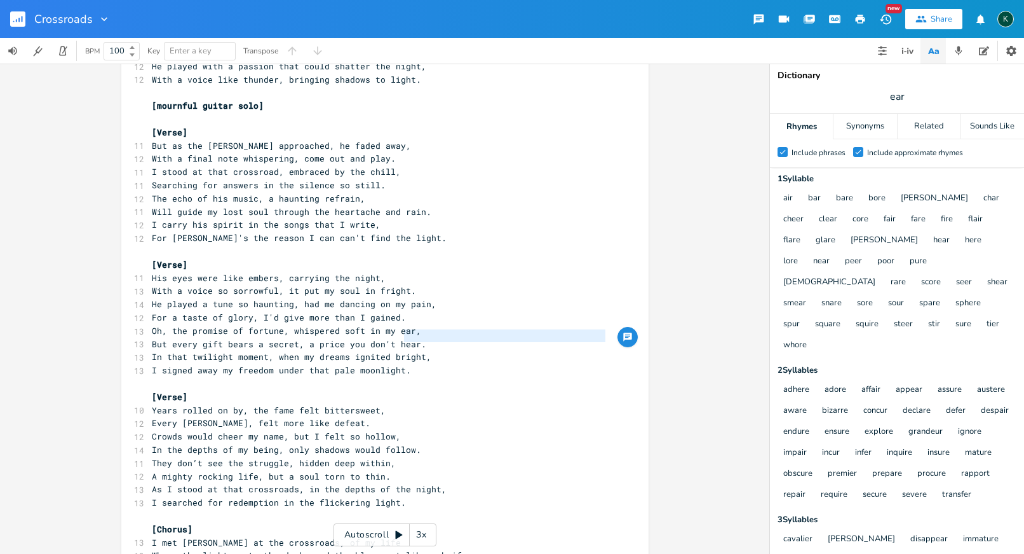
click at [479, 481] on div "[Verse] 10 On a dusty road where the shadows play, 10 I wandered alone at the c…" at bounding box center [378, 198] width 459 height 1467
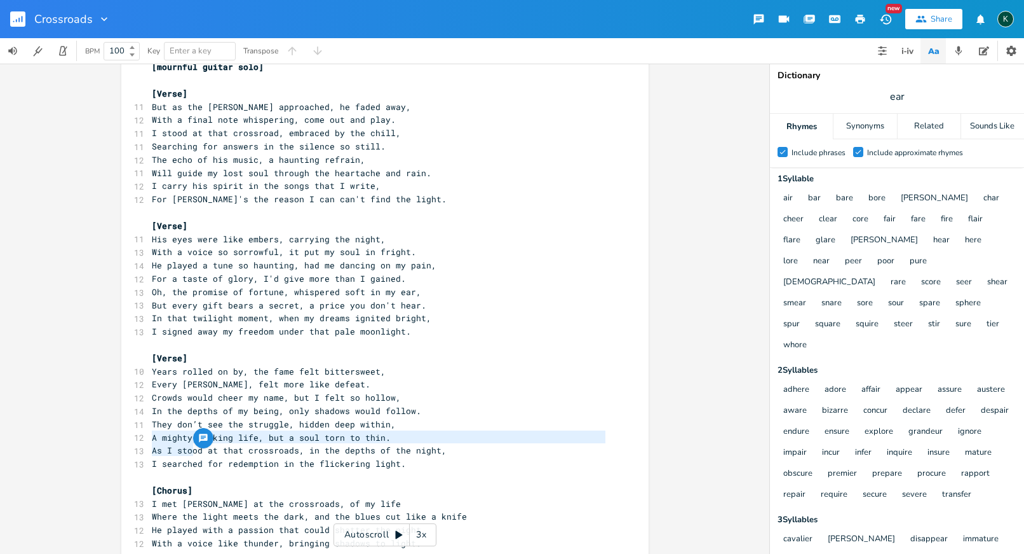
scroll to position [695, 0]
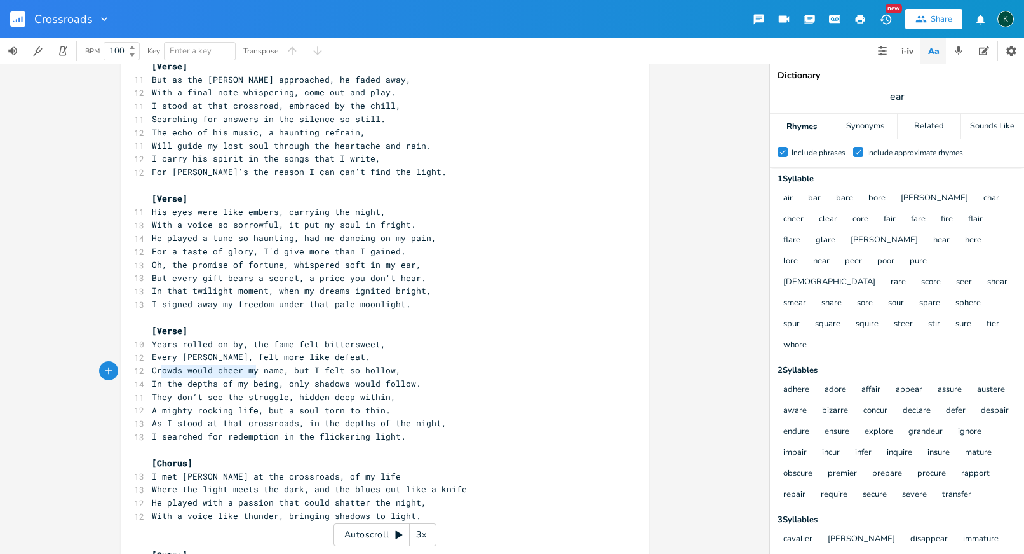
drag, startPoint x: 252, startPoint y: 373, endPoint x: 160, endPoint y: 373, distance: 92.8
click at [160, 404] on span "A mighty rocking life, but a soul torn to thin." at bounding box center [271, 409] width 239 height 11
type textarea "life full of glory"
click at [260, 522] on pre "​" at bounding box center [378, 528] width 459 height 13
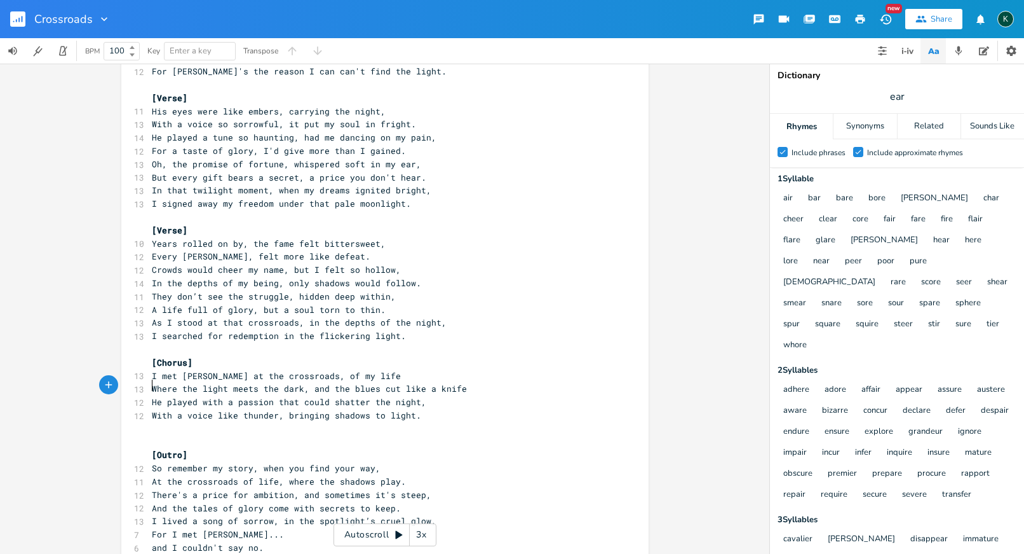
scroll to position [825, 0]
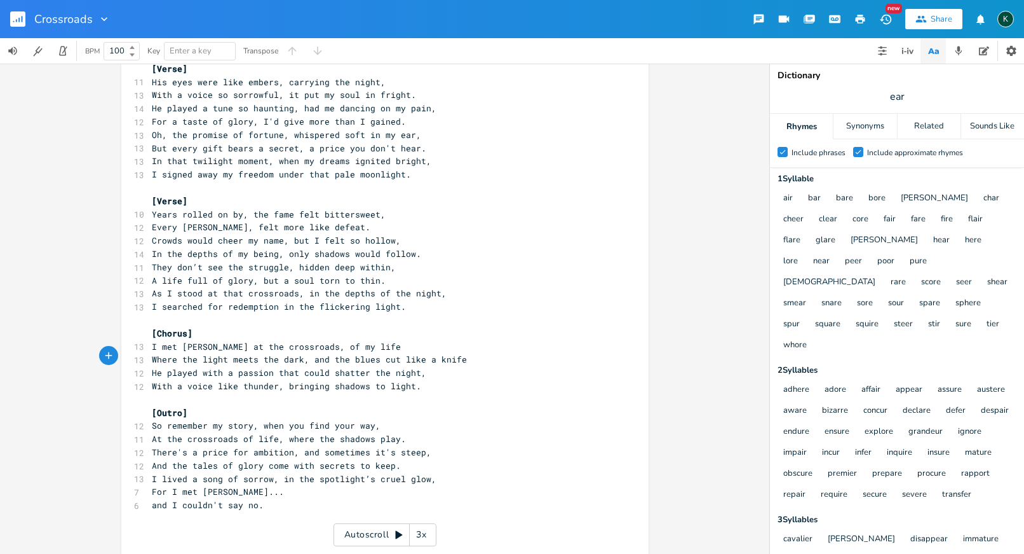
click at [391, 446] on span "There's a price for ambition, and sometimes it's steep," at bounding box center [292, 451] width 280 height 11
type textarea "too"
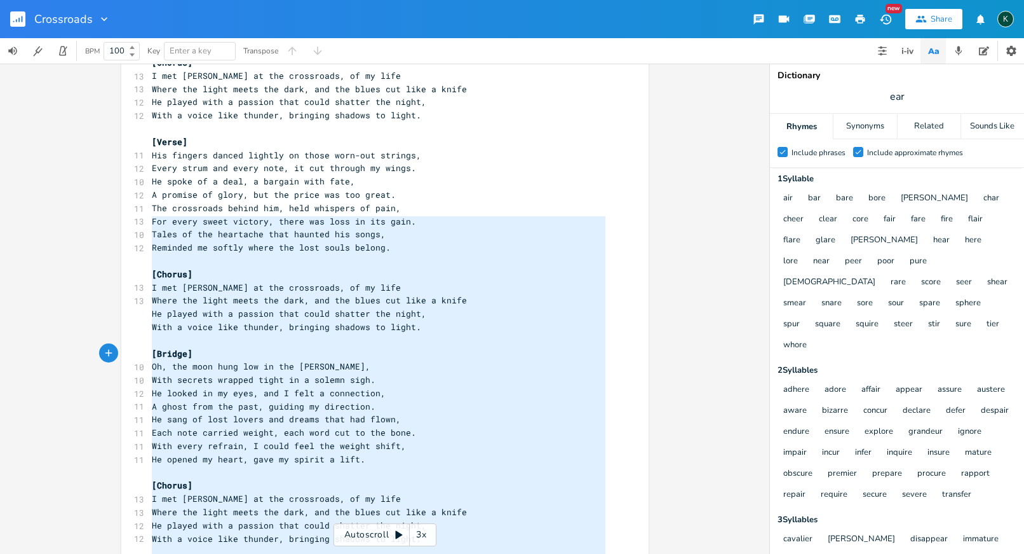
scroll to position [27, 0]
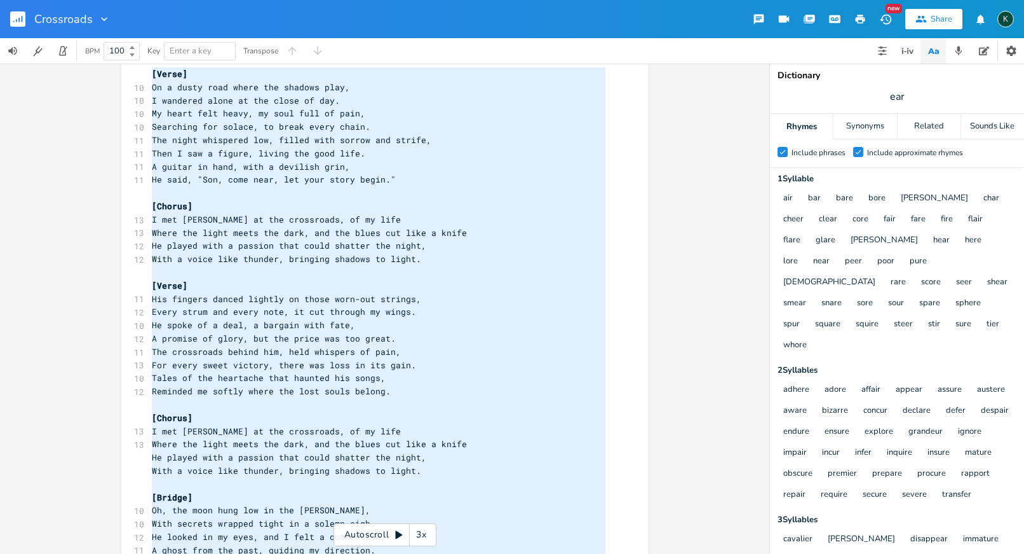
drag, startPoint x: 256, startPoint y: 459, endPoint x: 121, endPoint y: -67, distance: 542.6
click at [121, 0] on html "Crossroads New Share K BPM 100 Key Enter a key Transpose x [Verse] 10 On a dust…" at bounding box center [512, 277] width 1024 height 554
type textarea "​[Verse] On a dusty road where the shadows play, I wandered alone at the close …"
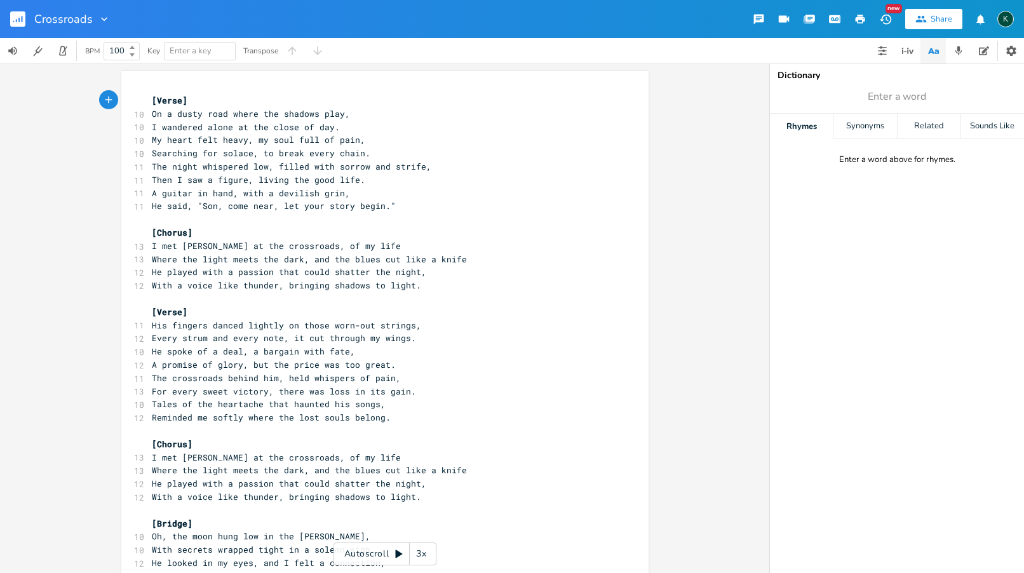
type textarea "[Verse] On a dusty road where the shadows play, I wandered alone at the close o…"
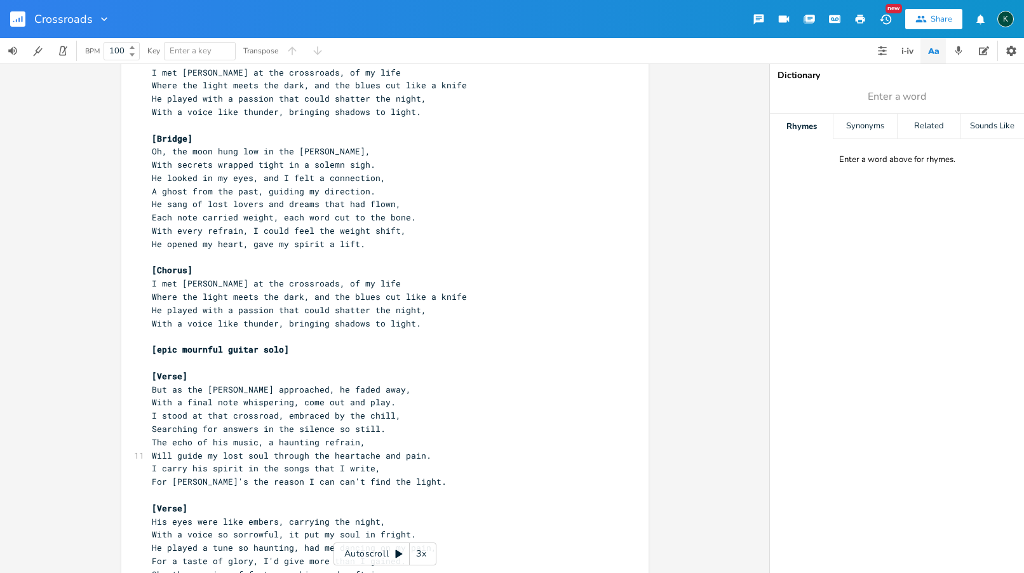
scroll to position [376, 0]
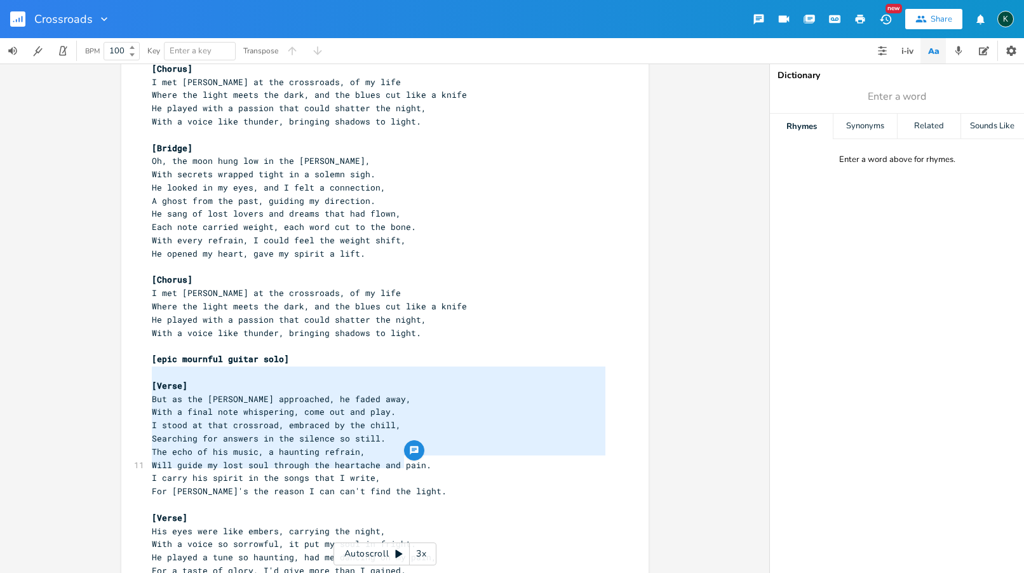
type textarea "[Verse] But as the dawn approached, he faded away, With a final note whispering…"
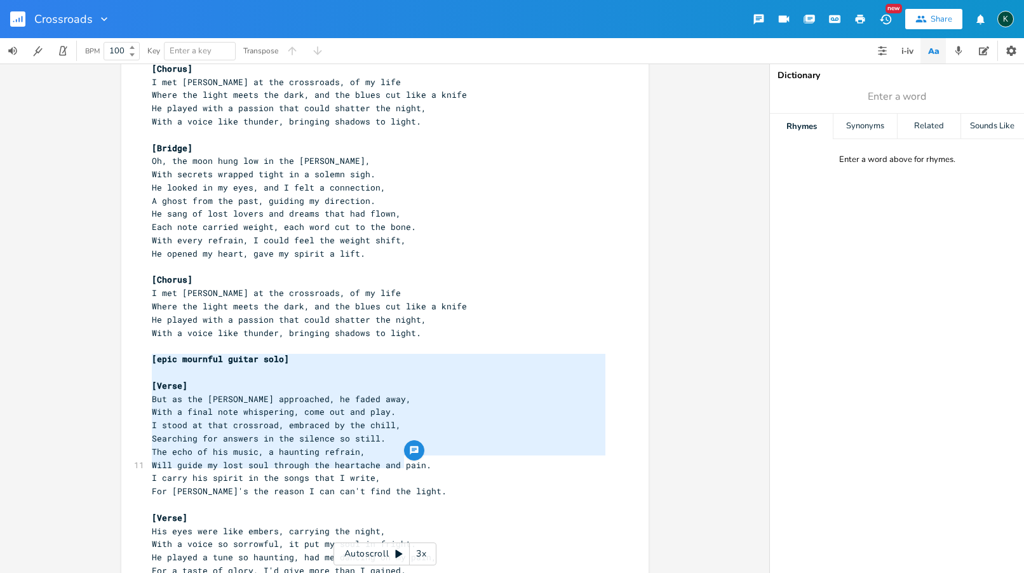
drag, startPoint x: 389, startPoint y: 463, endPoint x: 78, endPoint y: 364, distance: 326.6
click at [78, 364] on div "[Verse] But as the dawn approached, he faded away, With a final note whispering…" at bounding box center [385, 319] width 770 height 510
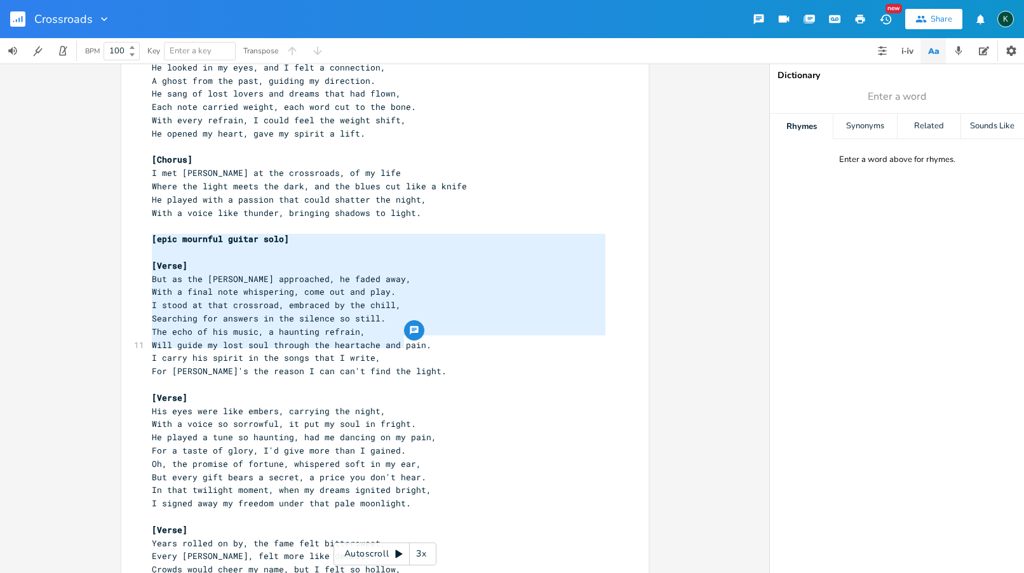
scroll to position [496, 0]
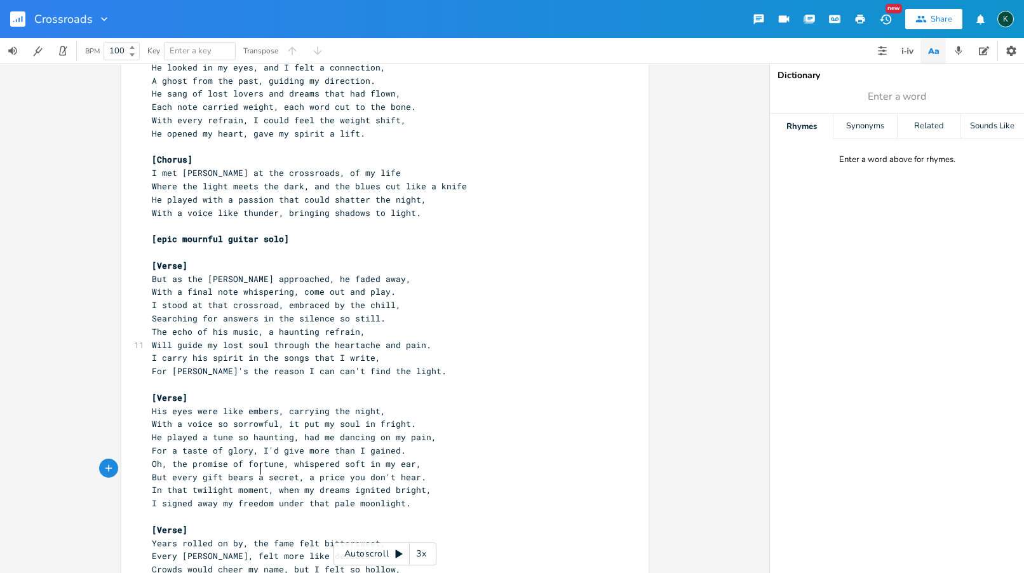
click at [259, 498] on span "I signed away my freedom under that pale moonlight." at bounding box center [281, 503] width 259 height 11
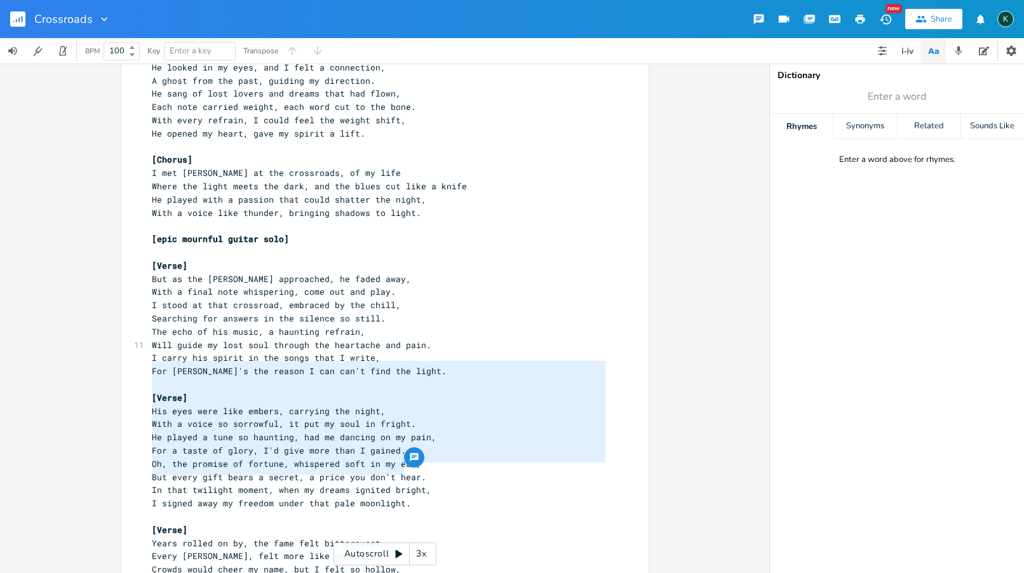
drag, startPoint x: 407, startPoint y: 470, endPoint x: 111, endPoint y: 365, distance: 315.0
click at [111, 365] on div "[Verse] His eyes were like embers, carrying the night, With a voice so sorrowfu…" at bounding box center [385, 319] width 770 height 510
type textarea "​"
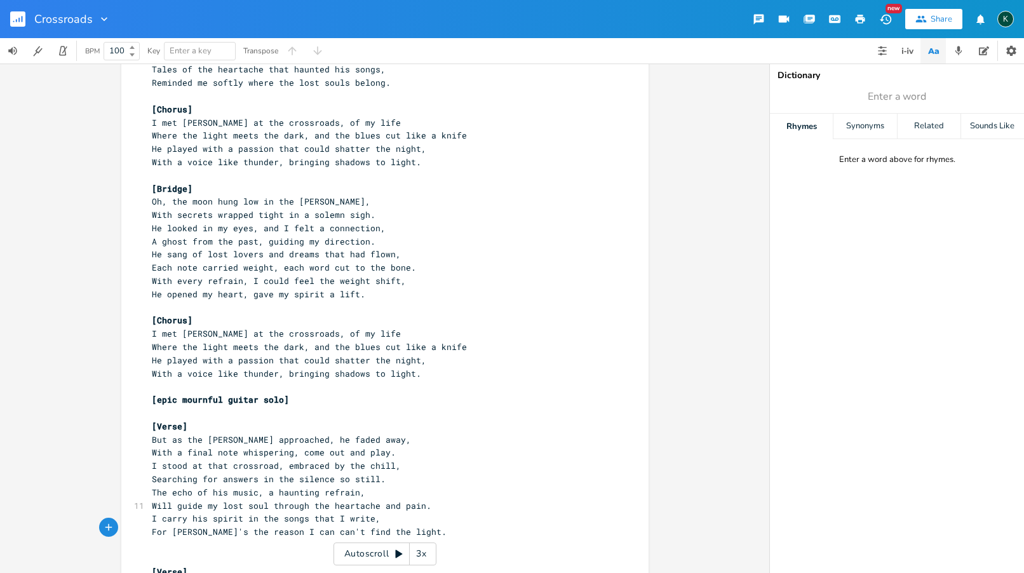
scroll to position [332, 0]
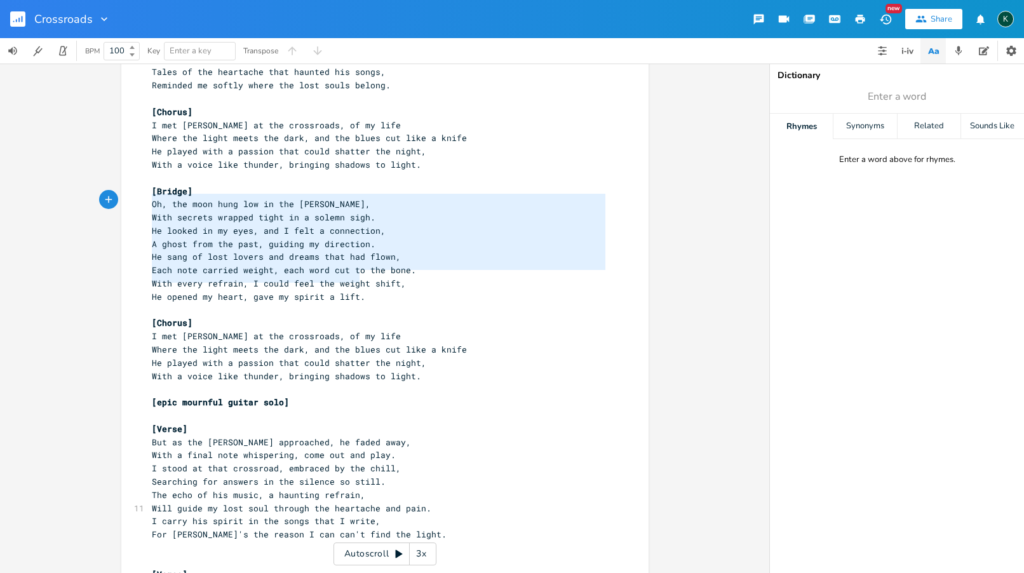
type textarea "Oh, the moon hung low in the velvet sky, With secrets wrapped tight in a solemn…"
drag, startPoint x: 358, startPoint y: 282, endPoint x: 144, endPoint y: 191, distance: 232.1
click at [144, 191] on div "Oh, the moon hung low in the velvet sky, With secrets wrapped tight in a solemn…" at bounding box center [384, 321] width 527 height 1164
paste textarea
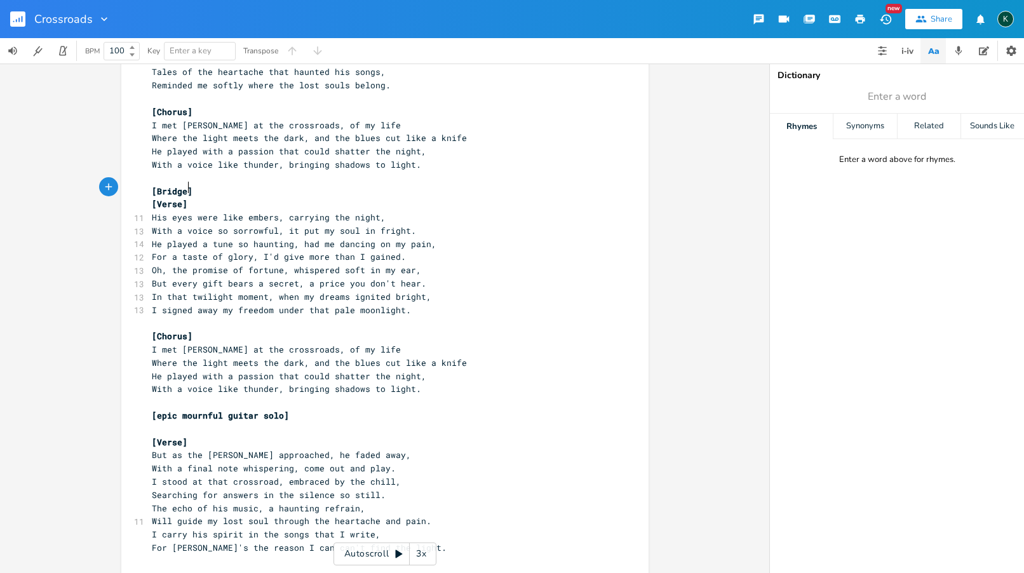
type textarea "[Verse]"
drag, startPoint x: 194, startPoint y: 182, endPoint x: 112, endPoint y: 193, distance: 83.3
click at [107, 193] on div "[Verse] x [Verse] On a dusty road where the shadows play, I wandered alone at t…" at bounding box center [385, 319] width 770 height 510
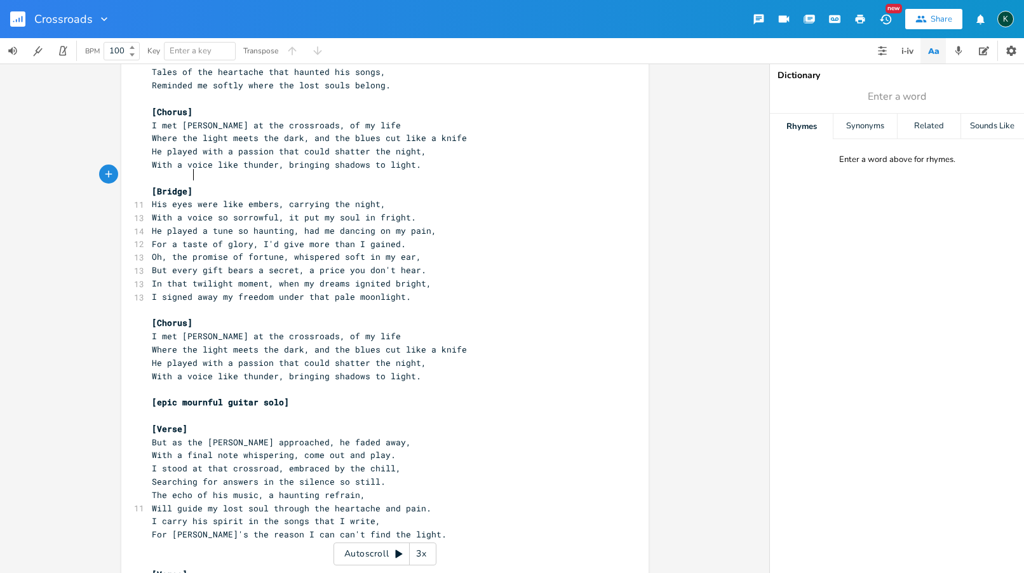
click at [337, 330] on span "I met [PERSON_NAME] at the crossroads, of my life" at bounding box center [276, 335] width 249 height 11
click at [17, 20] on icon "button" at bounding box center [16, 20] width 1 height 3
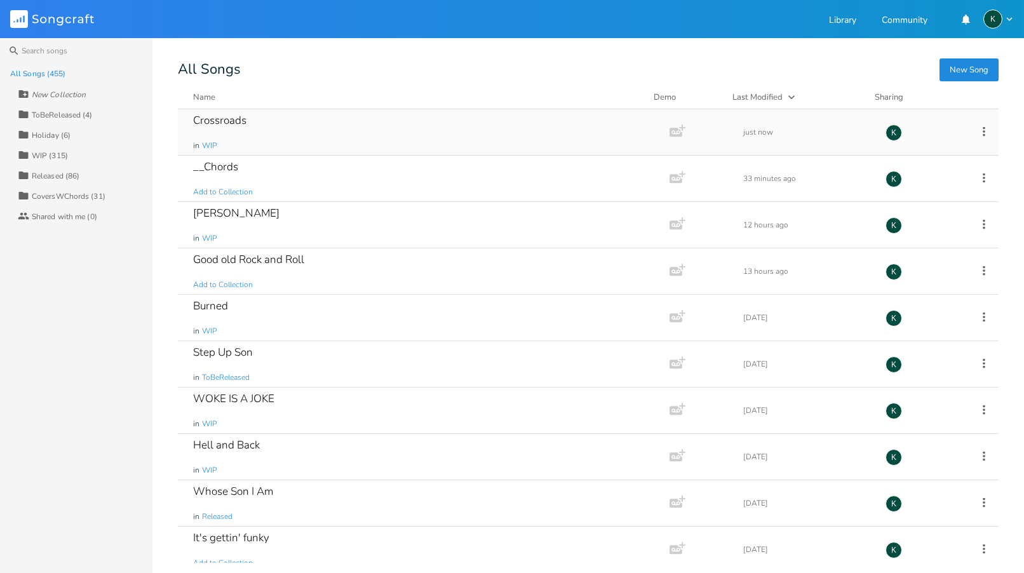
click at [214, 115] on div "Crossroads" at bounding box center [219, 120] width 53 height 11
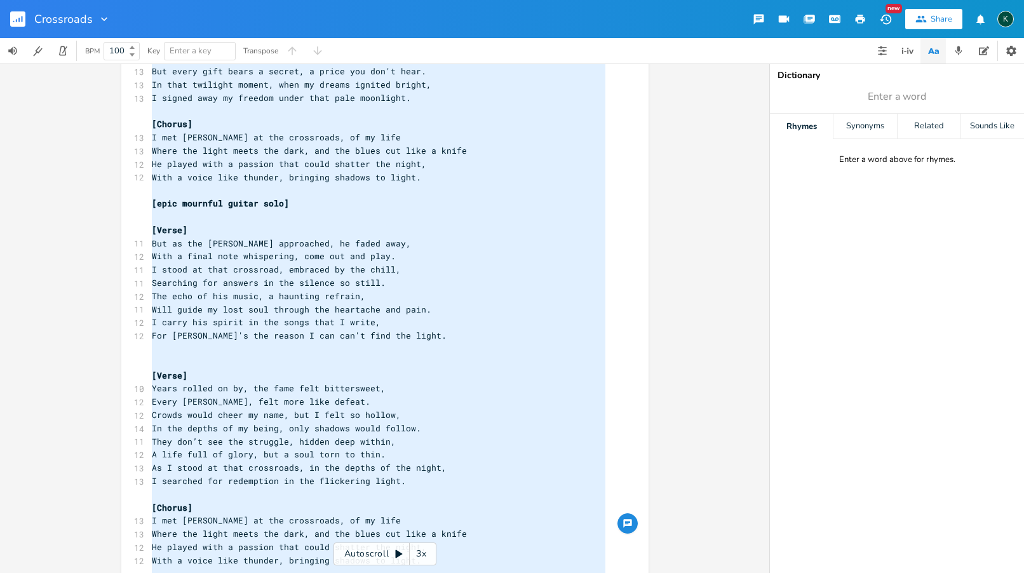
type textarea "[Verse] On a dusty road where the shadows play, I wandered alone at the close o…"
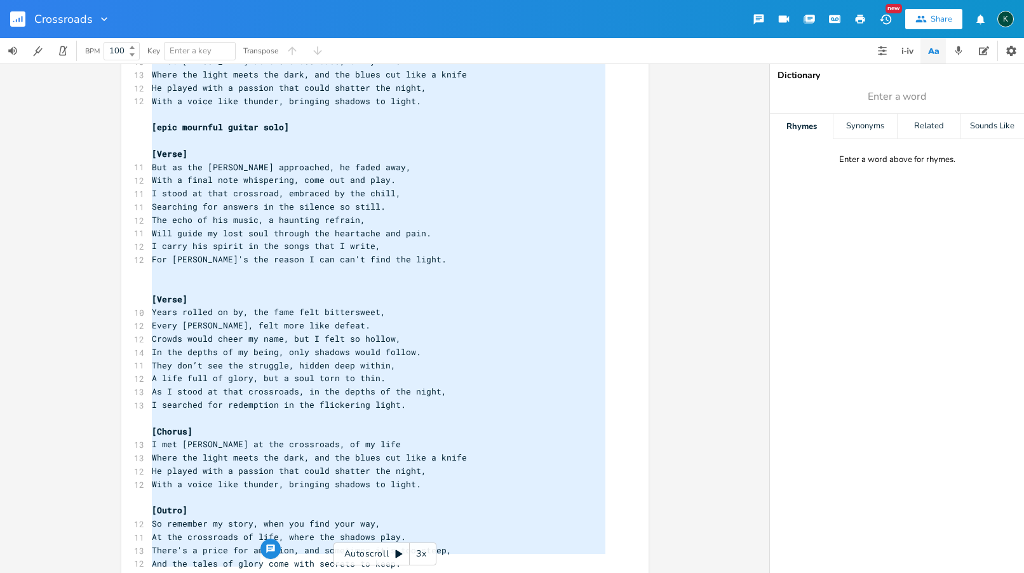
drag, startPoint x: 147, startPoint y: 100, endPoint x: 278, endPoint y: 573, distance: 490.0
click at [278, 573] on div "x [Verse] 10 On a dusty road where the shadows play, 10 I wandered alone at the…" at bounding box center [394, 58] width 491 height 1148
click at [158, 247] on div "[Verse] 10 On a dusty road where the shadows play, 10 I wandered alone at the c…" at bounding box center [378, 49] width 459 height 1124
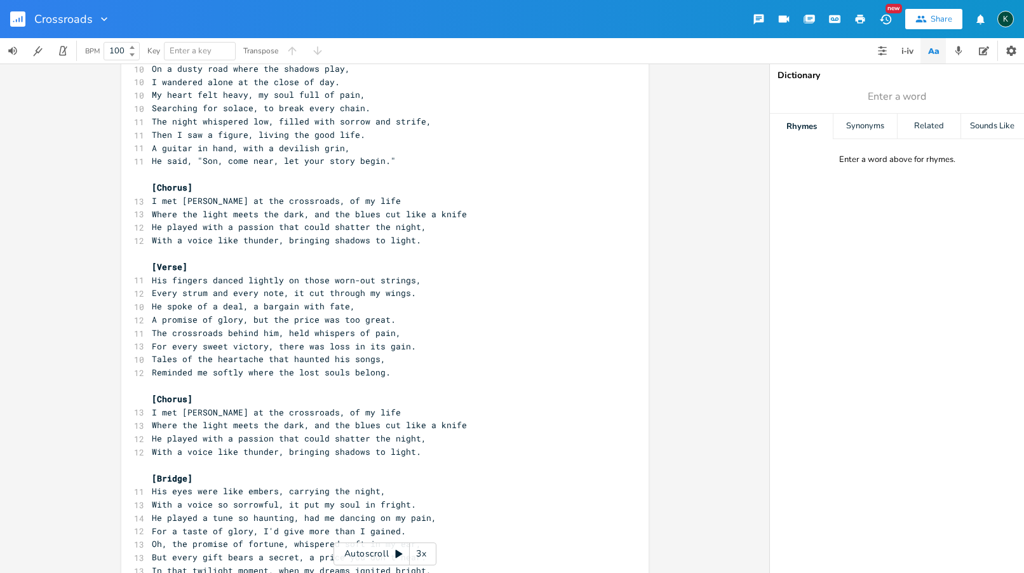
scroll to position [22, 0]
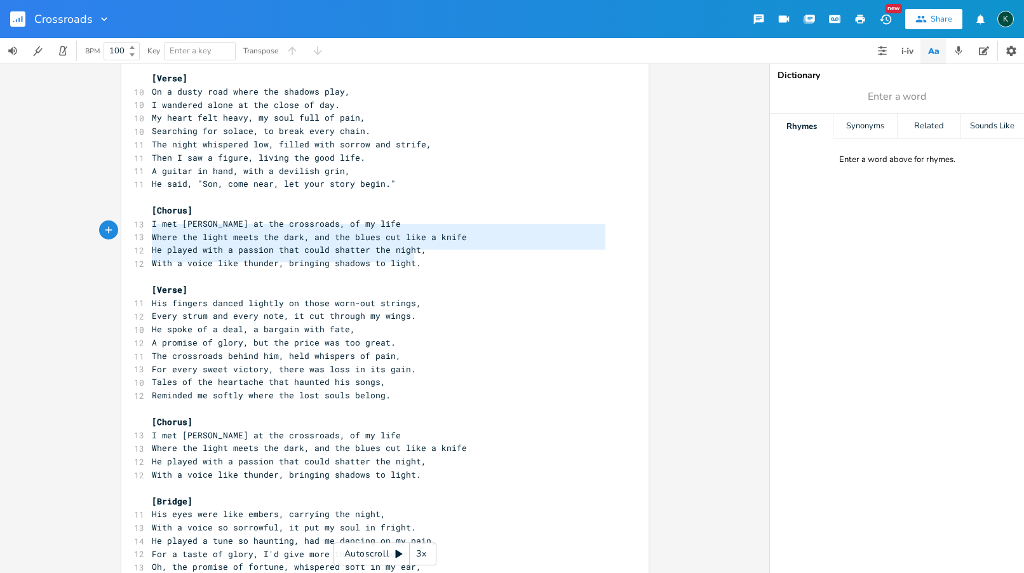
type textarea "[Chorus] I met [PERSON_NAME] at the crossroads, of my life Where the light meet…"
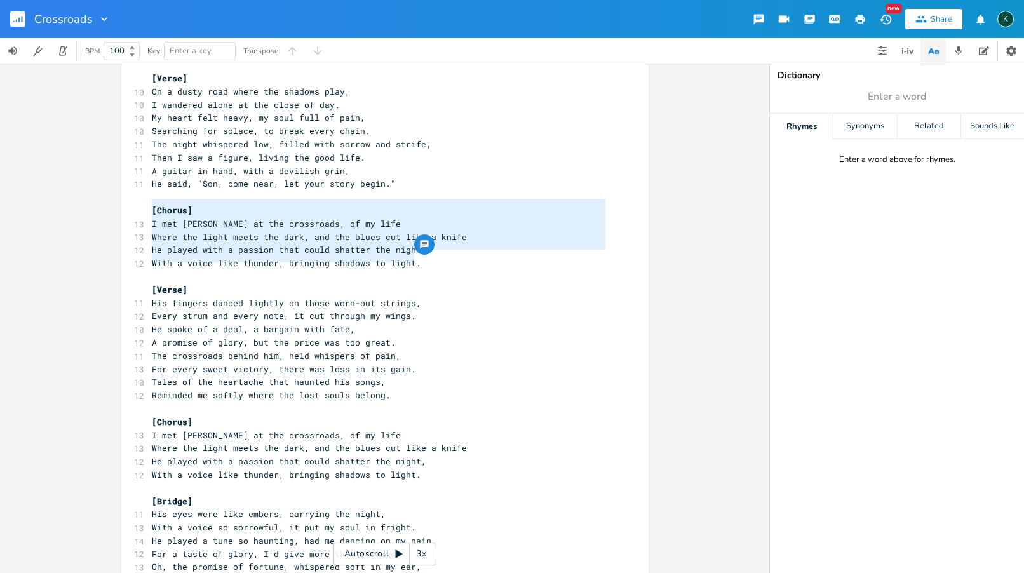
drag, startPoint x: 423, startPoint y: 262, endPoint x: 99, endPoint y: 207, distance: 328.2
click at [99, 207] on div "[Chorus] I met [PERSON_NAME] at the crossroads, of my life Where the light meet…" at bounding box center [385, 319] width 770 height 510
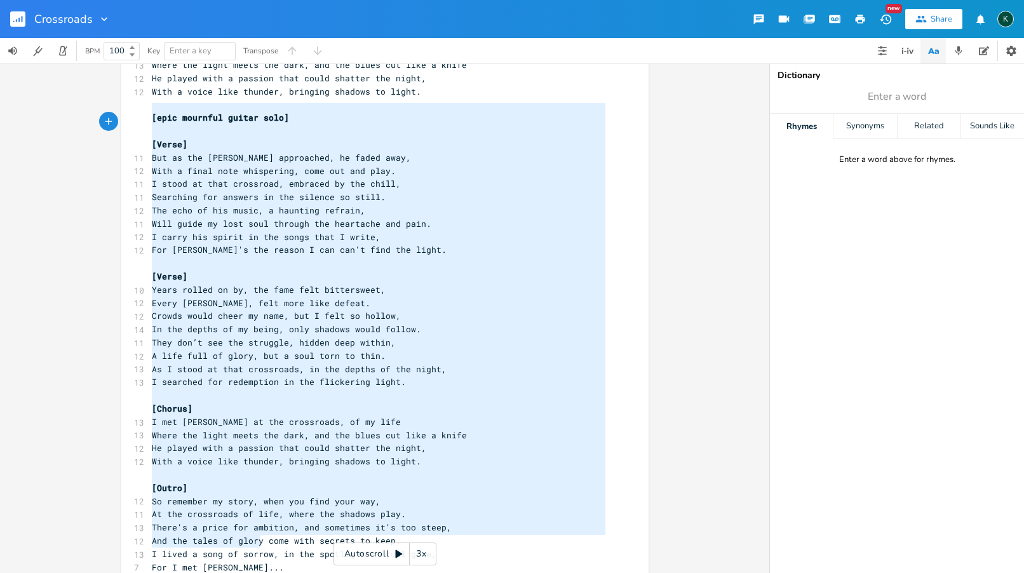
scroll to position [39, 0]
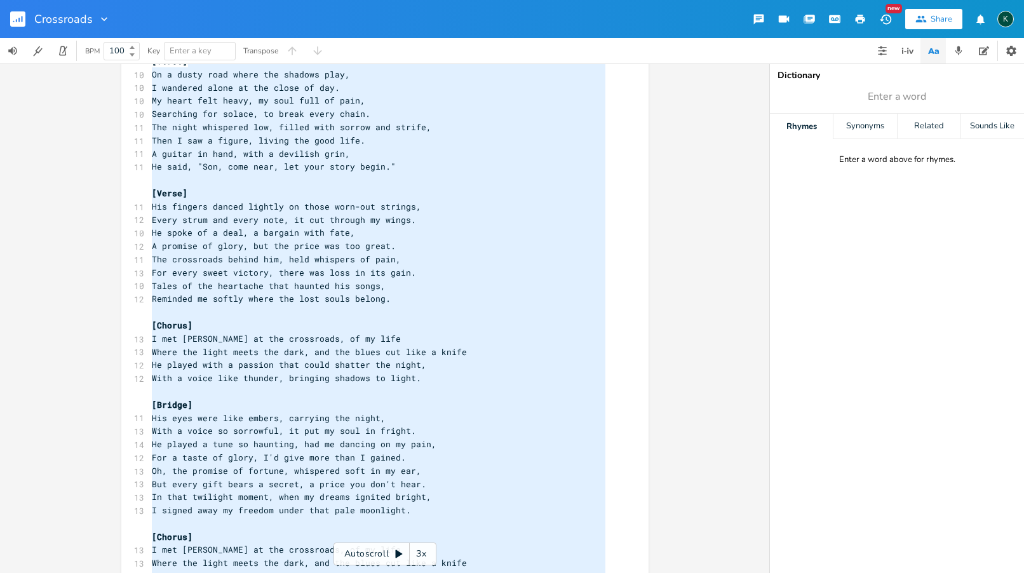
drag, startPoint x: 269, startPoint y: 548, endPoint x: 240, endPoint y: 50, distance: 498.4
click at [241, 51] on div "Crossroads New Share K BPM 100 Key Enter a key Transpose x [Verse] 10 On a dust…" at bounding box center [512, 286] width 1024 height 573
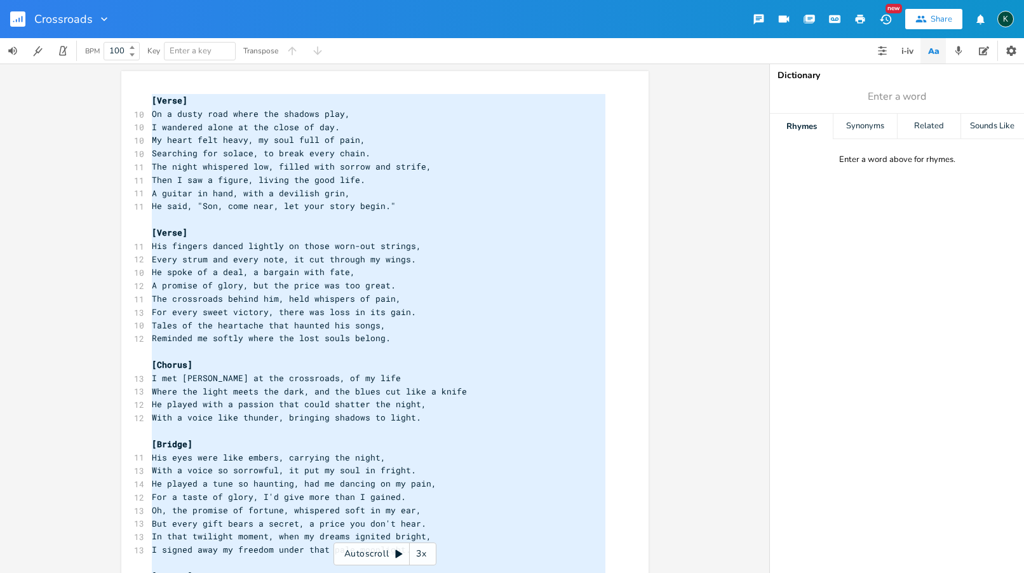
scroll to position [737, 0]
type textarea "[Verse] On a dusty road where the shadows play, I wandered alone at the close o…"
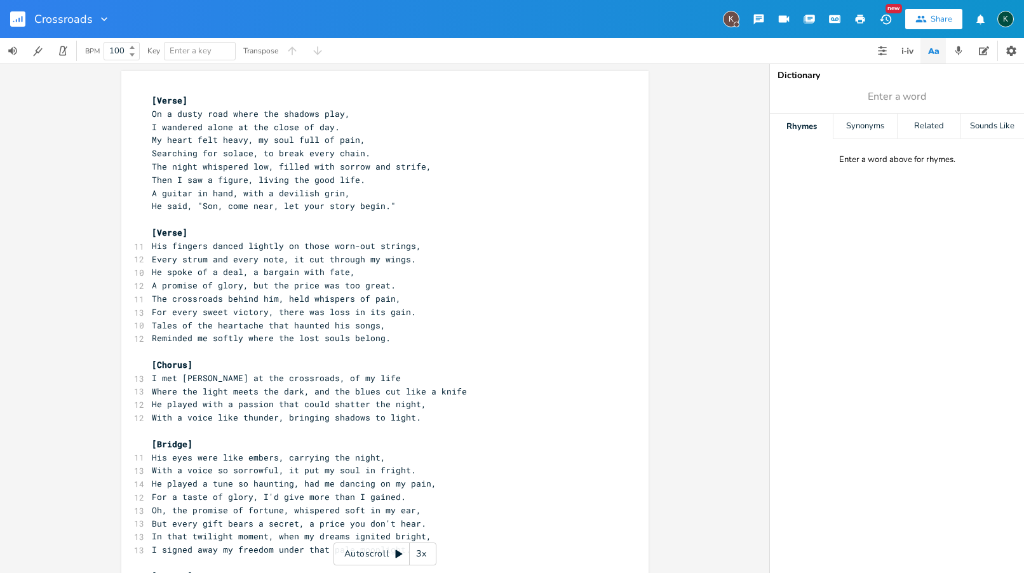
scroll to position [530, 0]
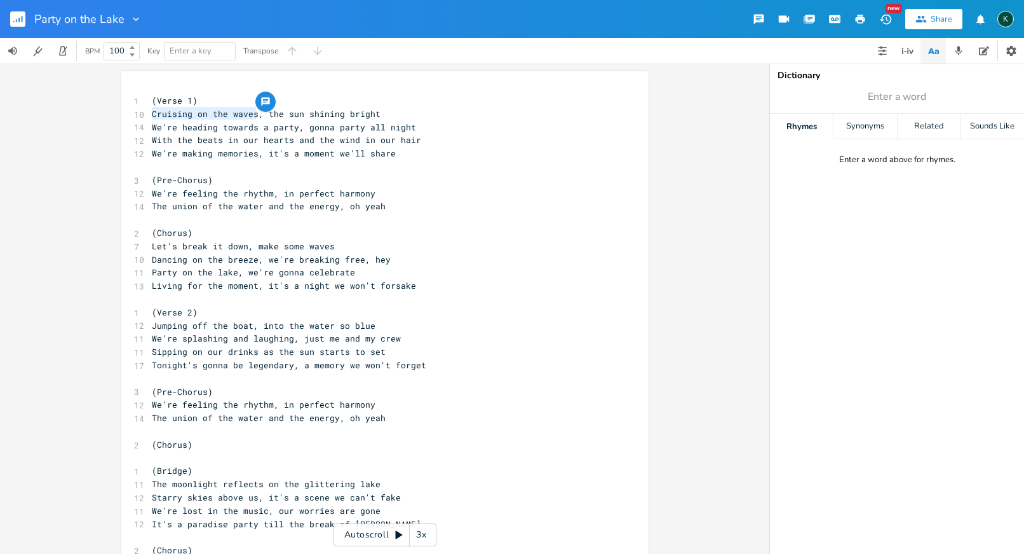
drag, startPoint x: 251, startPoint y: 116, endPoint x: 148, endPoint y: 115, distance: 103.0
click at [152, 115] on span "Cruising on the waves, the sun shining bright" at bounding box center [266, 113] width 229 height 11
type textarea "Floatin on the lake"
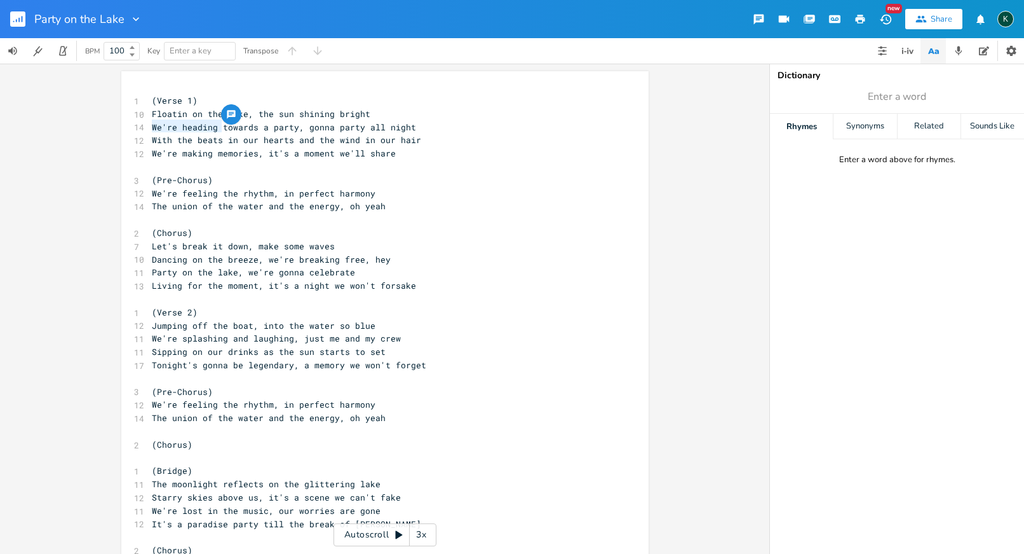
drag, startPoint x: 219, startPoint y: 126, endPoint x: 136, endPoint y: 125, distance: 82.6
click at [149, 125] on div "14 We're heading towards a party, gonna party all night" at bounding box center [378, 127] width 459 height 13
type textarea "IT's"
type textarea "t' feeling"
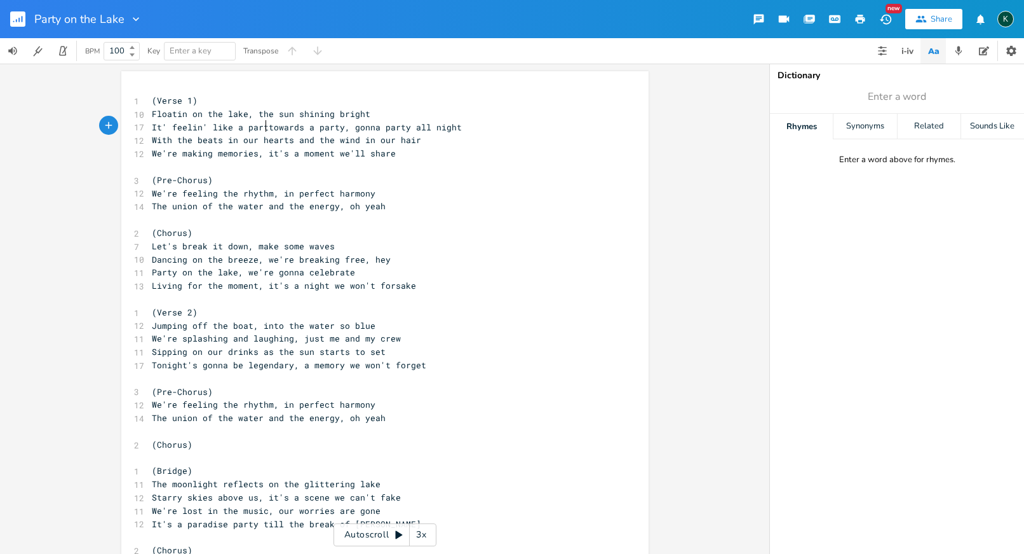
type textarea "' like a party"
drag, startPoint x: 280, startPoint y: 128, endPoint x: 330, endPoint y: 128, distance: 50.8
click at [330, 128] on span "It' feelin' like a party, gonna party all night" at bounding box center [271, 126] width 239 height 11
type textarea "that will last"
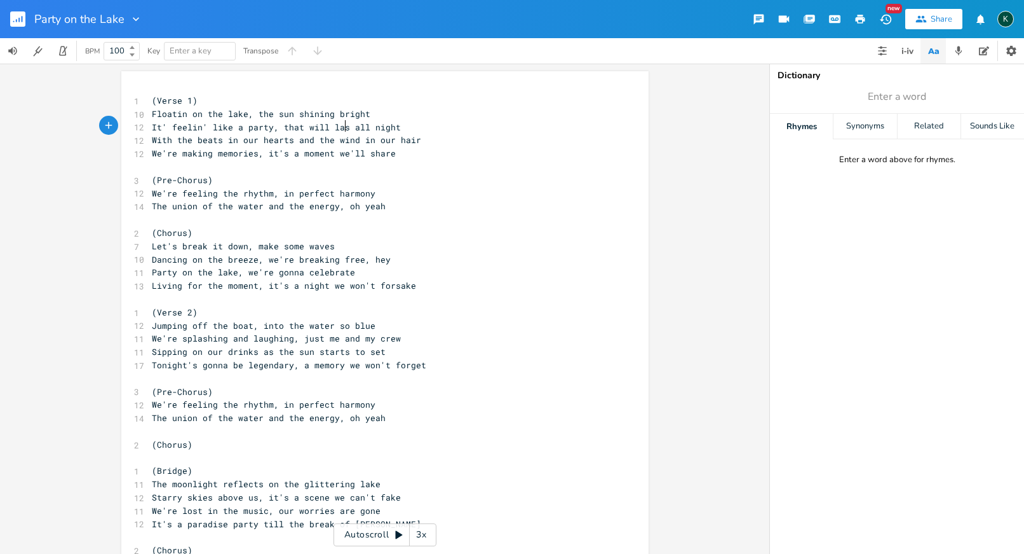
scroll to position [0, 39]
click at [312, 173] on pre "(Pre-Chorus)" at bounding box center [378, 179] width 459 height 13
type textarea "that wil"
drag, startPoint x: 278, startPoint y: 127, endPoint x: 316, endPoint y: 128, distance: 38.1
click at [316, 128] on span "It' feelin' like a party, that will last all night" at bounding box center [279, 126] width 254 height 11
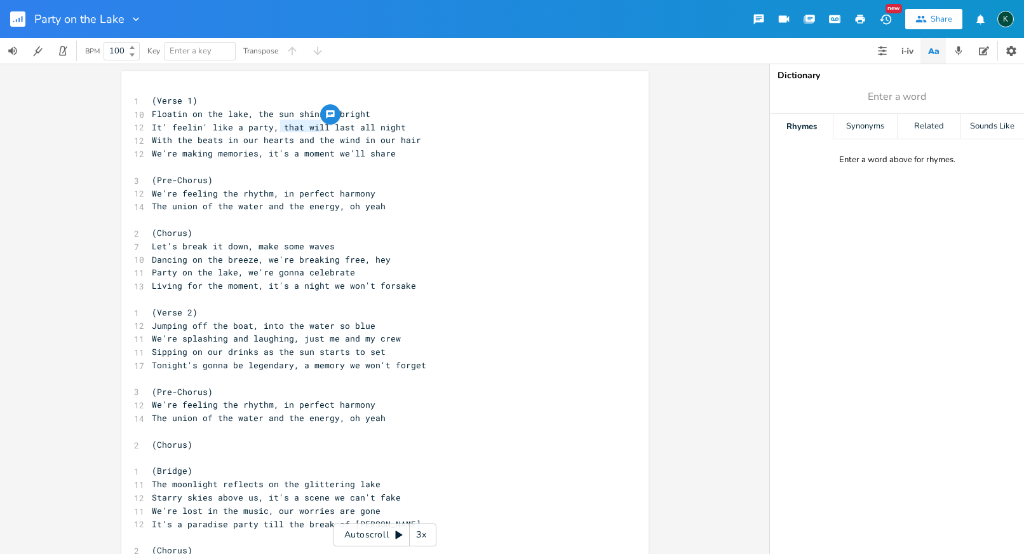
click at [244, 154] on span "We're making memories, it's a moment we'll share" at bounding box center [274, 152] width 244 height 11
type textarea "With the beats in our hearts"
drag, startPoint x: 286, startPoint y: 137, endPoint x: 150, endPoint y: 138, distance: 136.0
click at [152, 138] on span "With the beats in our hearts and the wind in our hair" at bounding box center [286, 139] width 269 height 11
click at [414, 189] on pre "We're feeling the rhythm, in perfect harmony" at bounding box center [378, 193] width 459 height 13
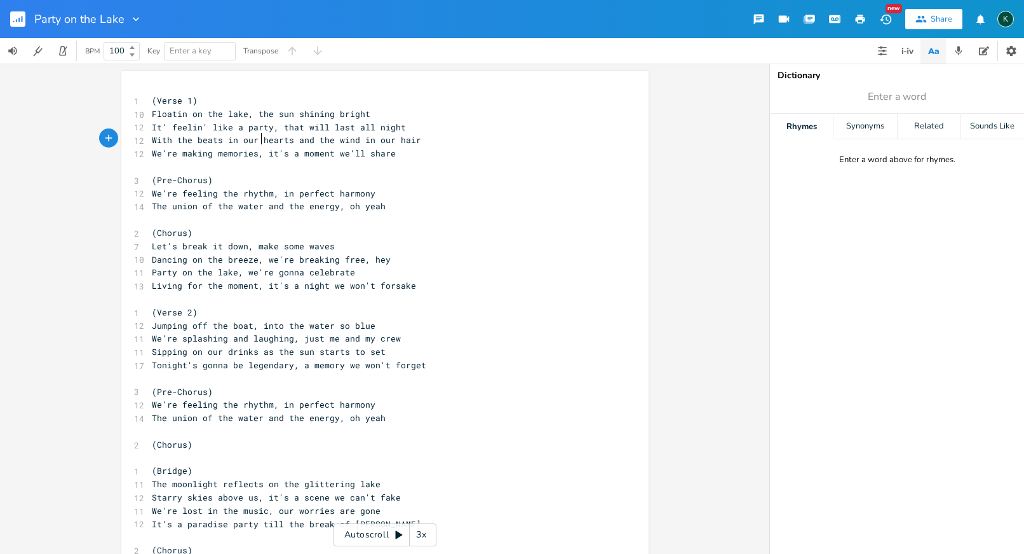
type textarea "hear"
drag, startPoint x: 257, startPoint y: 140, endPoint x: 277, endPoint y: 139, distance: 20.4
click at [277, 139] on span "With the beats in our hearts and the wind in our hair" at bounding box center [286, 139] width 269 height 11
click at [278, 139] on span "With the beats in our hearts and the wind in our hair" at bounding box center [286, 139] width 269 height 11
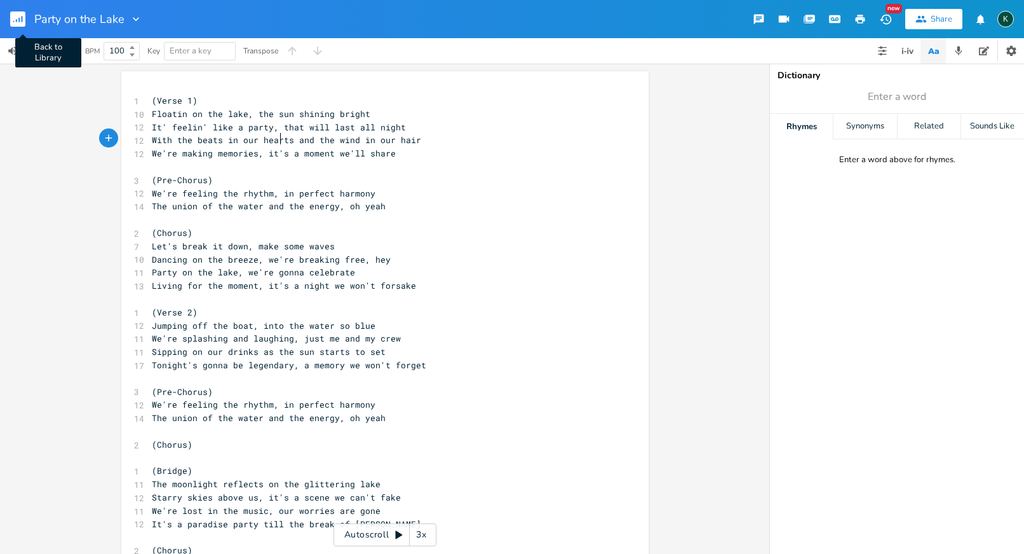
click at [18, 19] on rect "button" at bounding box center [17, 18] width 15 height 15
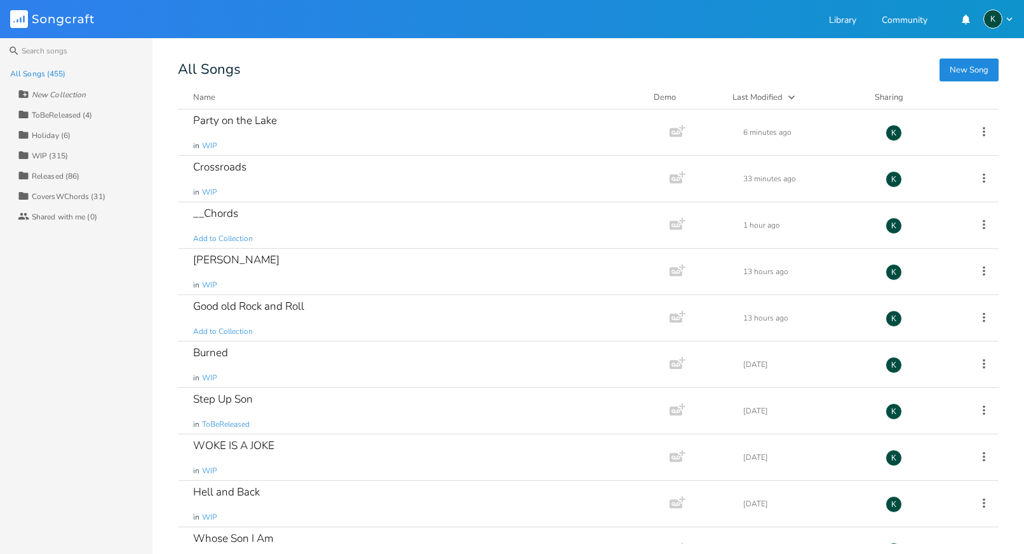
click at [955, 70] on button "New Song" at bounding box center [969, 69] width 59 height 23
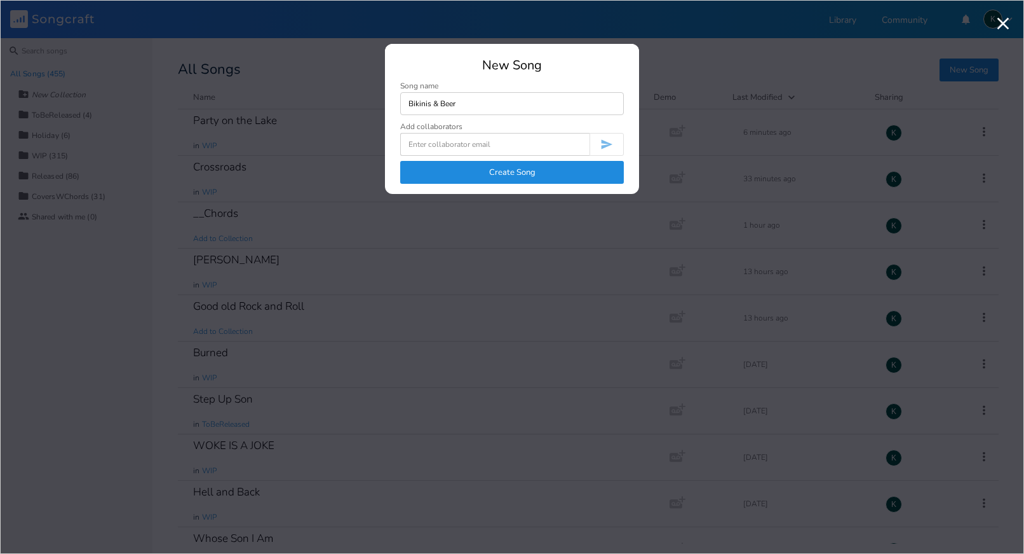
type input "Bikinis & Beer"
click at [568, 170] on button "Create Song" at bounding box center [512, 172] width 224 height 23
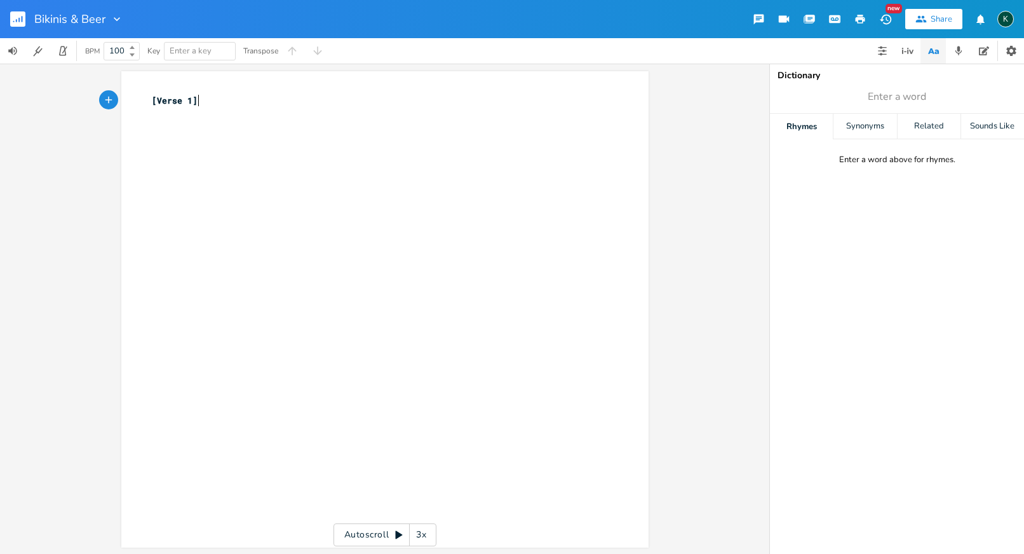
type textarea "[Verse 1]"
drag, startPoint x: 229, startPoint y: 103, endPoint x: 115, endPoint y: 100, distance: 114.4
click at [116, 100] on div "[Verse 1] x [Verse 1] ​ Autoscroll 3x" at bounding box center [385, 309] width 770 height 490
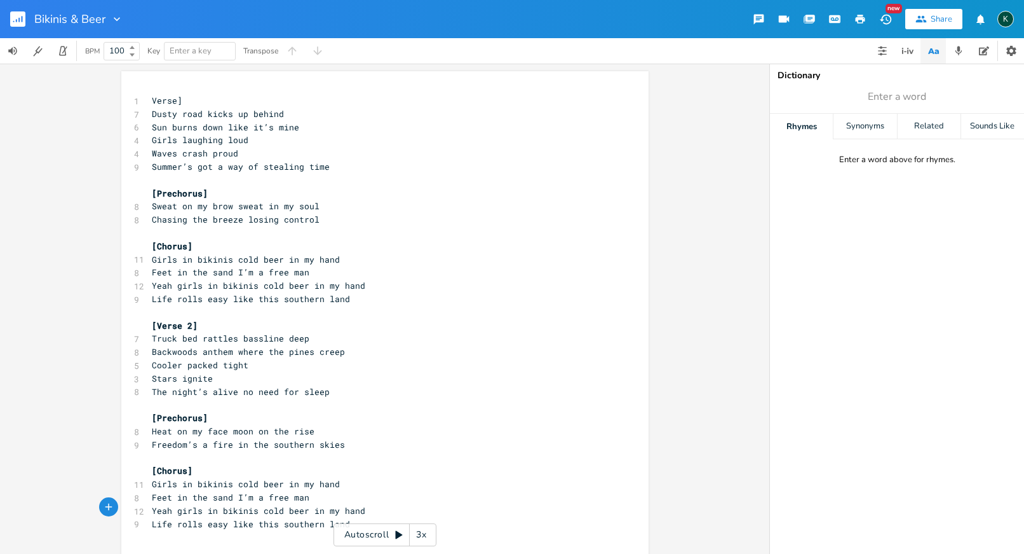
click at [152, 97] on span "Verse]" at bounding box center [167, 100] width 31 height 11
type textarea "["
click at [152, 102] on span "[Verse]" at bounding box center [170, 100] width 36 height 11
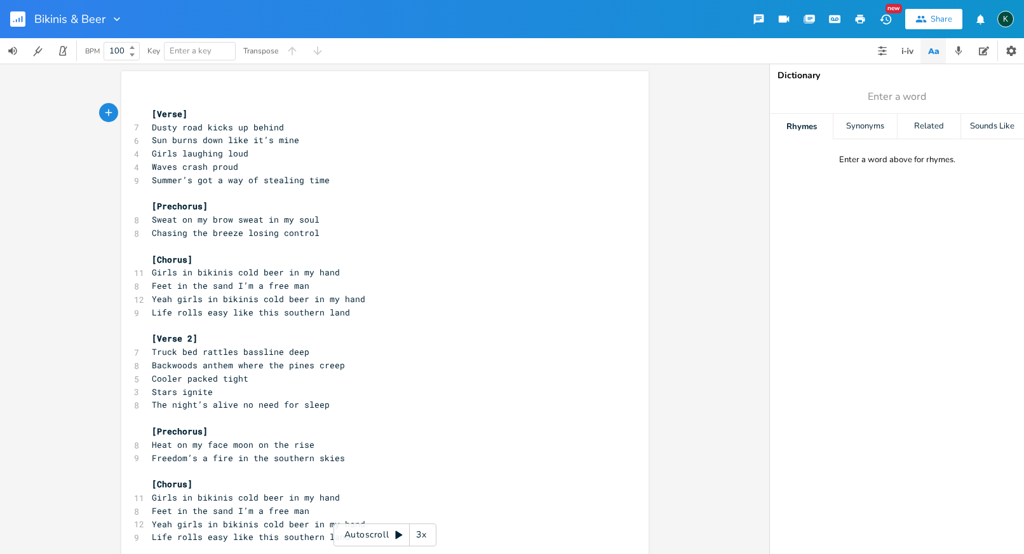
click at [151, 99] on pre "​" at bounding box center [378, 100] width 459 height 13
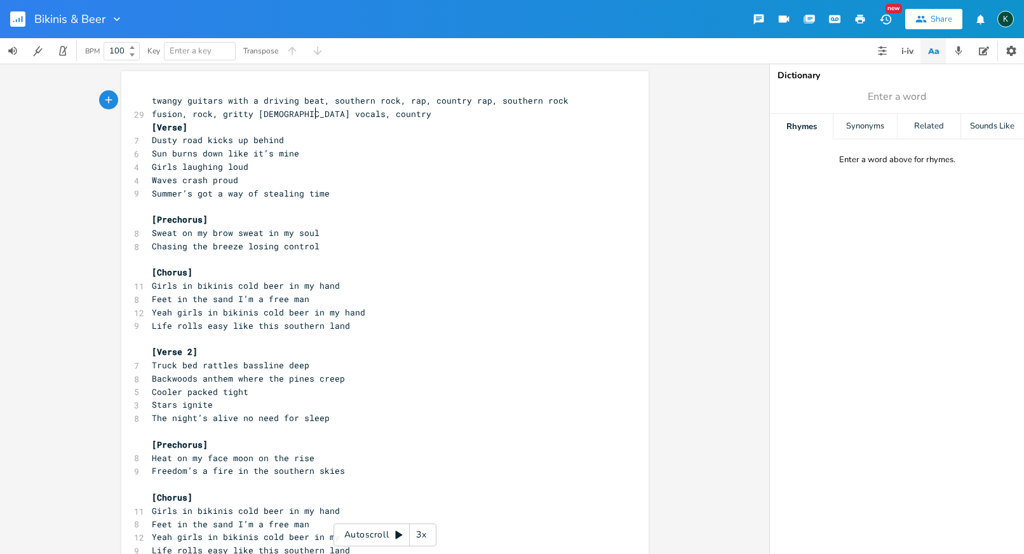
click at [18, 13] on rect "button" at bounding box center [17, 18] width 15 height 15
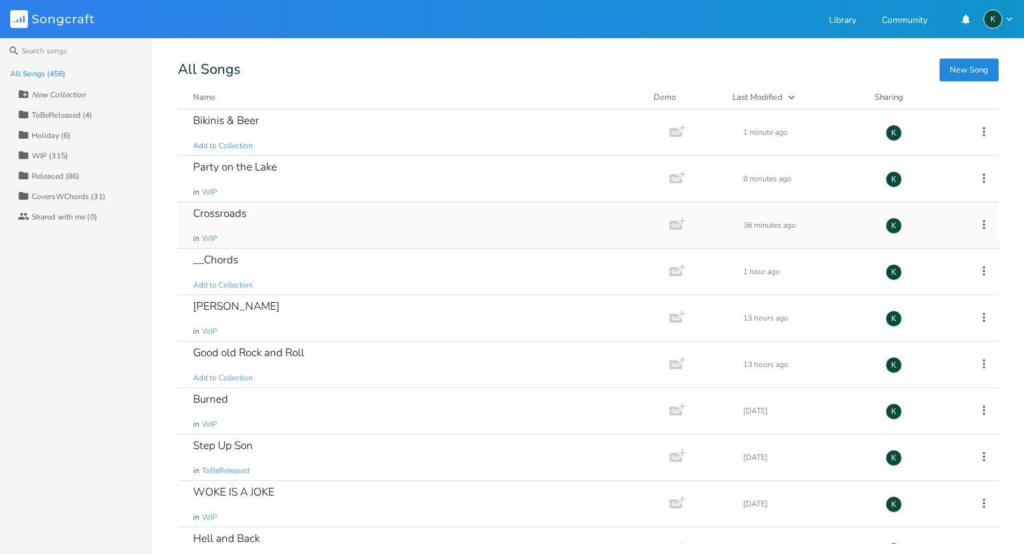
click at [240, 209] on div "Crossroads" at bounding box center [219, 213] width 53 height 11
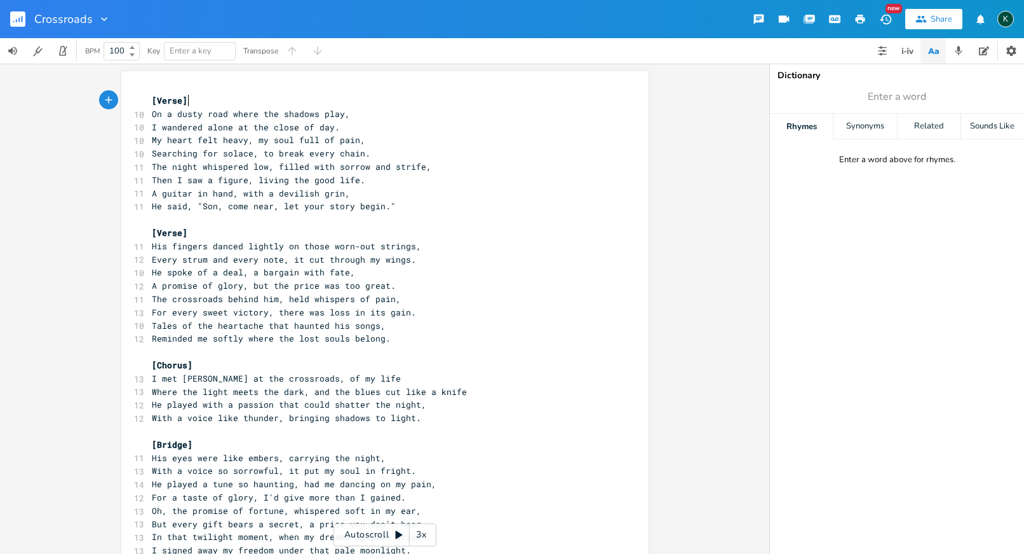
type textarea "[Verse] On a dusty road where the shadows play, I wandered alone at the close o…"
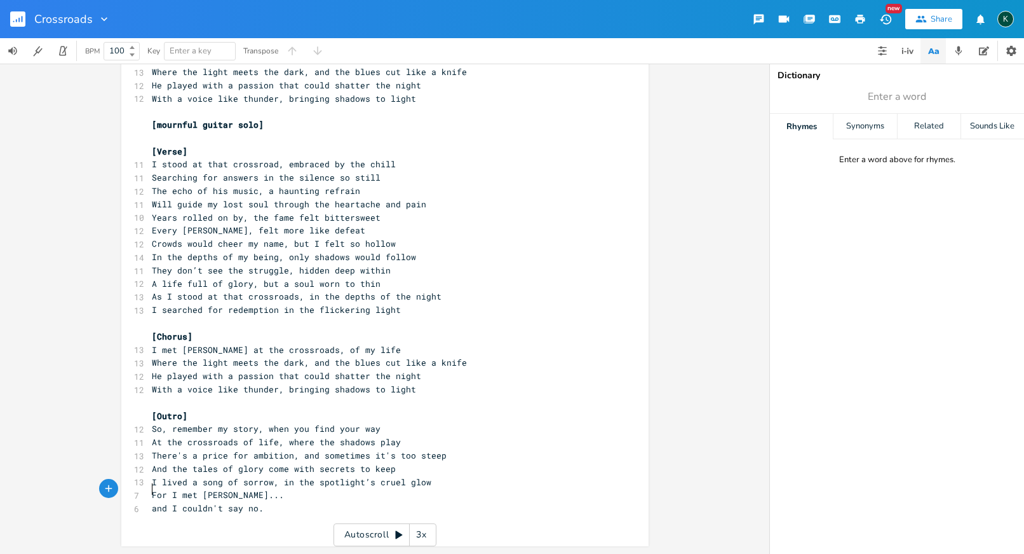
scroll to position [392, 0]
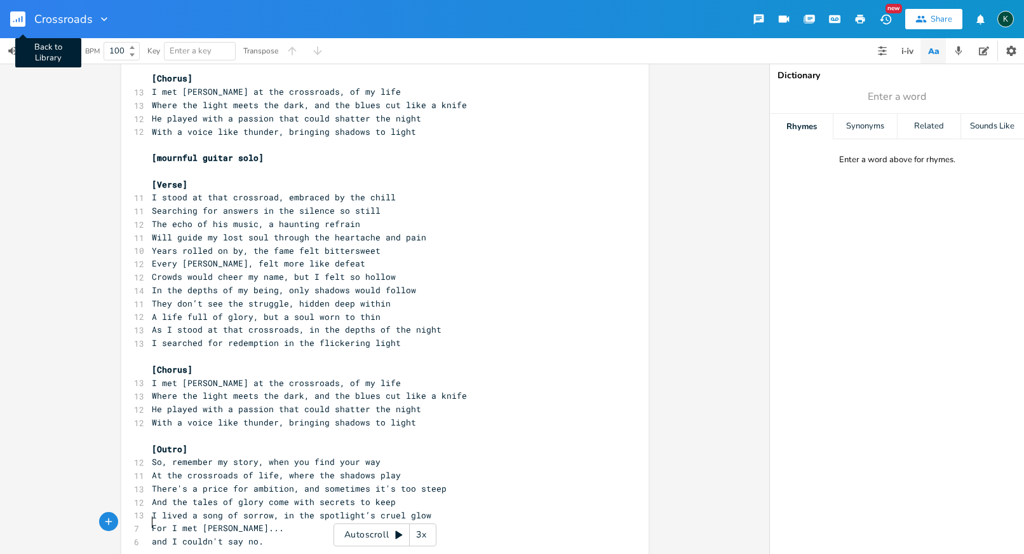
click at [24, 17] on rect "button" at bounding box center [17, 18] width 15 height 15
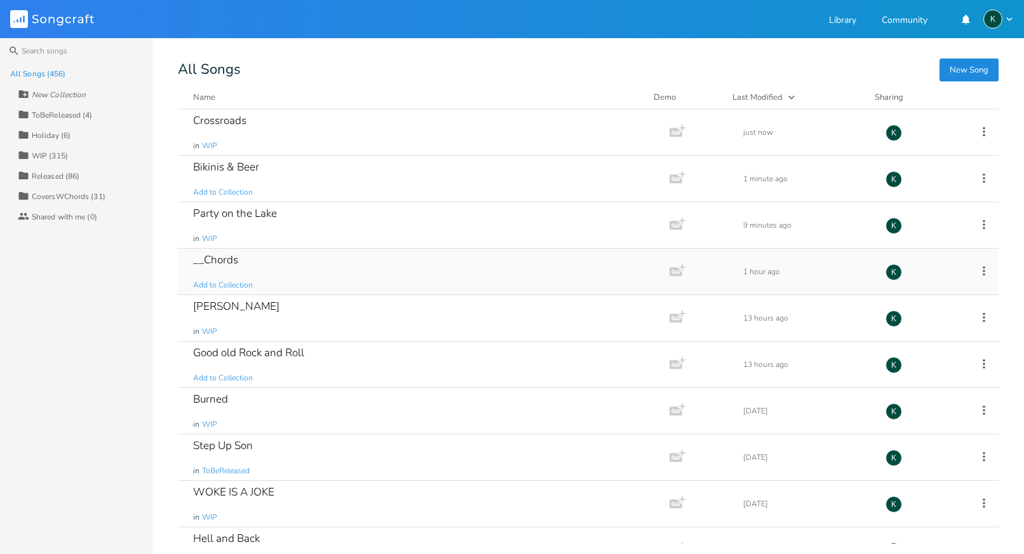
click at [222, 260] on div "__Chords" at bounding box center [215, 259] width 45 height 11
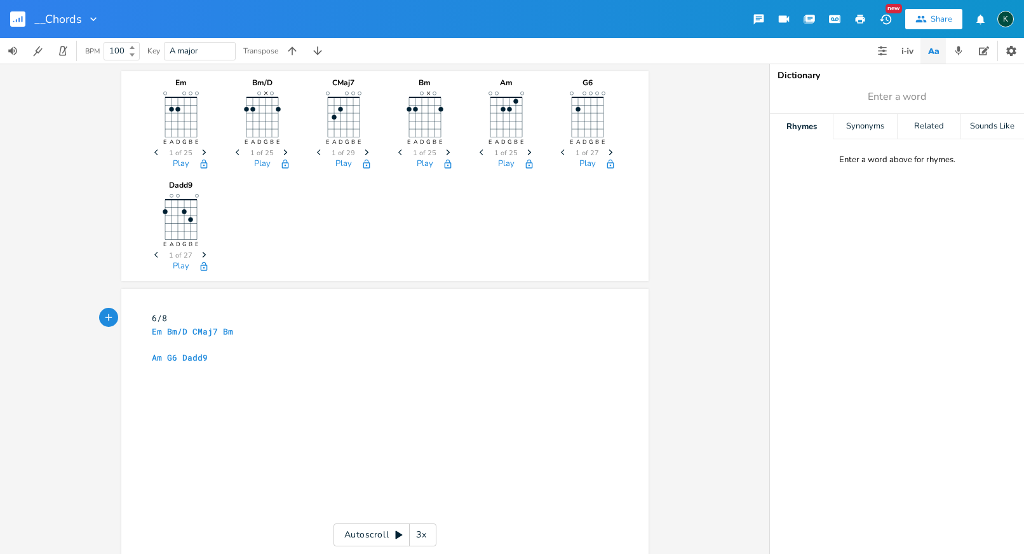
click at [282, 150] on icon "Next" at bounding box center [285, 152] width 7 height 7
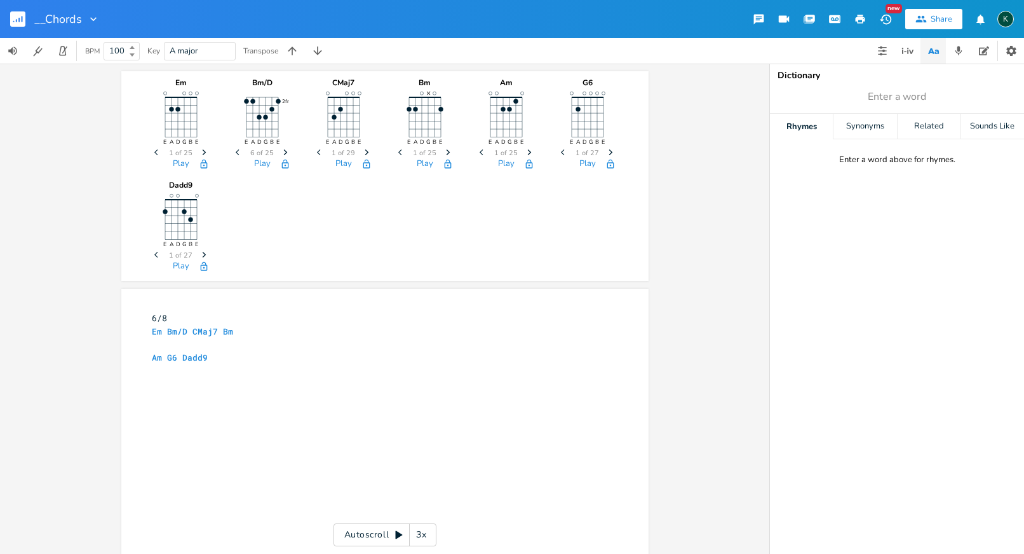
click at [444, 147] on span "Next" at bounding box center [448, 153] width 17 height 22
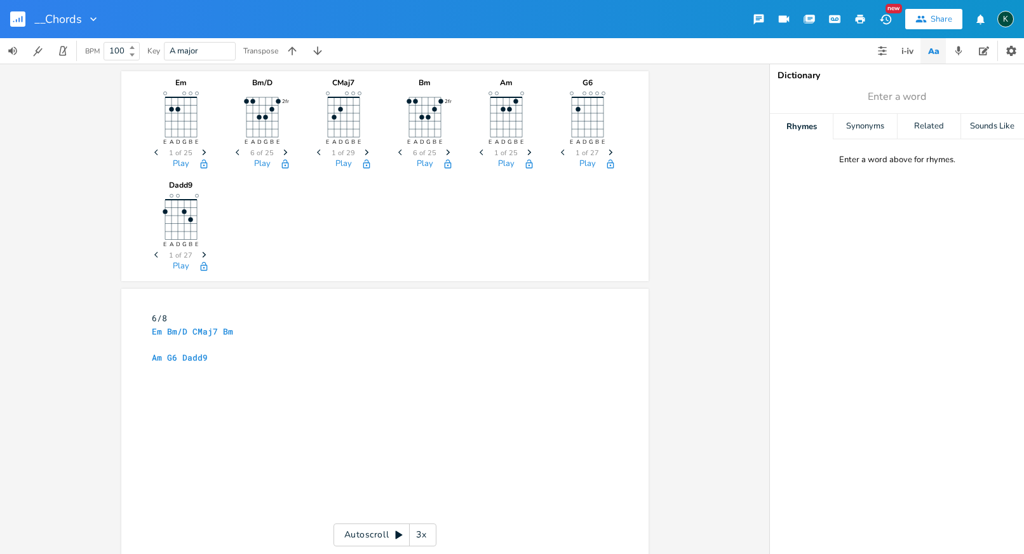
click at [444, 147] on span "Next" at bounding box center [448, 153] width 17 height 22
click at [857, 21] on icon "button" at bounding box center [861, 19] width 10 height 9
click at [15, 22] on rect "button" at bounding box center [17, 18] width 15 height 15
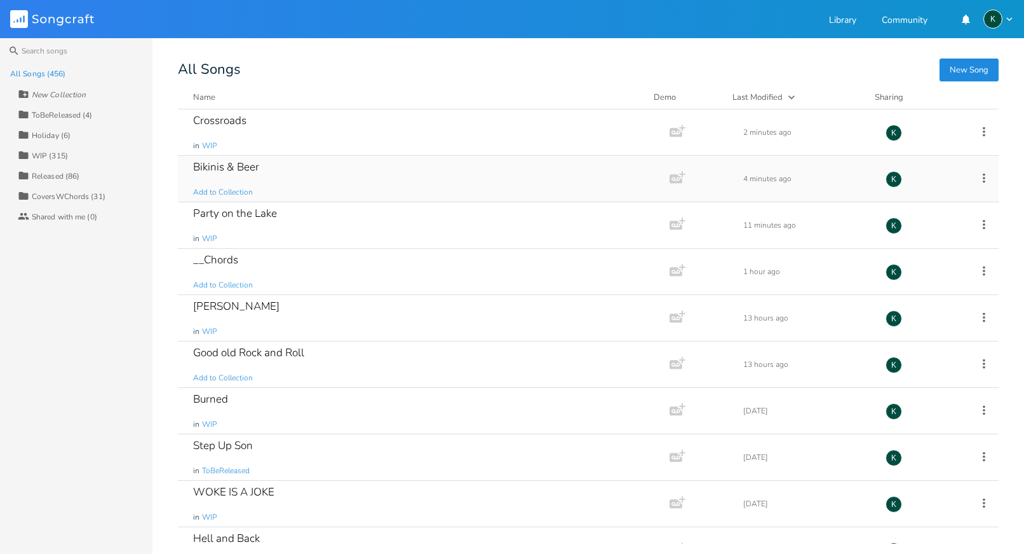
click at [224, 166] on div "Bikinis & Beer" at bounding box center [226, 166] width 66 height 11
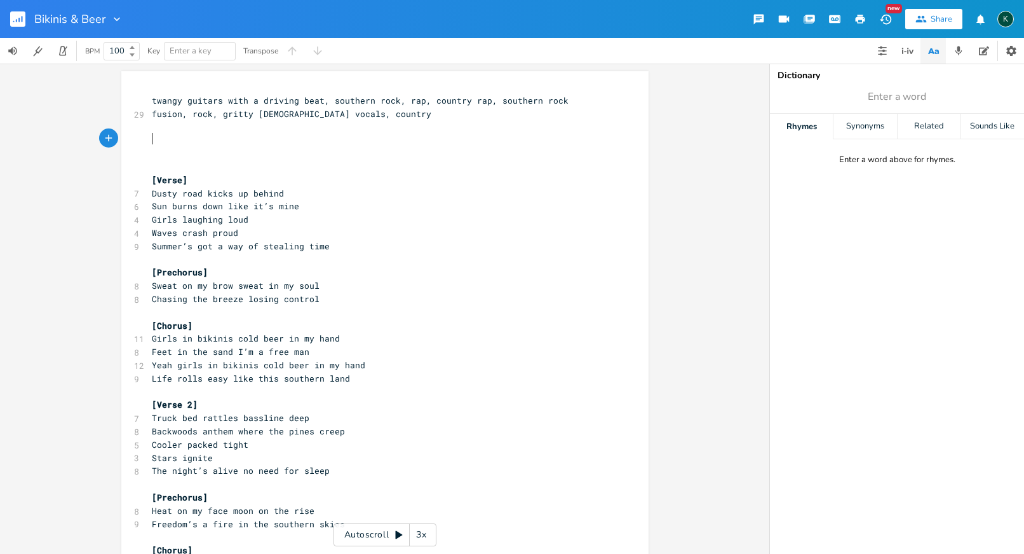
click at [174, 137] on pre "​" at bounding box center [378, 139] width 459 height 13
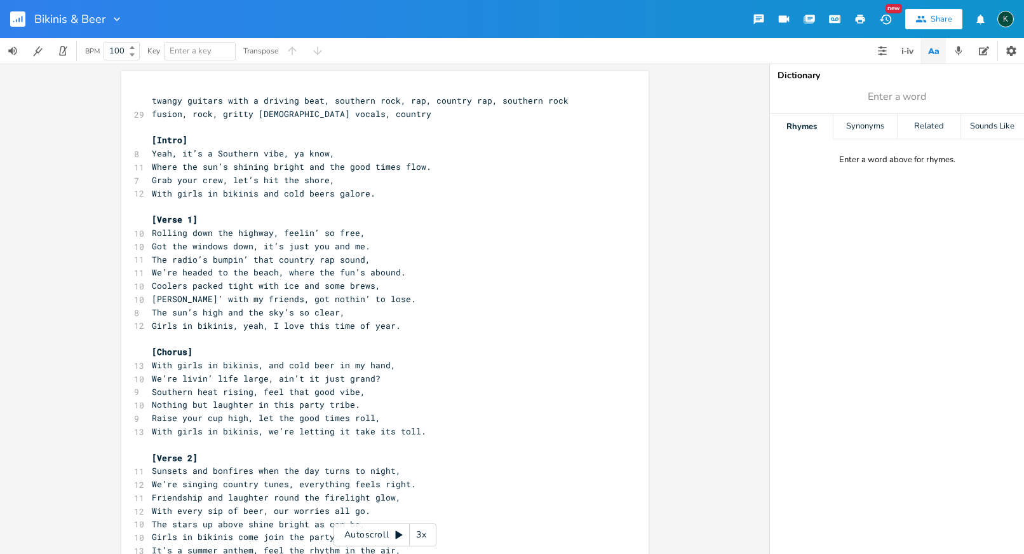
scroll to position [373, 0]
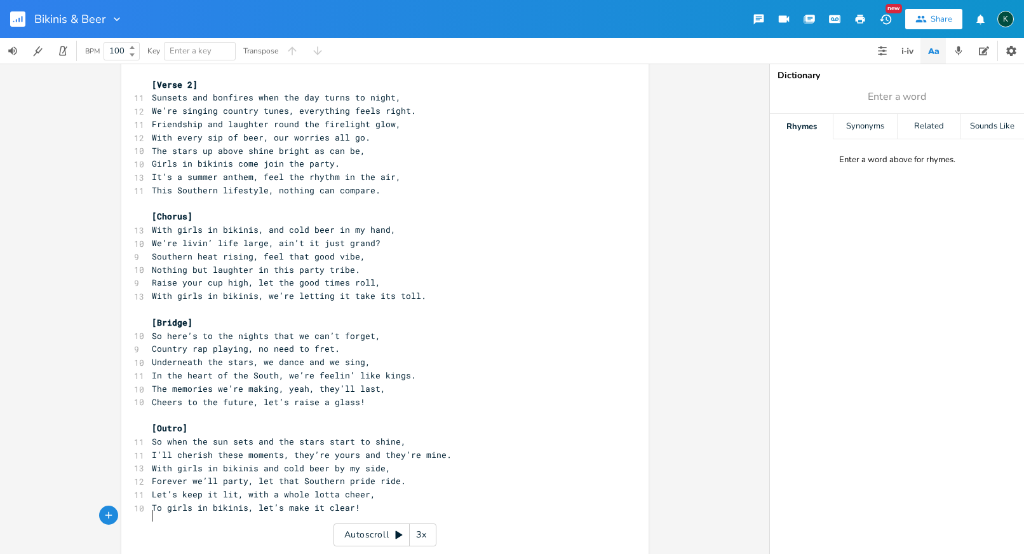
click at [324, 131] on pre "With every sip of beer, our worries all go." at bounding box center [378, 137] width 459 height 13
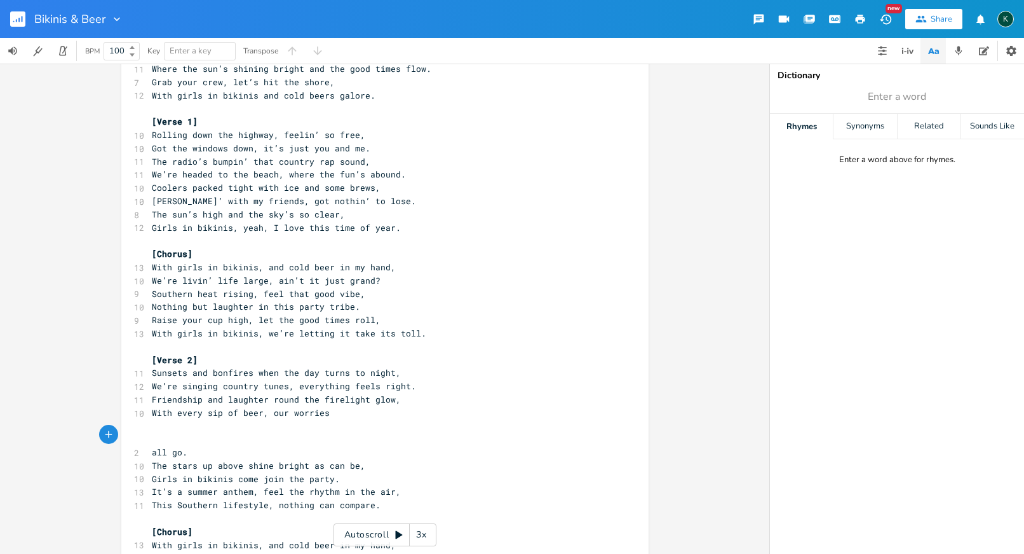
scroll to position [0, 0]
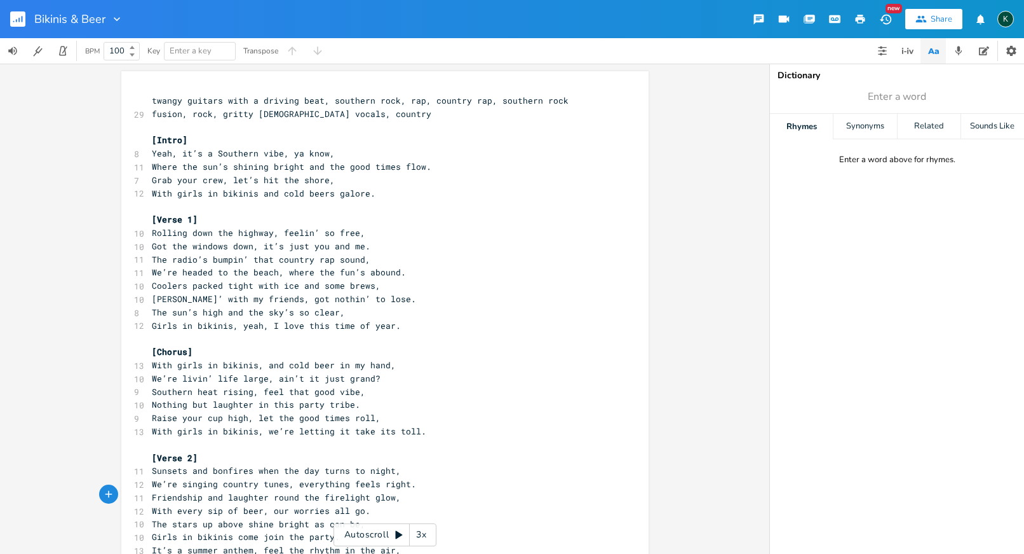
click at [330, 109] on pre "twangy guitars with a driving beat, southern rock, rap, country rap, southern r…" at bounding box center [378, 107] width 459 height 27
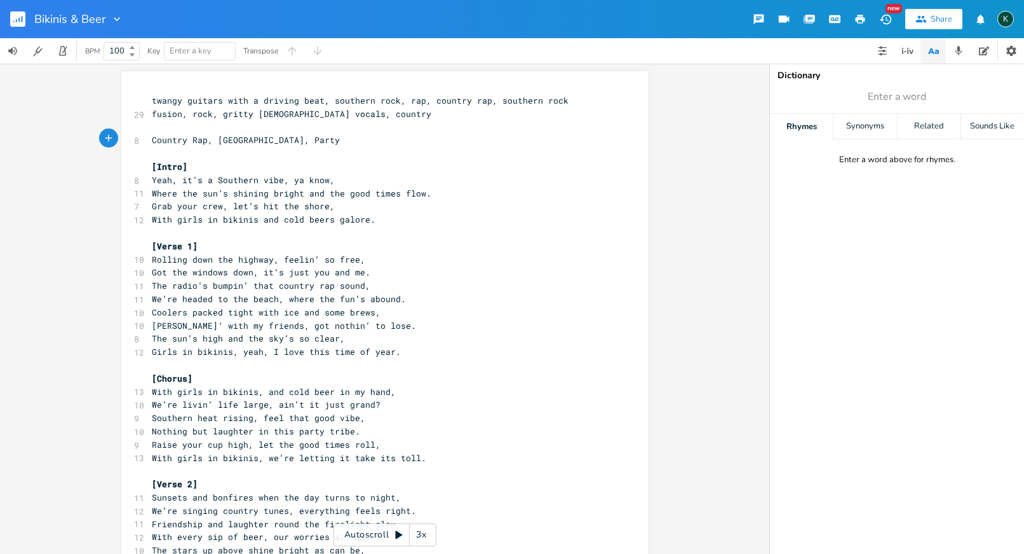
click at [861, 17] on icon "button" at bounding box center [861, 19] width 10 height 9
click at [18, 17] on rect "button" at bounding box center [17, 18] width 15 height 15
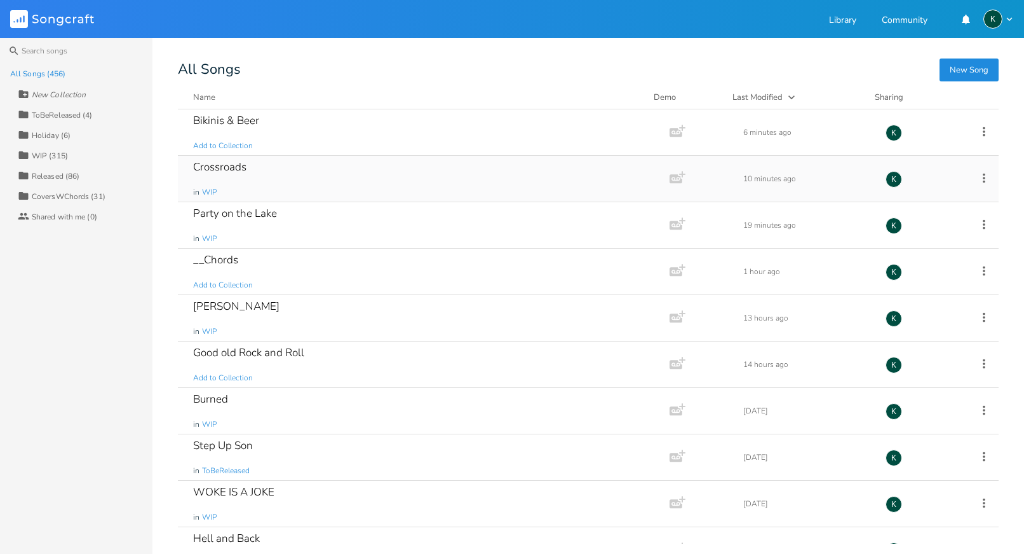
click at [205, 167] on div "Crossroads" at bounding box center [219, 166] width 53 height 11
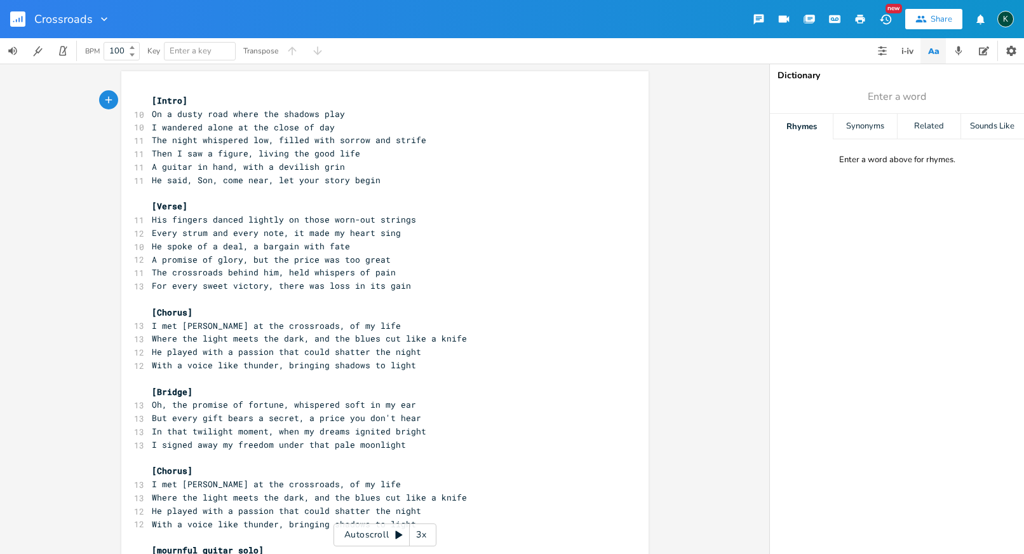
click at [858, 18] on icon "button" at bounding box center [861, 19] width 10 height 9
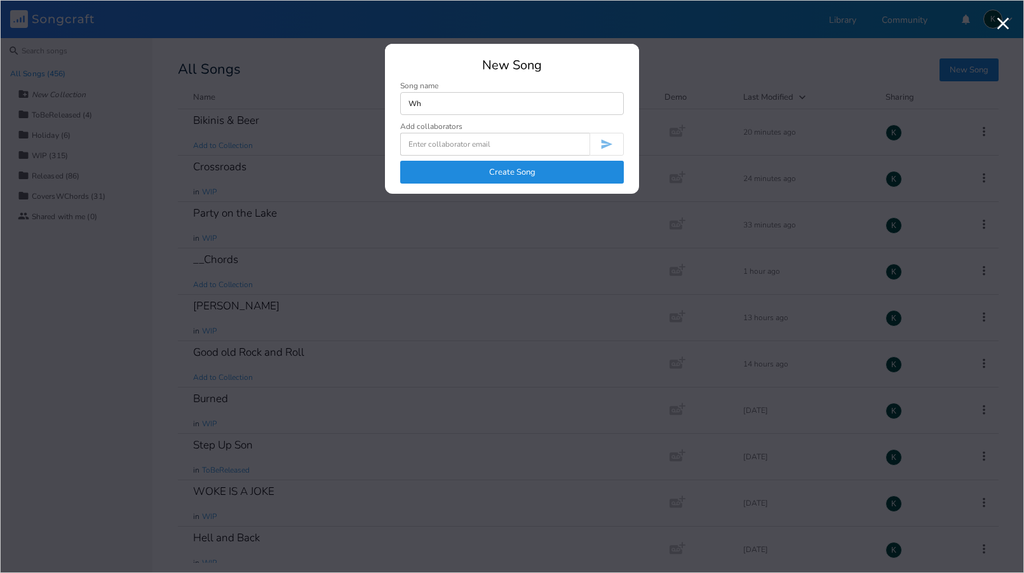
type input "W"
type input "b"
type input "Before you were in diapers"
click at [557, 173] on button "Create Song" at bounding box center [512, 172] width 224 height 23
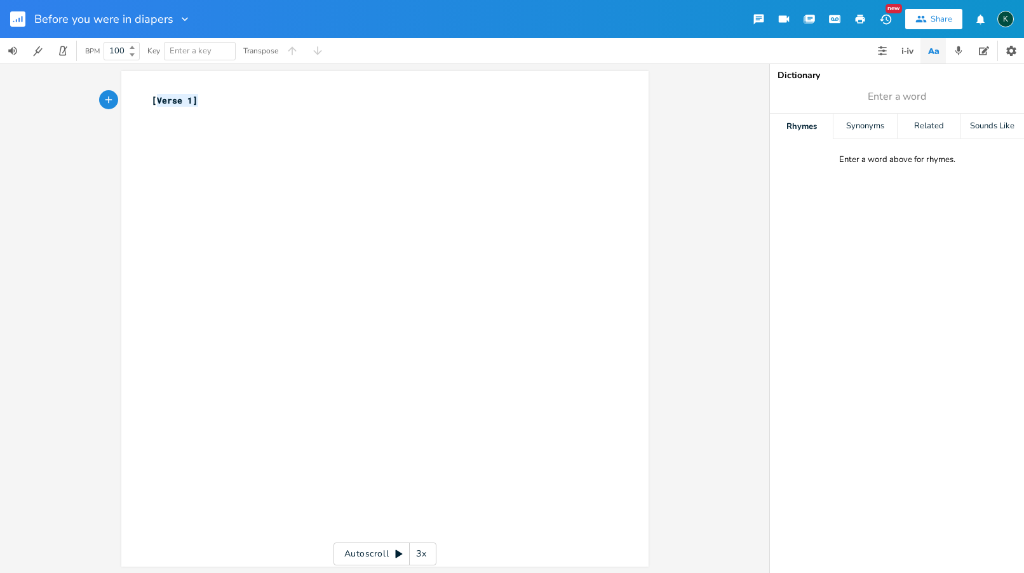
type textarea "[Verse 1]"
drag, startPoint x: 215, startPoint y: 100, endPoint x: 120, endPoint y: 89, distance: 95.9
click at [124, 93] on div "[Verse 1] x [Verse 1] ​" at bounding box center [384, 319] width 527 height 496
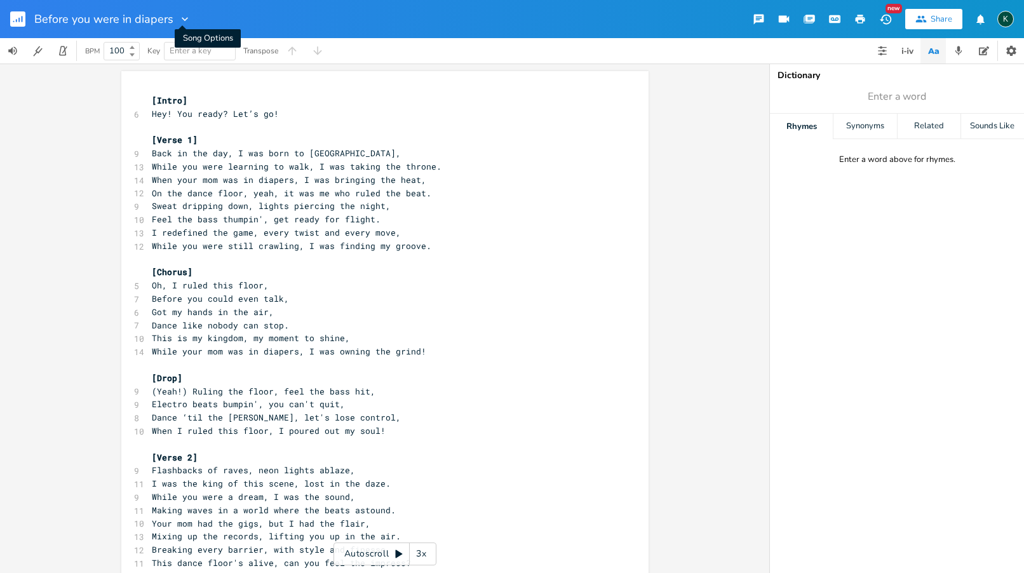
click at [182, 20] on icon "button" at bounding box center [185, 19] width 6 height 4
click at [193, 38] on span "Edit Rename" at bounding box center [195, 36] width 40 height 9
type input "When your mom was in diapers"
click at [855, 17] on button "button" at bounding box center [860, 19] width 25 height 23
